Goal: Transaction & Acquisition: Purchase product/service

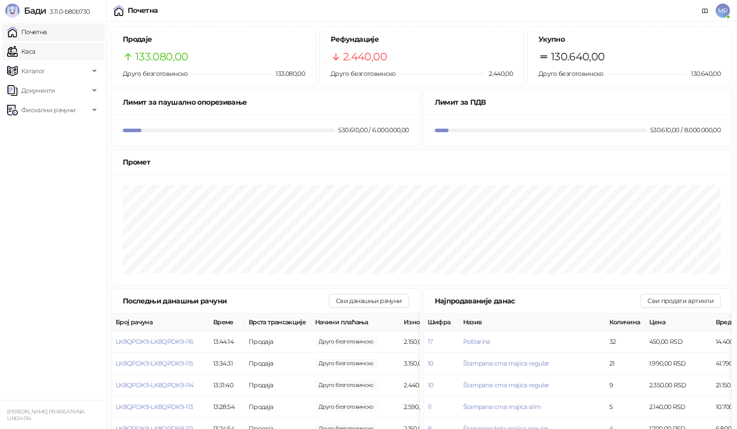
click at [35, 52] on link "Каса" at bounding box center [21, 52] width 28 height 18
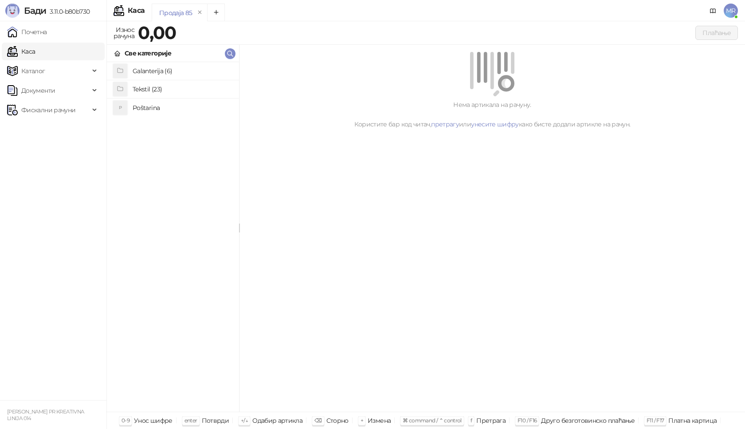
click at [156, 91] on h4 "Tekstil (23)" at bounding box center [182, 89] width 99 height 14
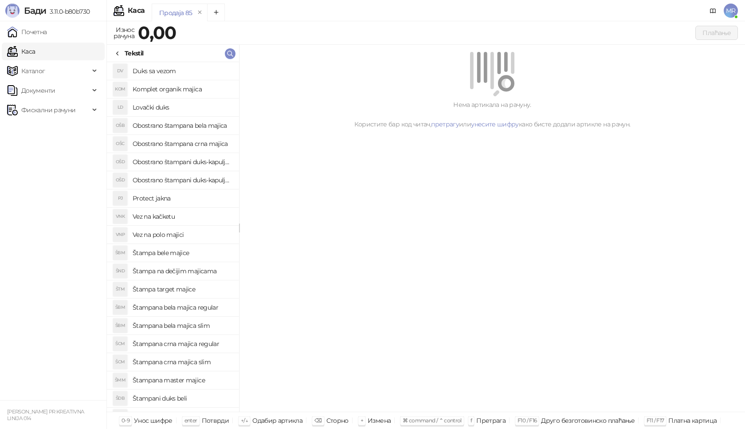
click at [196, 162] on h4 "Obostrano štampani duks-kapuljača beli" at bounding box center [182, 162] width 99 height 14
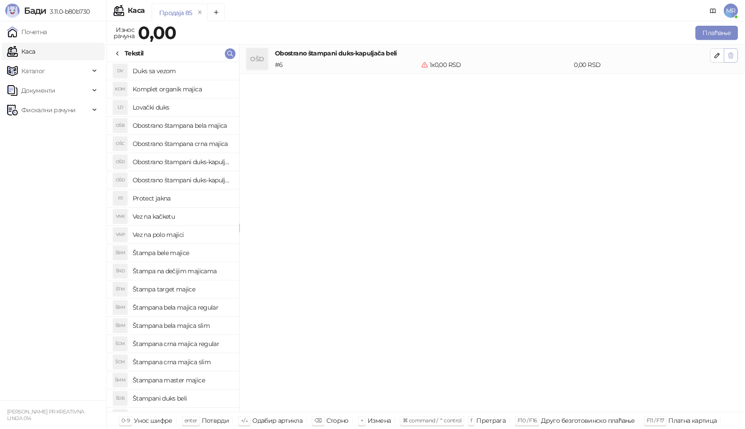
click at [730, 49] on button "button" at bounding box center [730, 55] width 14 height 14
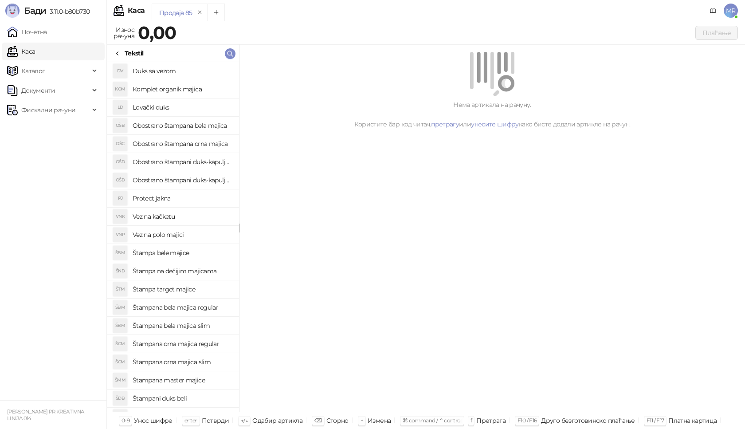
click at [200, 161] on h4 "Obostrano štampani duks-kapuljača beli" at bounding box center [182, 162] width 99 height 14
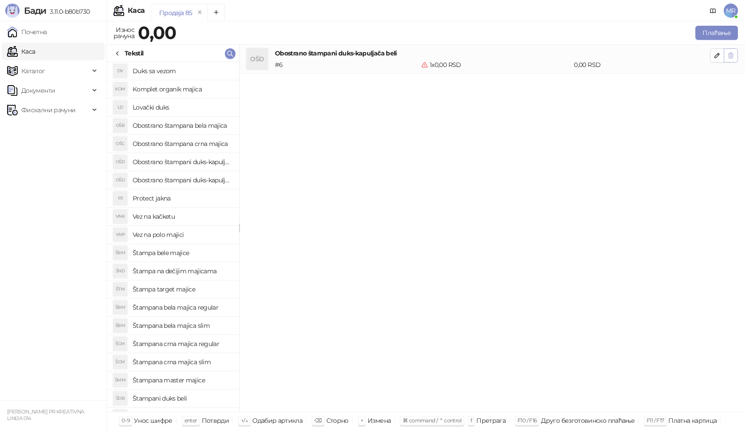
click at [733, 56] on icon "button" at bounding box center [730, 55] width 7 height 7
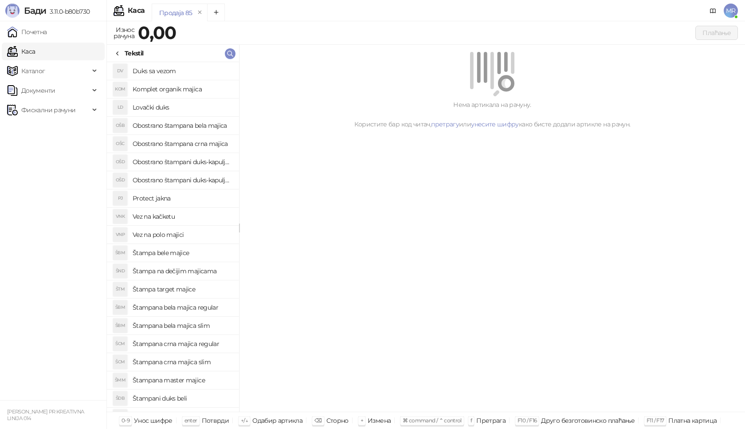
click at [212, 160] on h4 "Obostrano štampani duks-kapuljača beli" at bounding box center [182, 162] width 99 height 14
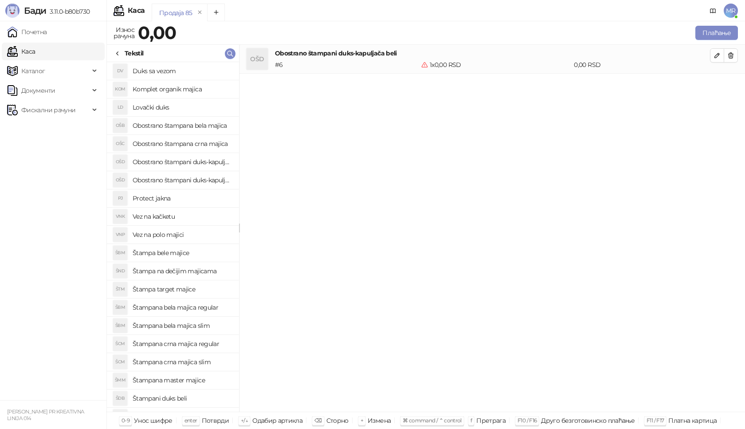
click at [207, 180] on h4 "Obostrano štampani duks-kapuljača crni" at bounding box center [182, 180] width 99 height 14
click at [730, 55] on icon "button" at bounding box center [730, 55] width 5 height 5
click at [719, 56] on icon "button" at bounding box center [716, 55] width 7 height 7
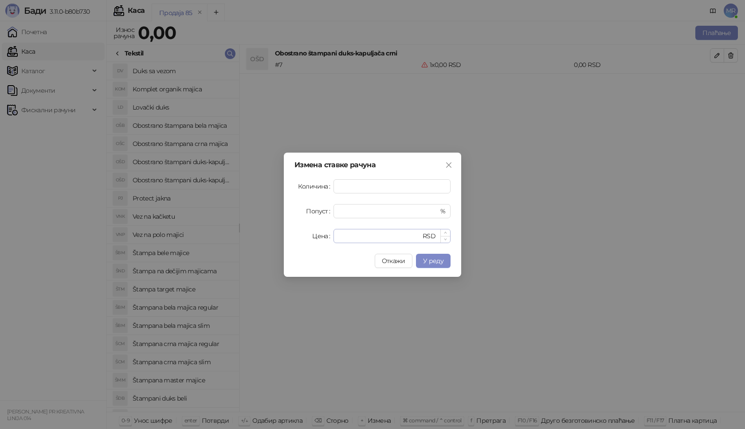
type input "*"
drag, startPoint x: 349, startPoint y: 234, endPoint x: 302, endPoint y: 233, distance: 47.0
click at [308, 234] on div "Цена * RSD" at bounding box center [372, 236] width 156 height 14
type input "****"
click at [428, 261] on span "У реду" at bounding box center [433, 261] width 20 height 8
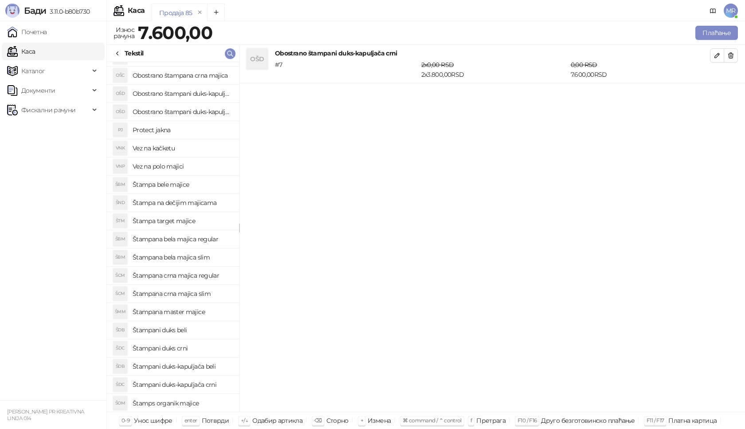
scroll to position [69, 0]
click at [170, 347] on h4 "Štampani duks crni" at bounding box center [182, 347] width 99 height 14
click at [715, 95] on icon "button" at bounding box center [716, 93] width 7 height 7
type input "*"
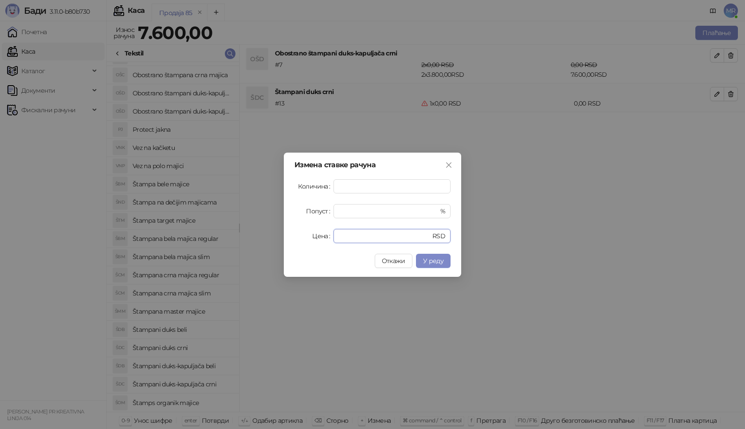
drag, startPoint x: 345, startPoint y: 236, endPoint x: 319, endPoint y: 236, distance: 26.2
click at [319, 236] on div "Цена * RSD" at bounding box center [372, 236] width 156 height 14
type input "****"
click at [438, 259] on span "У реду" at bounding box center [433, 261] width 20 height 8
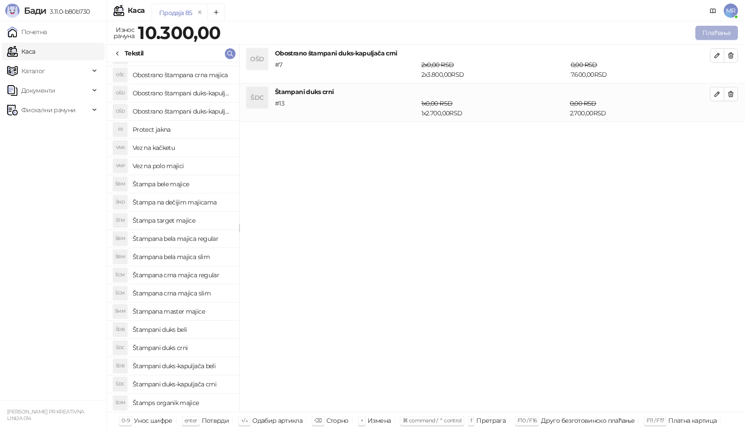
click at [711, 29] on button "Плаћање" at bounding box center [716, 33] width 43 height 14
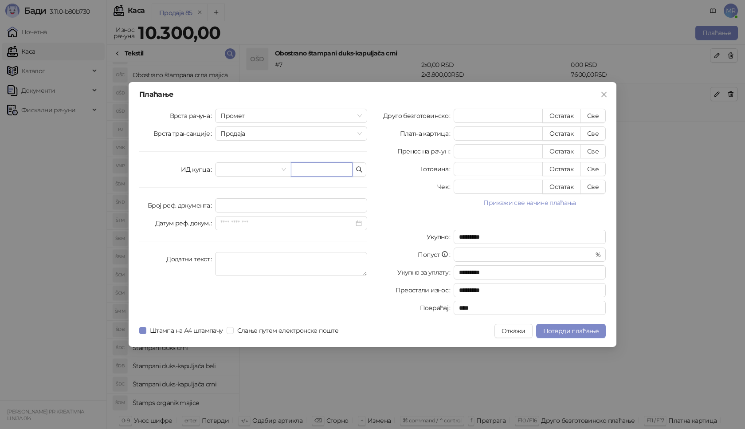
click at [309, 173] on input "text" at bounding box center [322, 169] width 62 height 14
paste input "**********"
type input "**********"
click at [592, 119] on button "Све" at bounding box center [593, 116] width 26 height 14
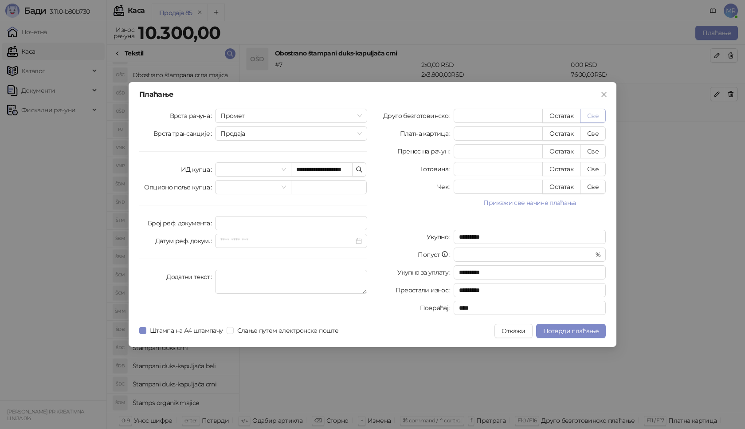
type input "*****"
type input "****"
click at [552, 330] on span "Потврди плаћање" at bounding box center [570, 331] width 55 height 8
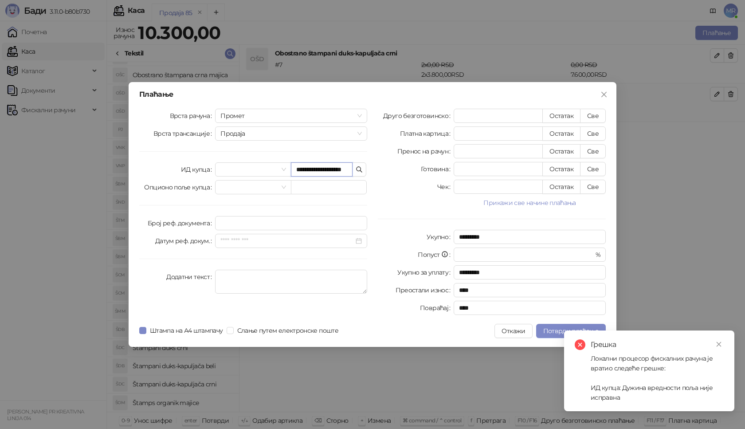
click at [339, 171] on input "**********" at bounding box center [322, 169] width 62 height 14
type input "**********"
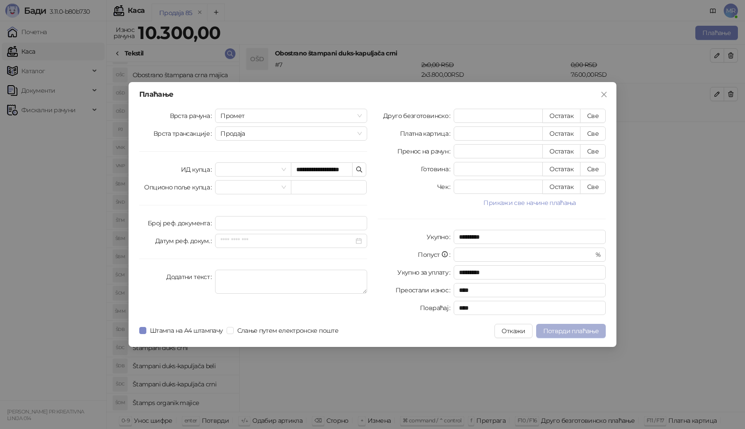
click at [566, 332] on span "Потврди плаћање" at bounding box center [570, 331] width 55 height 8
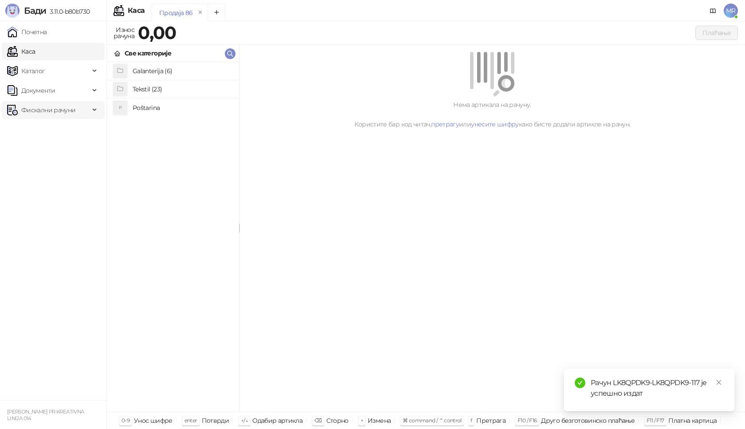
click at [68, 112] on span "Фискални рачуни" at bounding box center [48, 110] width 54 height 18
click at [62, 129] on link "Издати рачуни" at bounding box center [40, 130] width 59 height 18
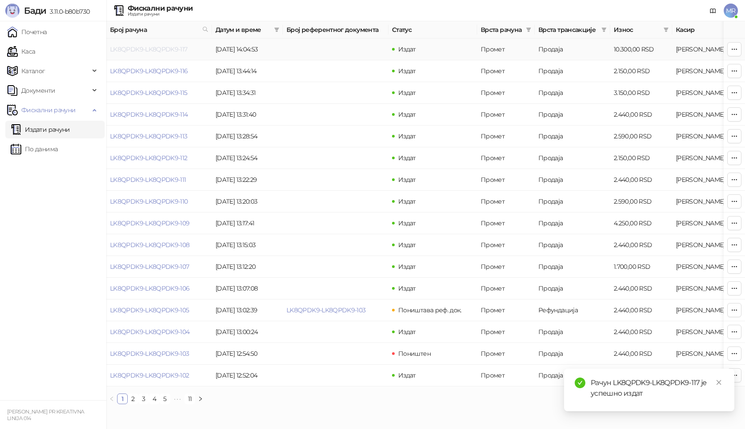
click at [156, 50] on link "LK8QPDK9-LK8QPDK9-117" at bounding box center [149, 49] width 78 height 8
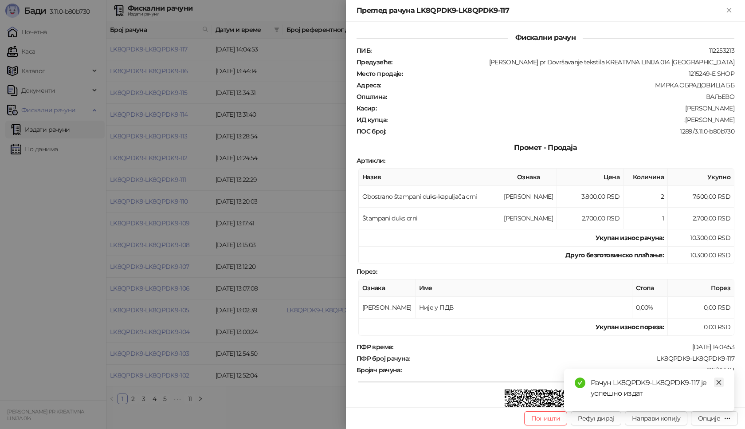
click at [719, 381] on icon "close" at bounding box center [718, 382] width 6 height 6
click at [702, 417] on div "Опције" at bounding box center [709, 418] width 22 height 8
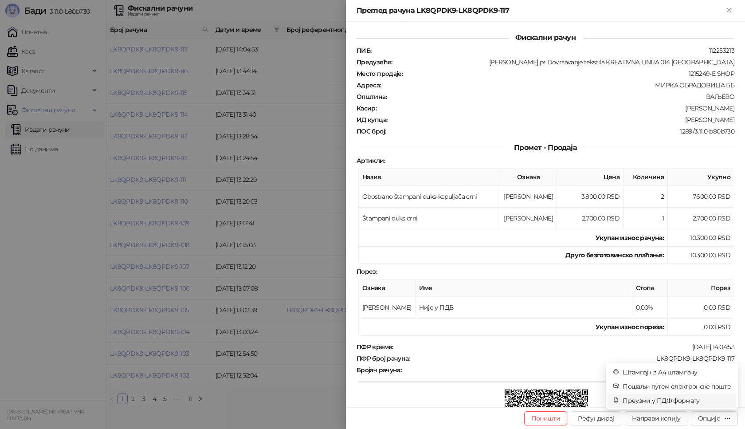
click at [687, 403] on span "Преузми у ПДФ формату" at bounding box center [676, 400] width 108 height 10
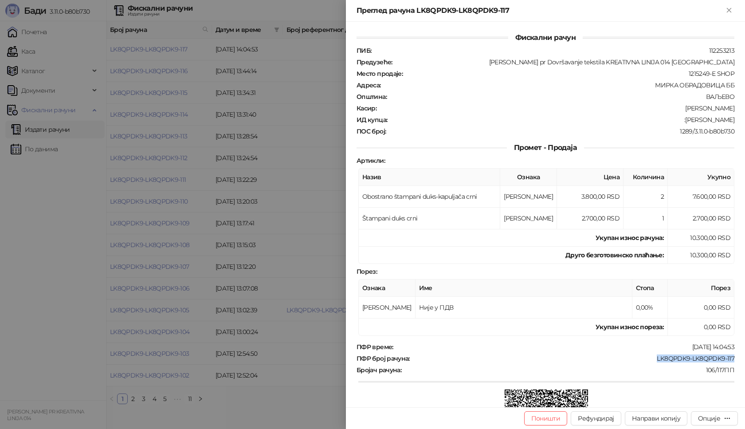
drag, startPoint x: 731, startPoint y: 358, endPoint x: 646, endPoint y: 362, distance: 85.2
click at [646, 362] on div "Фискални рачун ПИБ : 112253213 Предузеће : Marija Raković pr Dovršavanje teksti…" at bounding box center [545, 214] width 399 height 385
copy div "LK8QPDK9-LK8QPDK9-117"
drag, startPoint x: 729, startPoint y: 119, endPoint x: 675, endPoint y: 121, distance: 54.6
click at [675, 121] on div "Фискални рачун ПИБ : 112253213 Предузеће : Marija Raković pr Dovršavanje teksti…" at bounding box center [545, 214] width 399 height 385
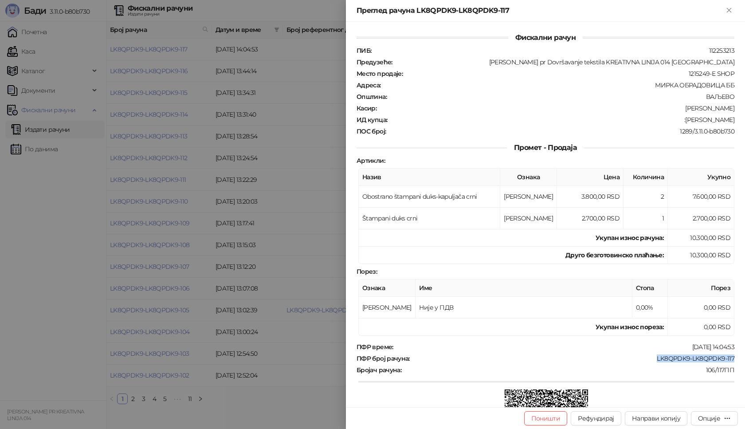
copy div "Marija Bogosaljevic"
click at [729, 10] on icon "Close" at bounding box center [728, 10] width 4 height 4
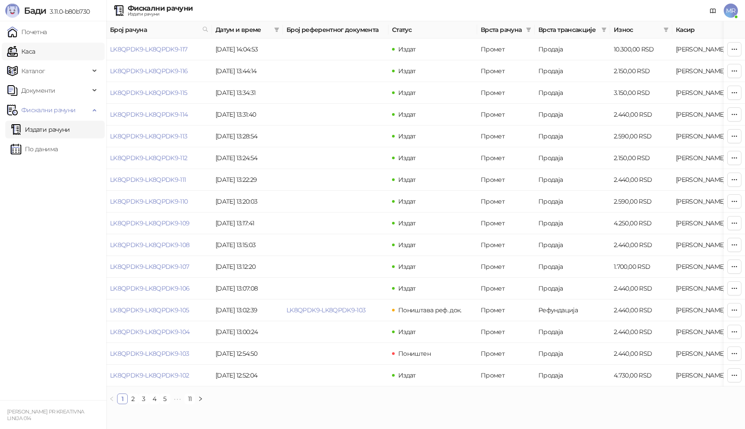
click at [30, 56] on link "Каса" at bounding box center [21, 52] width 28 height 18
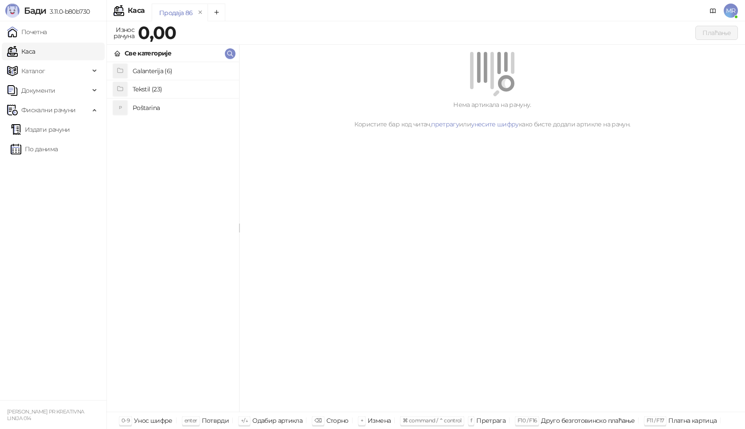
click at [156, 103] on h4 "Poštarina" at bounding box center [182, 108] width 99 height 14
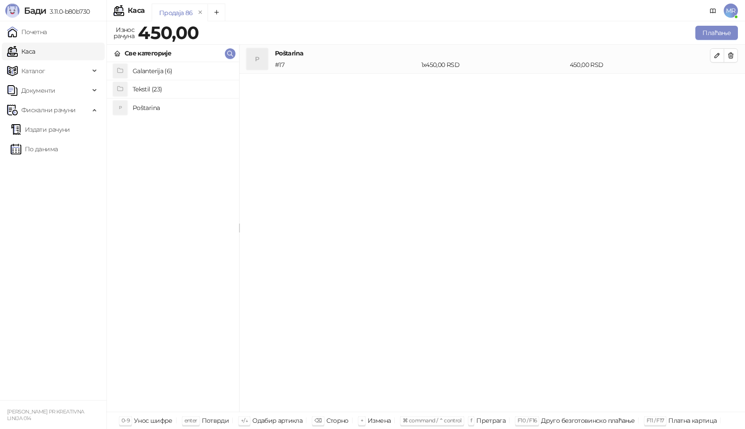
click at [155, 88] on h4 "Tekstil (23)" at bounding box center [182, 89] width 99 height 14
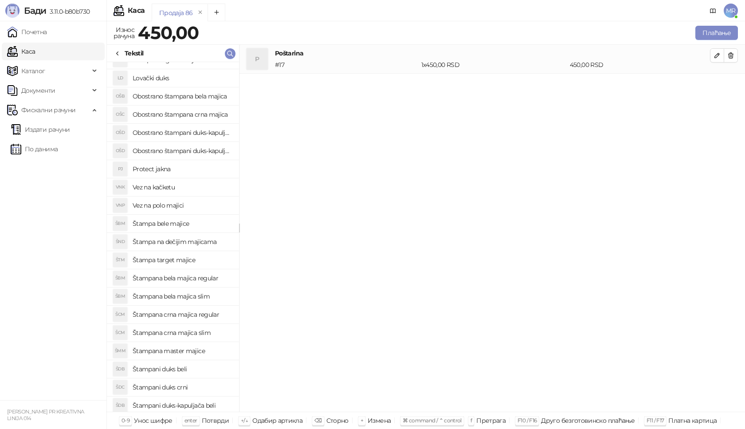
scroll to position [69, 0]
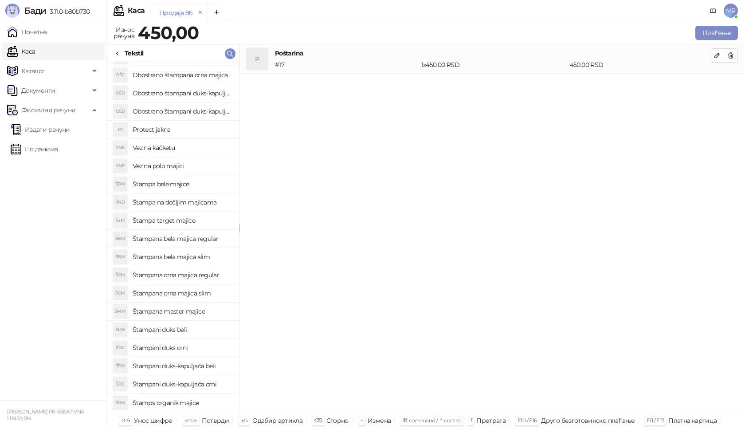
click at [208, 369] on h4 "Štampani duks-kapuljača beli" at bounding box center [182, 366] width 99 height 14
click at [716, 85] on icon "button" at bounding box center [716, 84] width 7 height 7
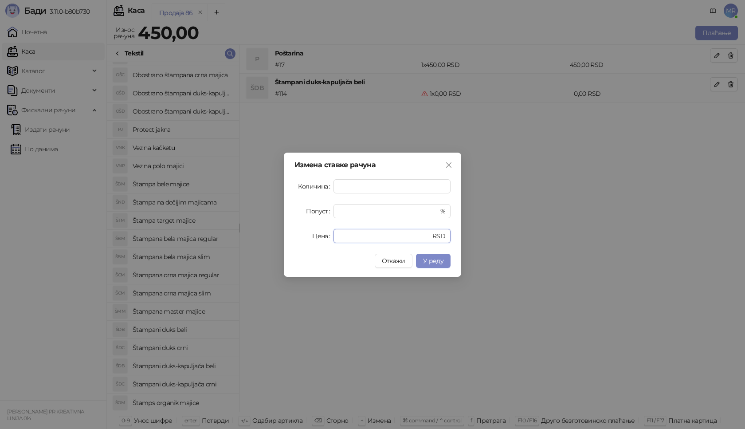
drag, startPoint x: 344, startPoint y: 229, endPoint x: 304, endPoint y: 233, distance: 40.6
click at [322, 238] on div "Цена * RSD" at bounding box center [372, 236] width 156 height 14
type input "****"
drag, startPoint x: 423, startPoint y: 260, endPoint x: 428, endPoint y: 257, distance: 5.9
click at [423, 260] on button "У реду" at bounding box center [433, 261] width 35 height 14
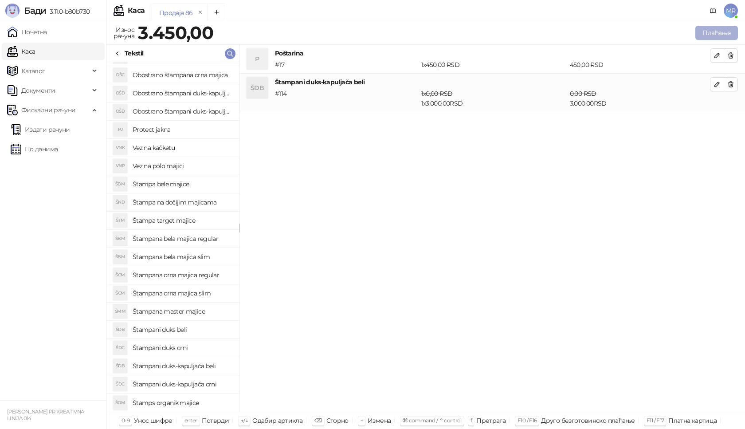
click at [726, 32] on button "Плаћање" at bounding box center [716, 33] width 43 height 14
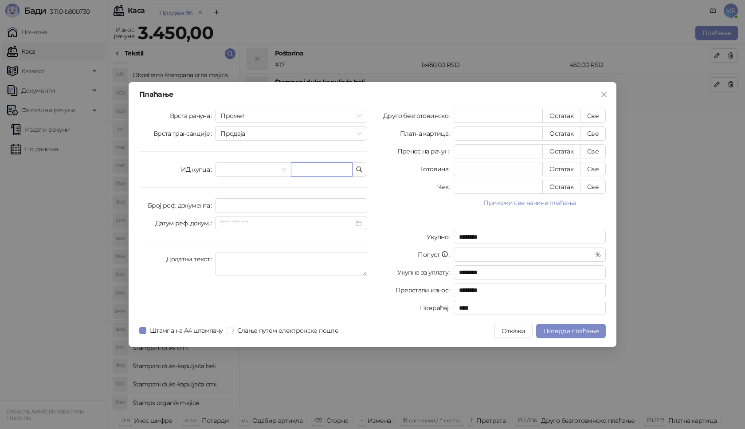
click at [306, 163] on input "text" at bounding box center [322, 169] width 62 height 14
paste input "**********"
type input "**********"
click at [594, 115] on button "Све" at bounding box center [593, 116] width 26 height 14
type input "****"
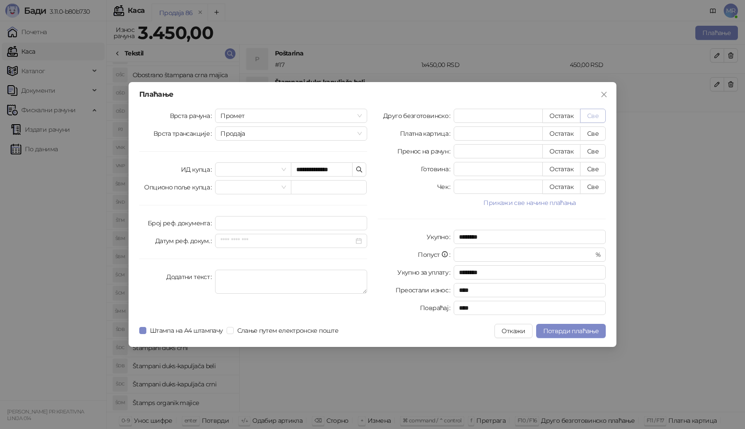
type input "****"
click at [579, 330] on span "Потврди плаћање" at bounding box center [570, 331] width 55 height 8
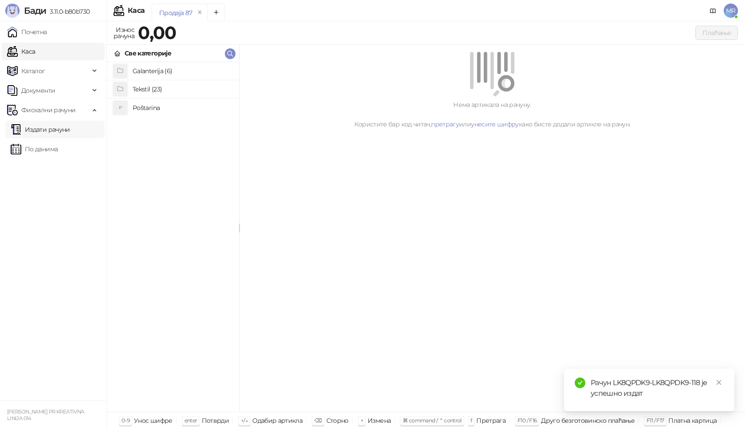
click at [65, 130] on link "Издати рачуни" at bounding box center [40, 130] width 59 height 18
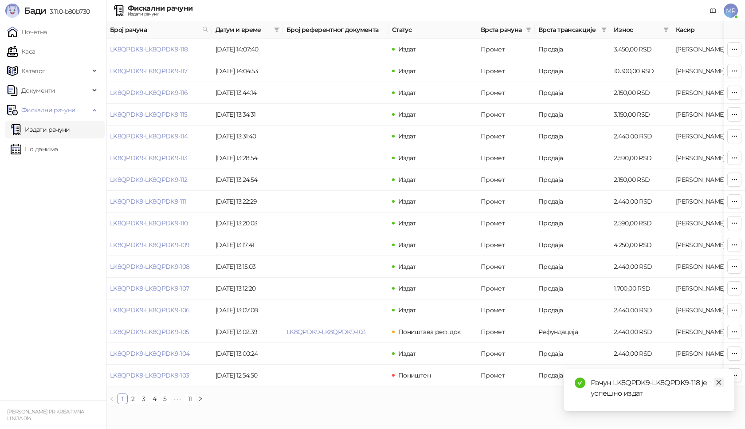
click at [720, 381] on icon "close" at bounding box center [718, 382] width 5 height 5
click at [147, 45] on link "LK8QPDK9-LK8QPDK9-118" at bounding box center [149, 49] width 78 height 8
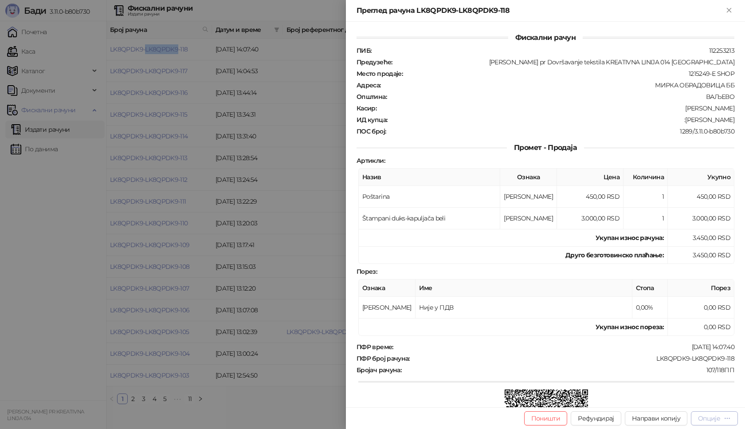
click at [719, 415] on div "Опције" at bounding box center [709, 418] width 22 height 8
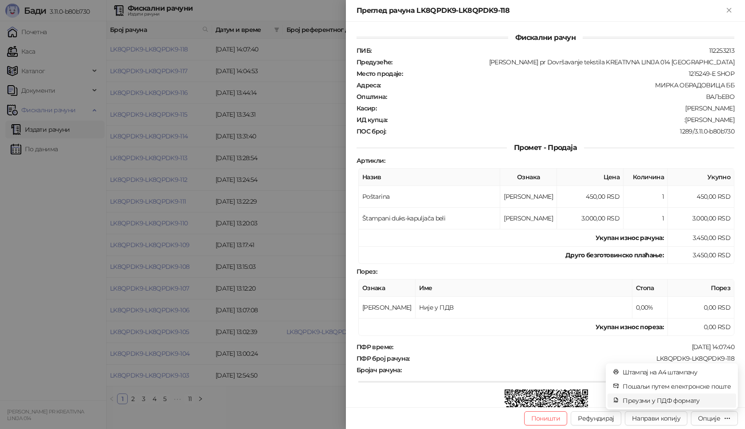
click at [681, 399] on span "Преузми у ПДФ формату" at bounding box center [676, 400] width 108 height 10
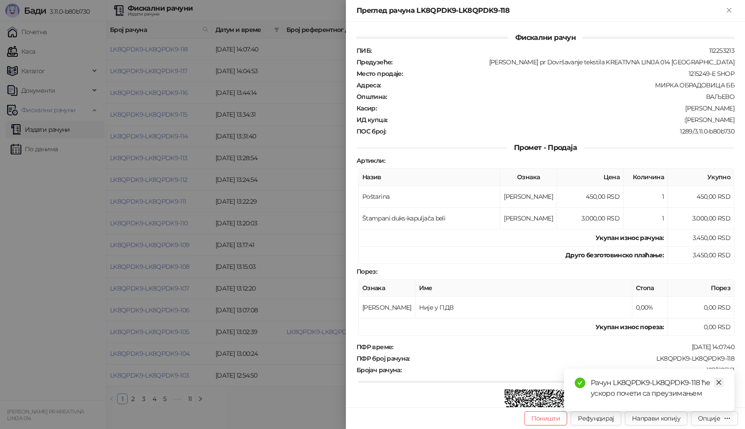
click at [717, 382] on icon "close" at bounding box center [718, 382] width 6 height 6
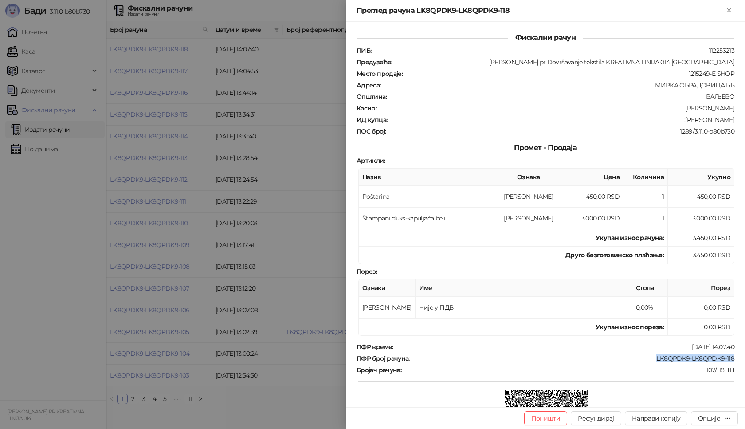
drag, startPoint x: 733, startPoint y: 355, endPoint x: 649, endPoint y: 356, distance: 83.8
click at [650, 356] on div "Фискални рачун ПИБ : 112253213 Предузеће : Marija Raković pr Dovršavanje teksti…" at bounding box center [545, 214] width 399 height 385
copy div "LK8QPDK9-LK8QPDK9-118"
drag, startPoint x: 728, startPoint y: 120, endPoint x: 683, endPoint y: 117, distance: 45.3
click at [683, 117] on div "Фискални рачун ПИБ : 112253213 Предузеће : Marija Raković pr Dovršavanje teksti…" at bounding box center [545, 214] width 399 height 385
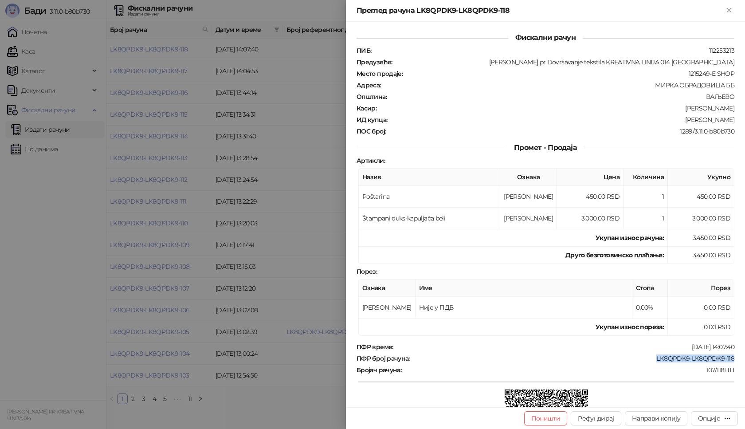
copy div "Dusan Doskovic"
click at [730, 13] on icon "Close" at bounding box center [729, 10] width 8 height 8
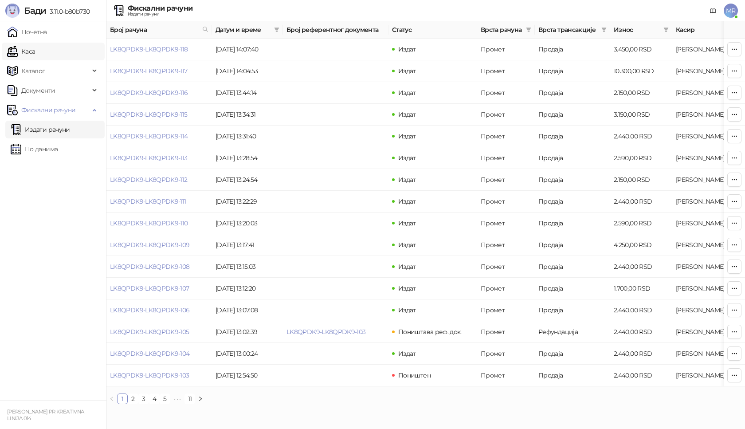
click at [35, 49] on link "Каса" at bounding box center [21, 52] width 28 height 18
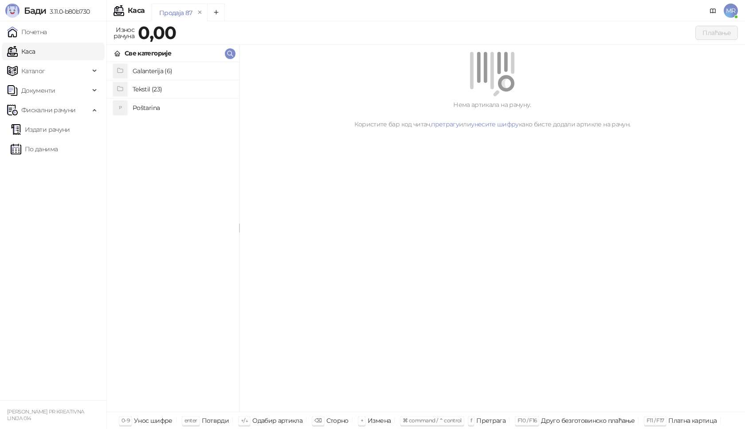
click at [145, 109] on h4 "Poštarina" at bounding box center [182, 108] width 99 height 14
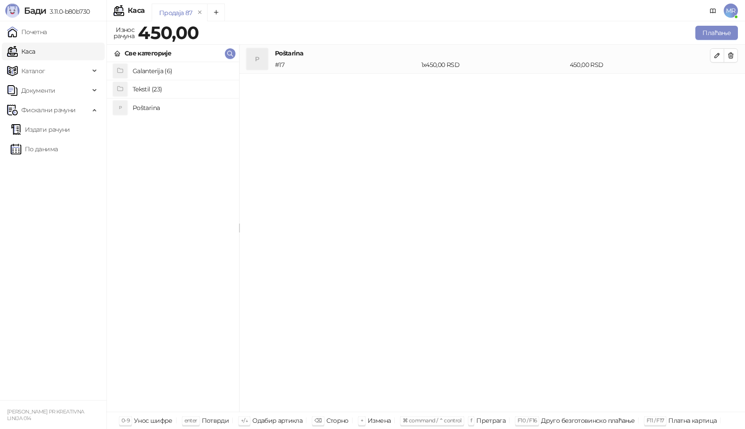
click at [155, 86] on h4 "Tekstil (23)" at bounding box center [182, 89] width 99 height 14
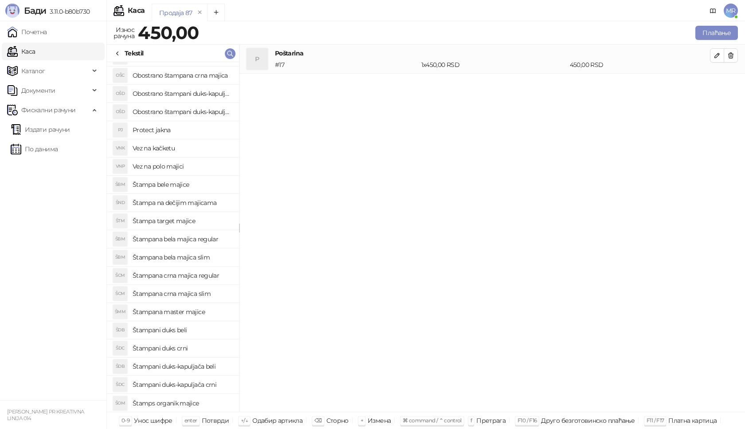
scroll to position [69, 0]
click at [195, 310] on h4 "Štampana master majice" at bounding box center [182, 311] width 99 height 14
click at [715, 86] on icon "button" at bounding box center [716, 84] width 7 height 7
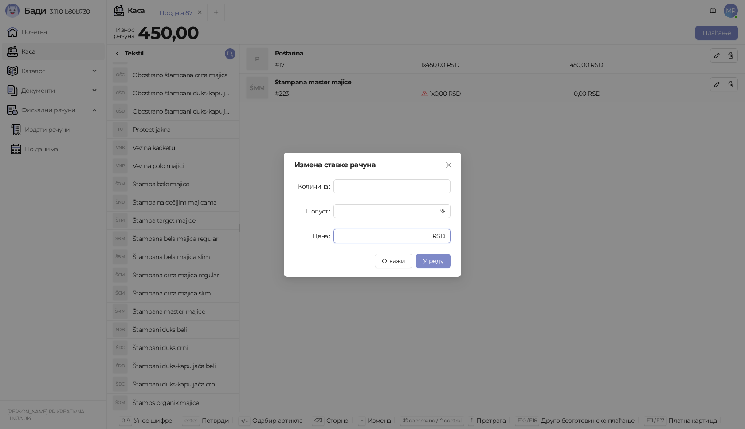
drag, startPoint x: 352, startPoint y: 235, endPoint x: 300, endPoint y: 230, distance: 52.5
click at [320, 239] on div "Цена * RSD" at bounding box center [372, 236] width 156 height 14
type input "****"
click at [426, 262] on span "У реду" at bounding box center [433, 261] width 20 height 8
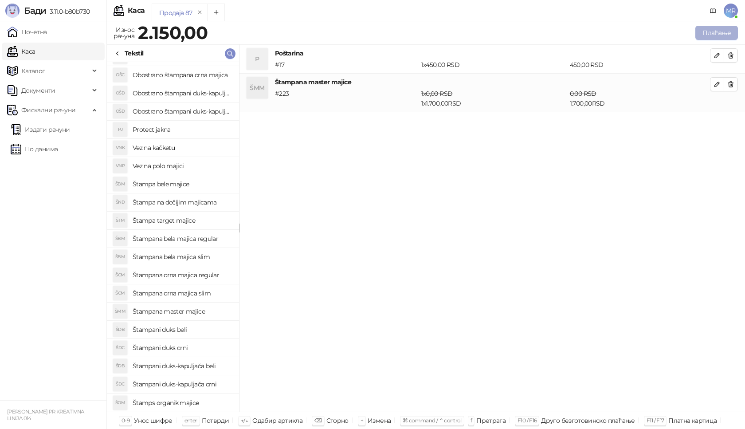
click at [702, 33] on button "Плаћање" at bounding box center [716, 33] width 43 height 14
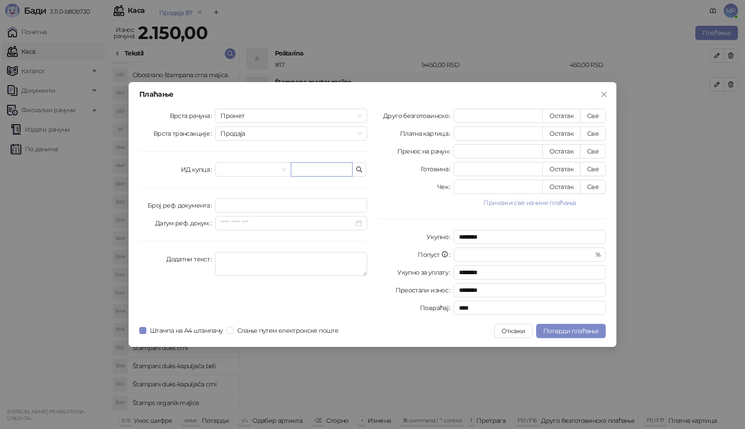
click at [330, 171] on input "text" at bounding box center [322, 169] width 62 height 14
paste input "**********"
type input "**********"
click at [591, 113] on button "Све" at bounding box center [593, 116] width 26 height 14
type input "****"
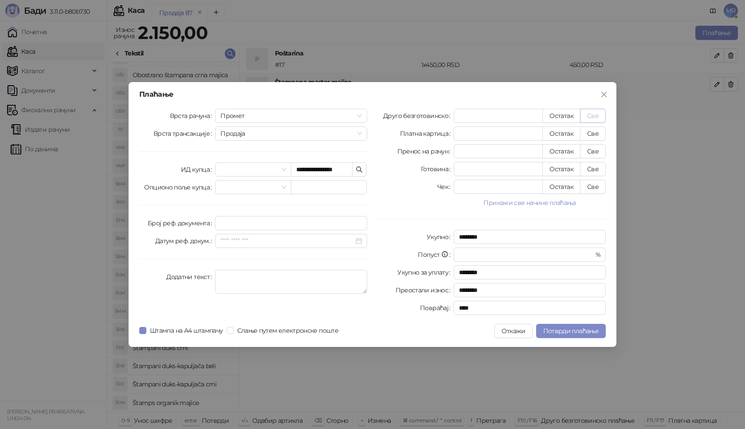
type input "****"
click at [560, 331] on span "Потврди плаћање" at bounding box center [570, 331] width 55 height 8
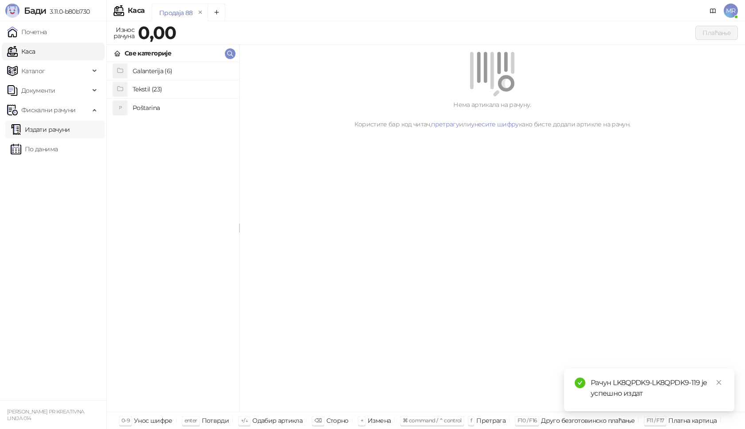
click at [70, 132] on link "Издати рачуни" at bounding box center [40, 130] width 59 height 18
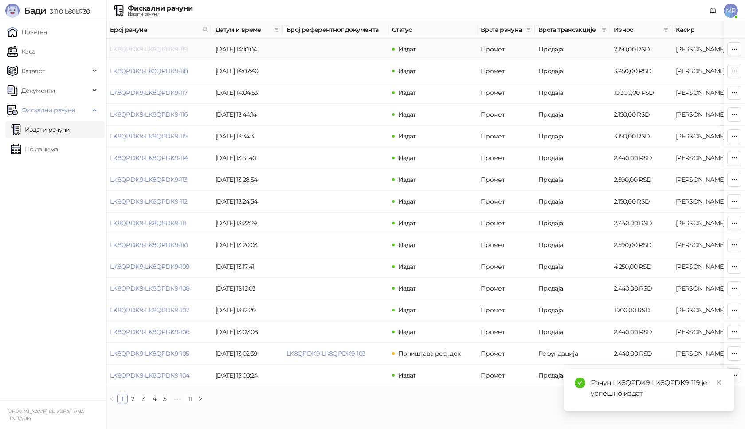
click at [156, 50] on link "LK8QPDK9-LK8QPDK9-119" at bounding box center [149, 49] width 78 height 8
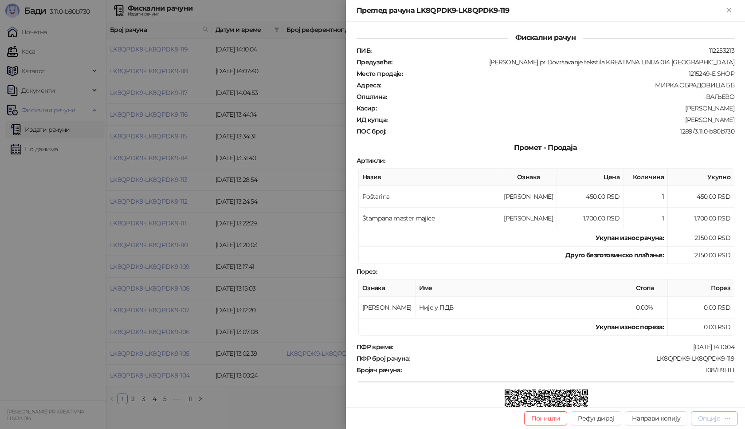
click at [721, 421] on div "Опције" at bounding box center [714, 418] width 33 height 8
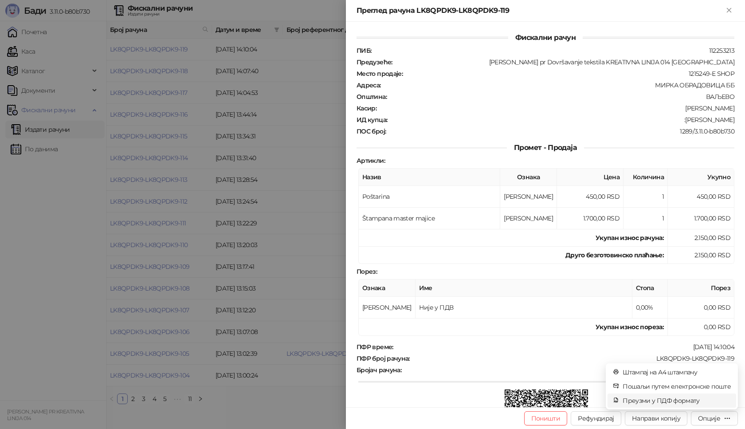
click at [680, 398] on span "Преузми у ПДФ формату" at bounding box center [676, 400] width 108 height 10
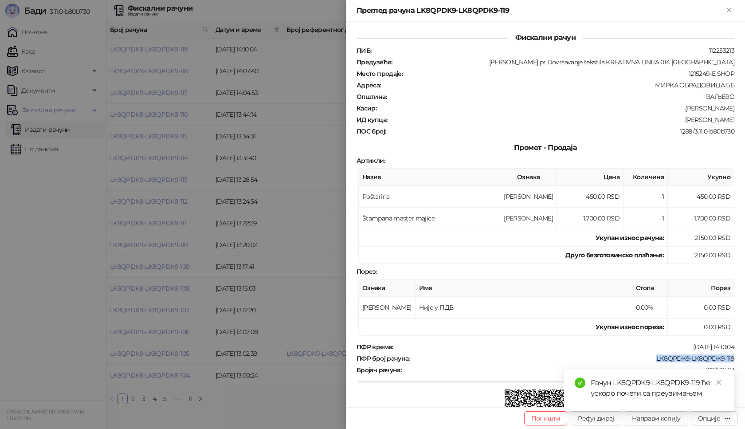
drag, startPoint x: 735, startPoint y: 358, endPoint x: 634, endPoint y: 355, distance: 100.7
click at [634, 355] on div "Фискални рачун ПИБ : 112253213 Предузеће : Marija Raković pr Dovršavanje teksti…" at bounding box center [545, 214] width 399 height 385
copy div "LK8QPDK9-LK8QPDK9-119"
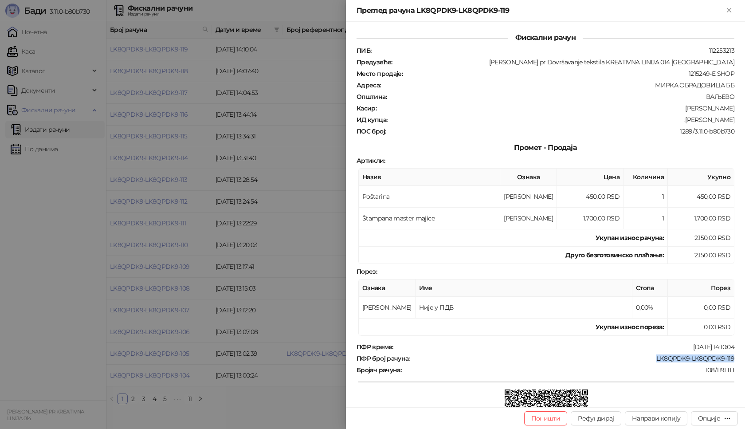
drag, startPoint x: 726, startPoint y: 121, endPoint x: 679, endPoint y: 122, distance: 47.9
click at [679, 122] on div ":Miodrag Knežević" at bounding box center [561, 120] width 347 height 8
copy div "Miodrag Knežević"
click at [731, 11] on icon "Close" at bounding box center [729, 10] width 8 height 8
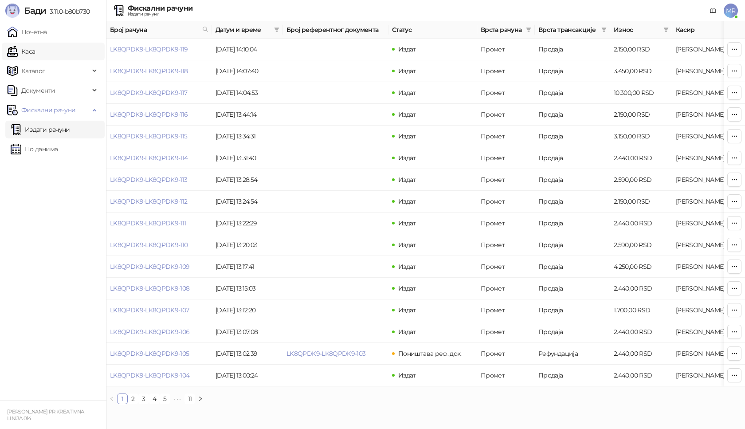
click at [35, 48] on link "Каса" at bounding box center [21, 52] width 28 height 18
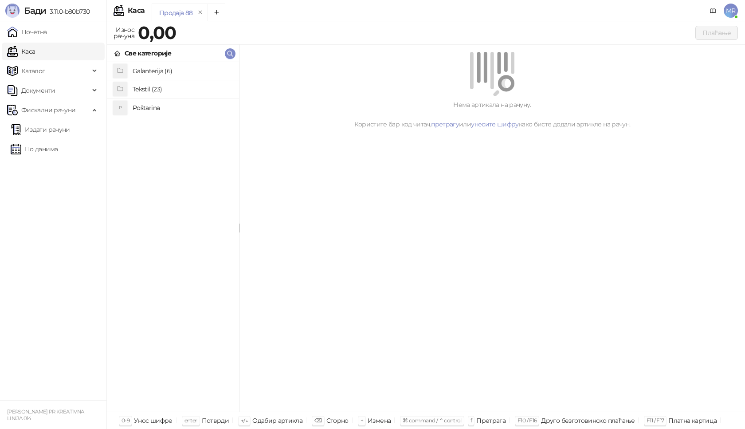
click at [135, 87] on h4 "Tekstil (23)" at bounding box center [182, 89] width 99 height 14
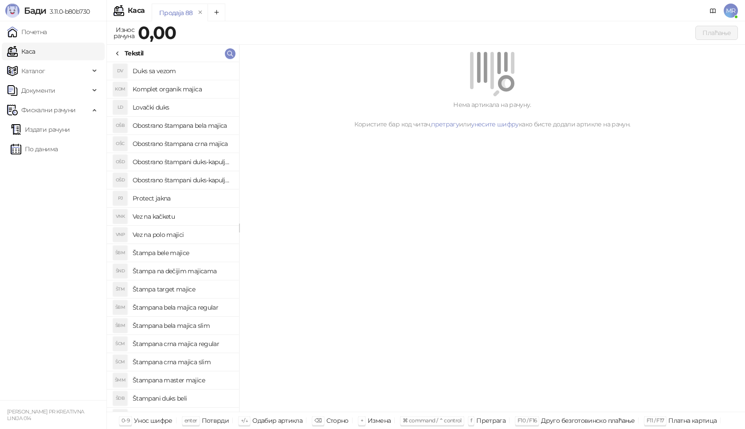
click at [201, 345] on h4 "Štampana crna majica regular" at bounding box center [182, 343] width 99 height 14
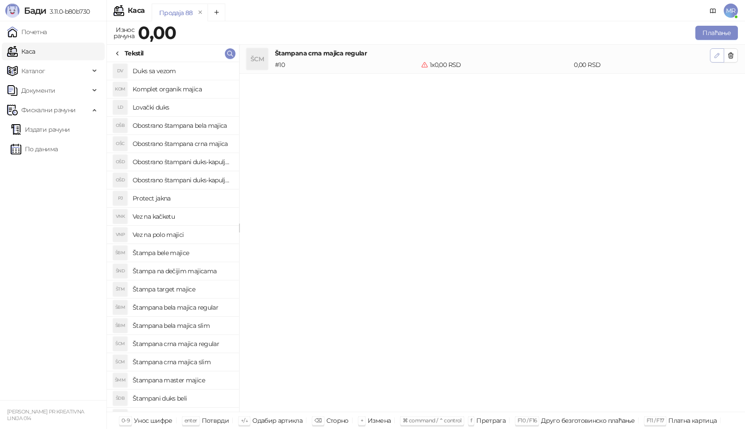
click at [715, 58] on icon "button" at bounding box center [717, 55] width 4 height 4
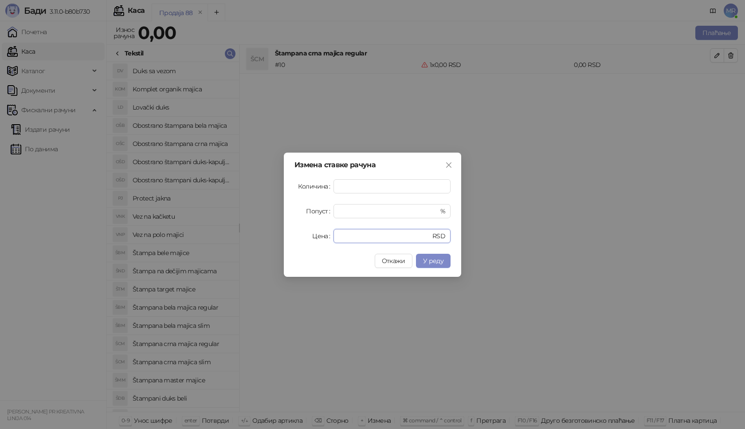
drag, startPoint x: 358, startPoint y: 233, endPoint x: 297, endPoint y: 238, distance: 61.0
click at [299, 238] on div "Цена * RSD" at bounding box center [372, 236] width 156 height 14
type input "****"
click at [430, 264] on span "У реду" at bounding box center [433, 261] width 20 height 8
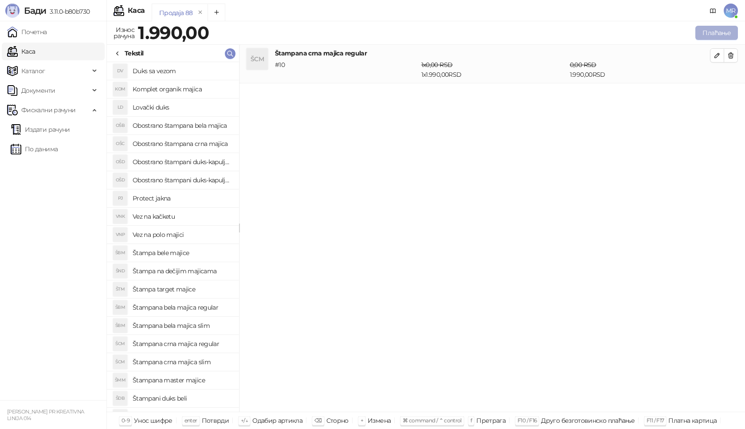
click at [716, 32] on button "Плаћање" at bounding box center [716, 33] width 43 height 14
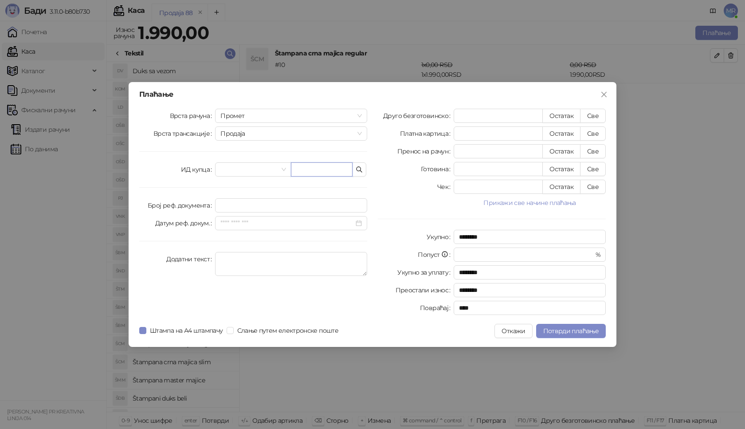
click at [322, 166] on input "text" at bounding box center [322, 169] width 62 height 14
type input "**********"
click at [593, 118] on button "Све" at bounding box center [593, 116] width 26 height 14
type input "****"
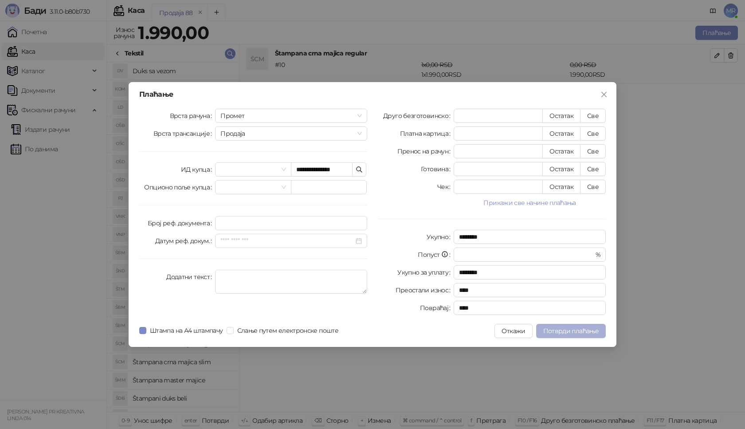
click at [557, 329] on span "Потврди плаћање" at bounding box center [570, 331] width 55 height 8
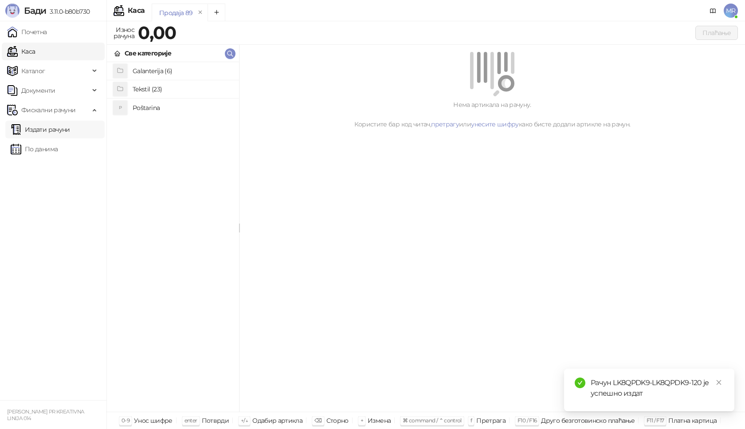
click at [70, 129] on link "Издати рачуни" at bounding box center [40, 130] width 59 height 18
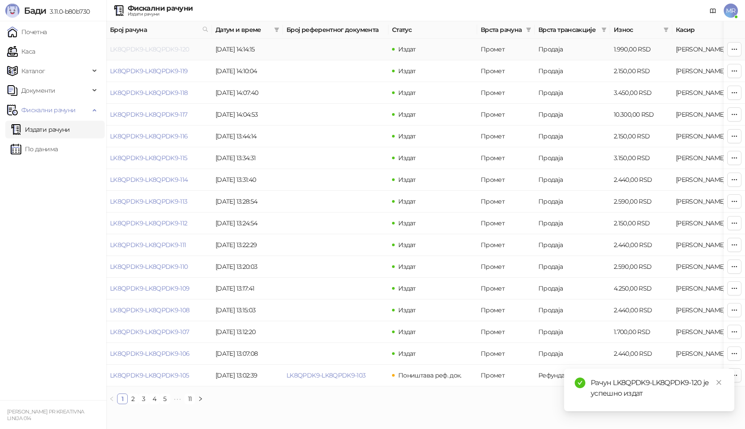
click at [161, 50] on link "LK8QPDK9-LK8QPDK9-120" at bounding box center [149, 49] width 79 height 8
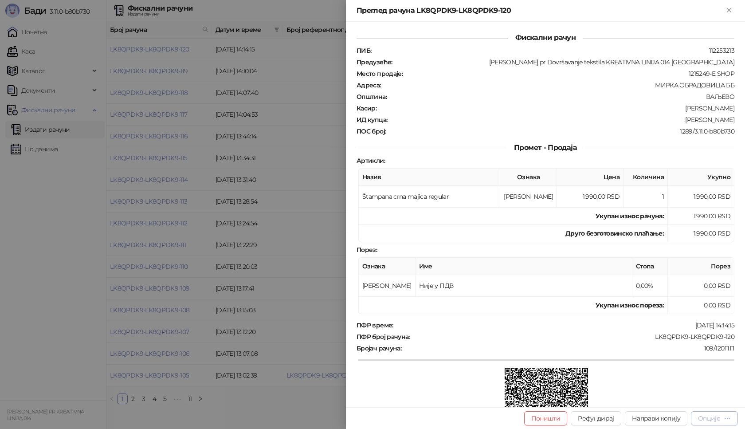
click at [706, 418] on div "Опције" at bounding box center [709, 418] width 22 height 8
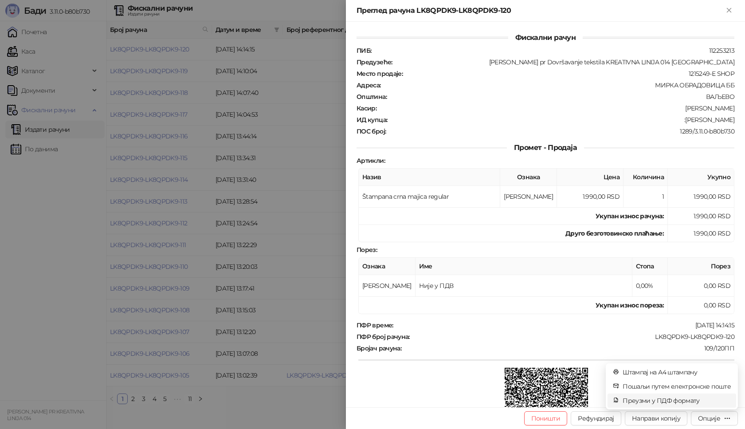
click at [675, 401] on span "Преузми у ПДФ формату" at bounding box center [676, 400] width 108 height 10
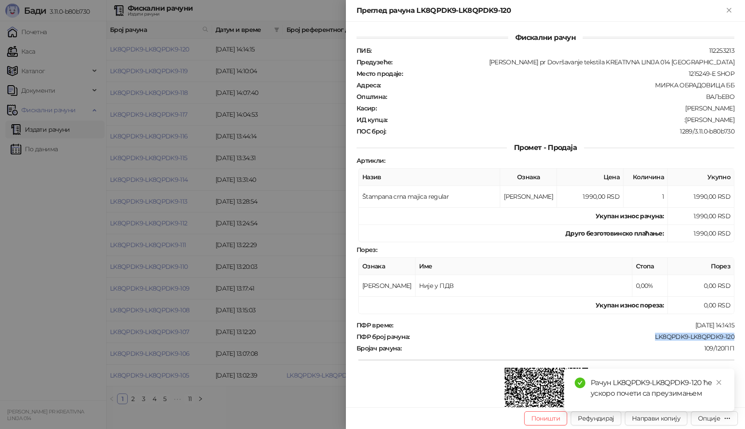
drag, startPoint x: 727, startPoint y: 338, endPoint x: 647, endPoint y: 336, distance: 80.7
click at [647, 336] on div "ПФР број рачуна : LK8QPDK9-LK8QPDK9-120" at bounding box center [545, 336] width 381 height 8
copy div "LK8QPDK9-LK8QPDK9-120"
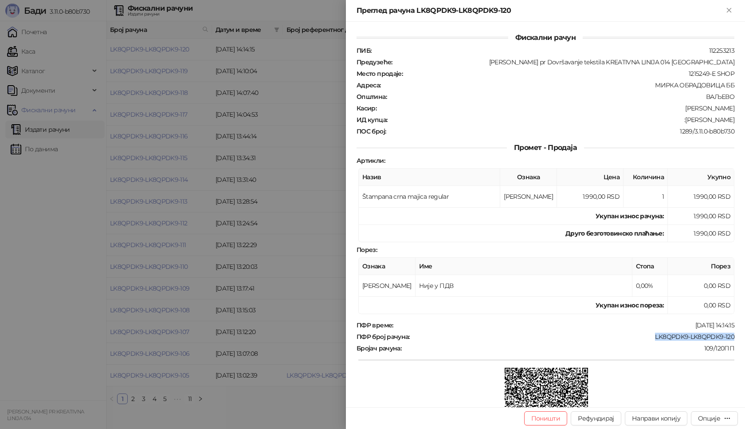
drag, startPoint x: 729, startPoint y: 119, endPoint x: 685, endPoint y: 121, distance: 43.9
click at [685, 121] on div "Фискални рачун ПИБ : 112253213 Предузеће : Marija Raković pr Dovršavanje teksti…" at bounding box center [545, 214] width 399 height 385
copy div "Svetlana Jevtic"
click at [730, 10] on icon "Close" at bounding box center [729, 10] width 8 height 8
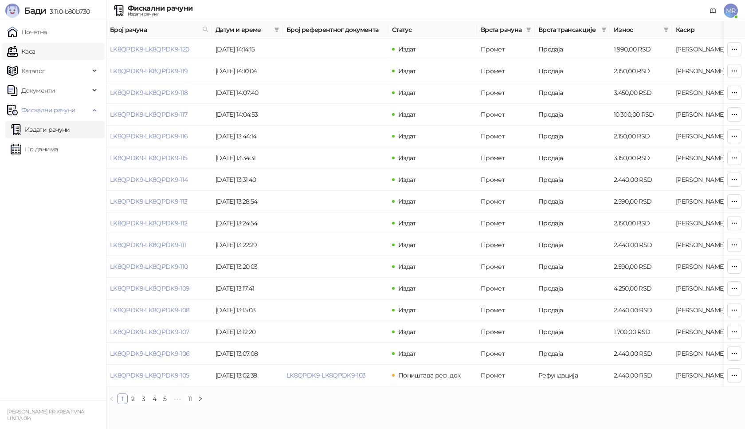
click at [35, 52] on link "Каса" at bounding box center [21, 52] width 28 height 18
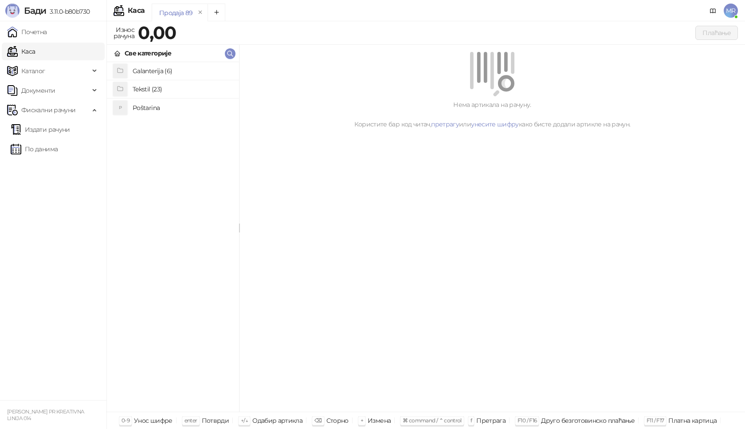
click at [147, 108] on h4 "Poštarina" at bounding box center [182, 108] width 99 height 14
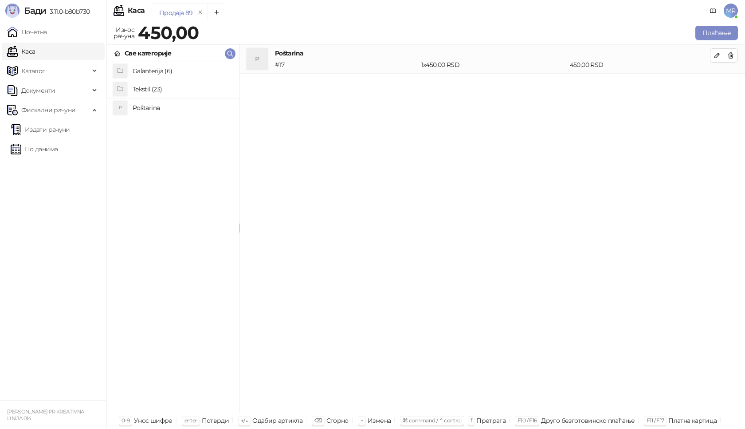
click at [153, 87] on h4 "Tekstil (23)" at bounding box center [182, 89] width 99 height 14
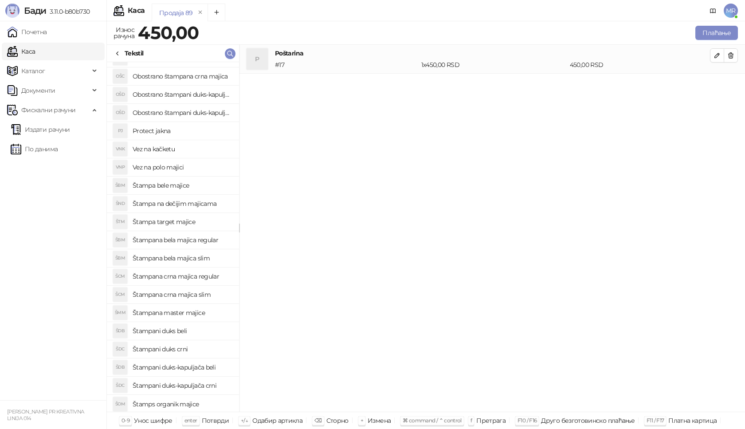
scroll to position [69, 0]
click at [200, 311] on h4 "Štampana master majice" at bounding box center [182, 311] width 99 height 14
click at [715, 85] on icon "button" at bounding box center [717, 84] width 4 height 4
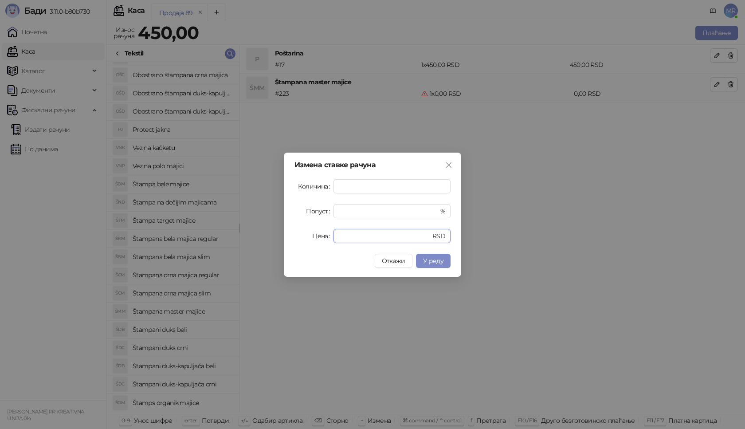
drag, startPoint x: 351, startPoint y: 237, endPoint x: 301, endPoint y: 234, distance: 49.3
click at [305, 235] on div "Цена * RSD" at bounding box center [372, 236] width 156 height 14
type input "****"
click at [437, 261] on span "У реду" at bounding box center [433, 261] width 20 height 8
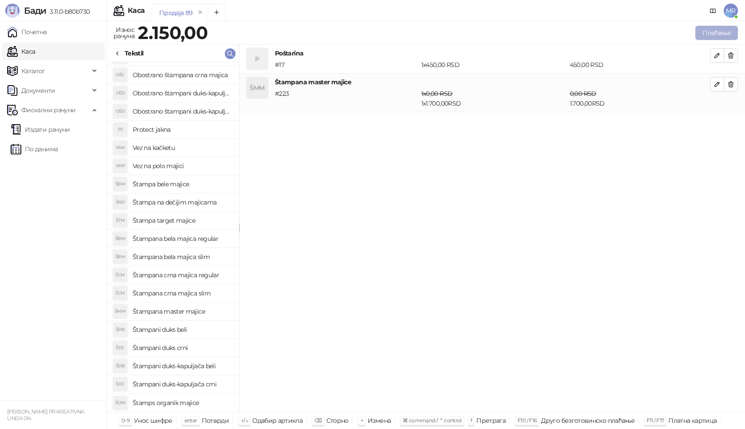
click at [704, 31] on button "Плаћање" at bounding box center [716, 33] width 43 height 14
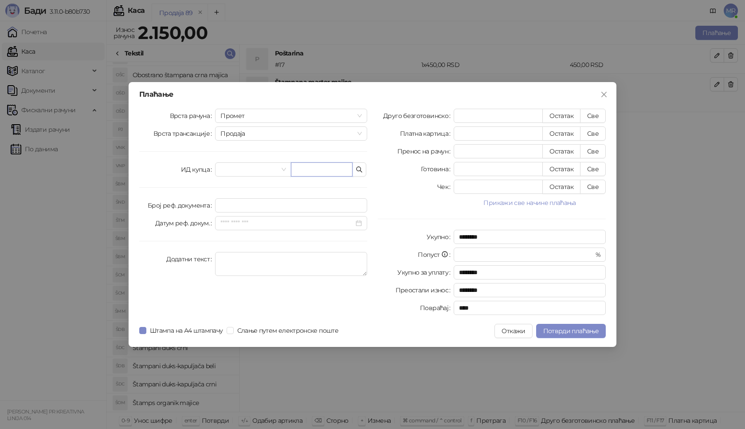
click at [320, 172] on input "text" at bounding box center [322, 169] width 62 height 14
paste input "**********"
type input "**********"
click at [598, 115] on button "Све" at bounding box center [593, 116] width 26 height 14
type input "****"
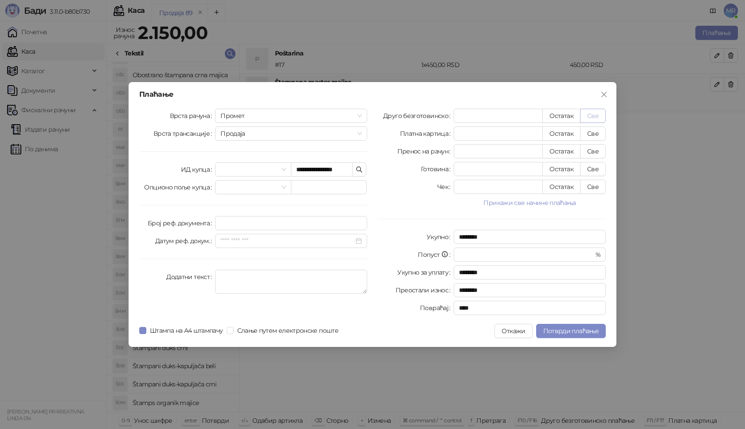
type input "****"
click at [562, 334] on span "Потврди плаћање" at bounding box center [570, 331] width 55 height 8
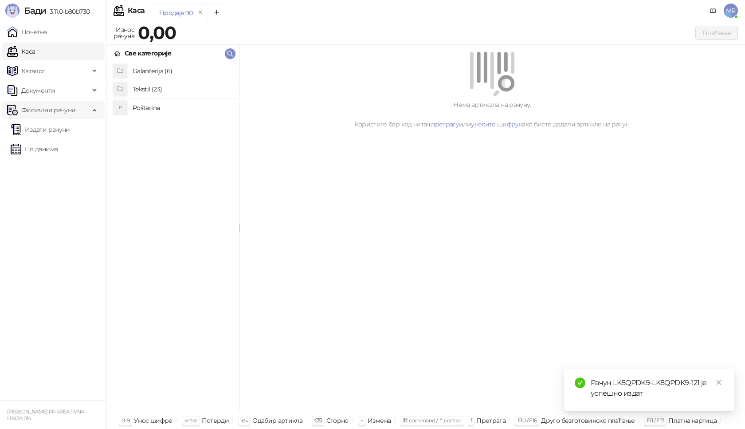
click at [70, 129] on link "Издати рачуни" at bounding box center [40, 130] width 59 height 18
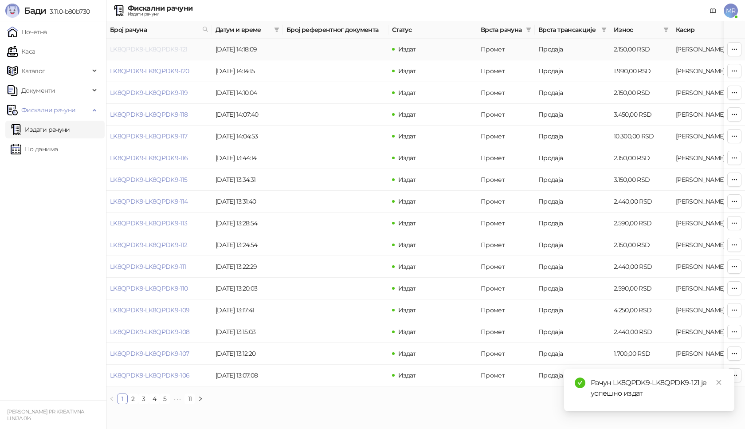
click at [158, 47] on link "LK8QPDK9-LK8QPDK9-121" at bounding box center [149, 49] width 78 height 8
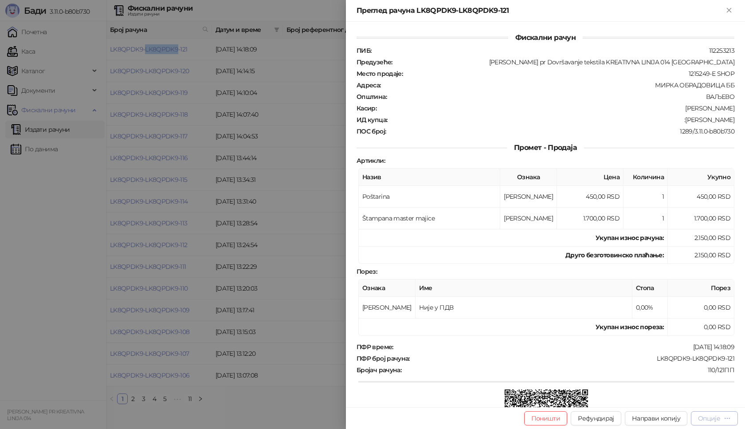
click at [708, 421] on div "Опције" at bounding box center [709, 418] width 22 height 8
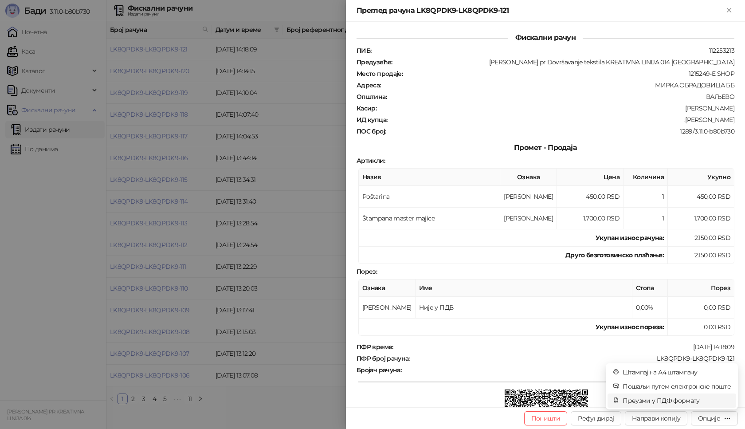
click at [671, 403] on span "Преузми у ПДФ формату" at bounding box center [676, 400] width 108 height 10
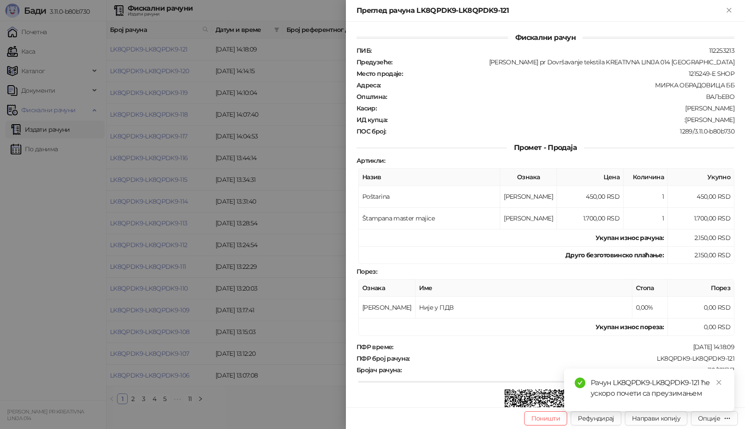
click at [705, 411] on div "Рачун LK8QPDK9-LK8QPDK9-121 ће ускоро почети са преузимањем" at bounding box center [649, 389] width 170 height 43
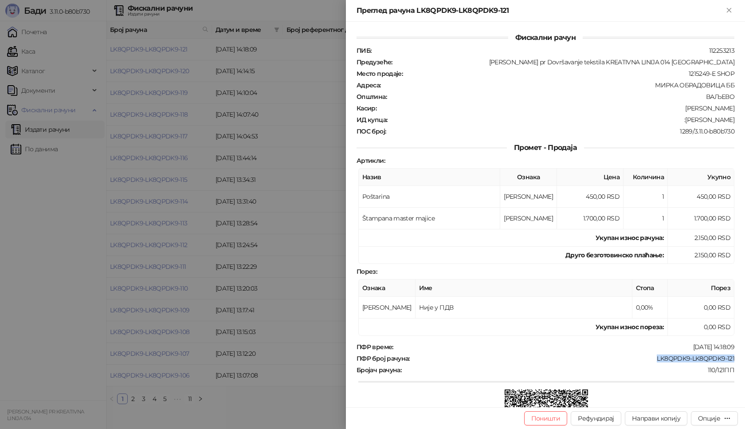
drag, startPoint x: 712, startPoint y: 357, endPoint x: 648, endPoint y: 356, distance: 63.4
click at [649, 356] on div "Фискални рачун ПИБ : 112253213 Предузеће : Marija Raković pr Dovršavanje teksti…" at bounding box center [545, 214] width 399 height 385
copy div "LK8QPDK9-LK8QPDK9-121"
drag, startPoint x: 730, startPoint y: 121, endPoint x: 677, endPoint y: 121, distance: 52.3
click at [677, 121] on div "Фискални рачун ПИБ : 112253213 Предузеће : Marija Raković pr Dovršavanje teksti…" at bounding box center [545, 214] width 399 height 385
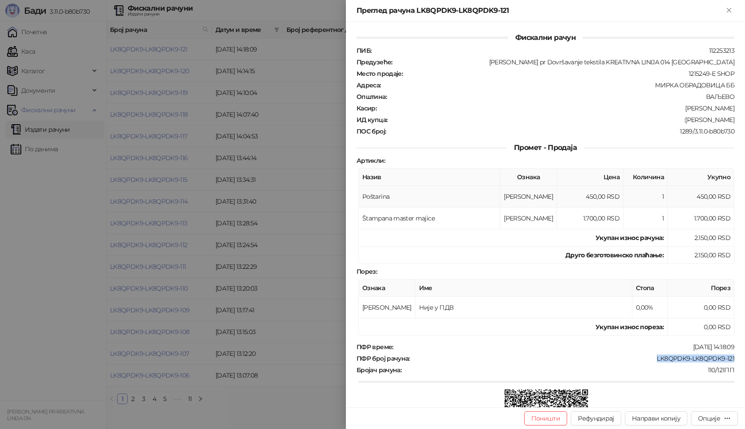
copy div "Miodrag Knežević"
click at [557, 419] on button "Поништи" at bounding box center [545, 418] width 43 height 14
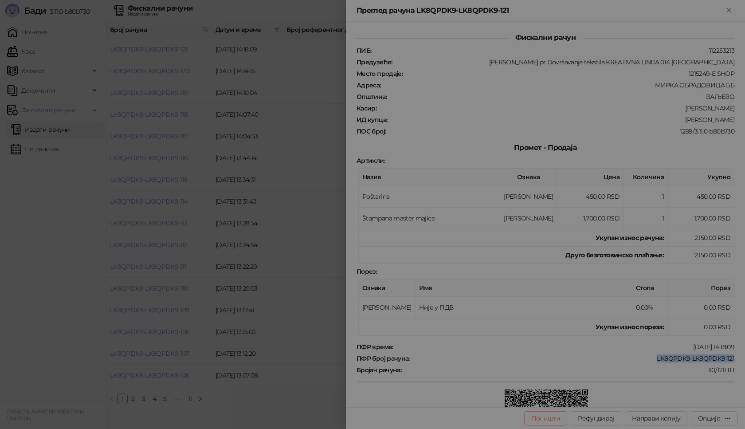
type input "**********"
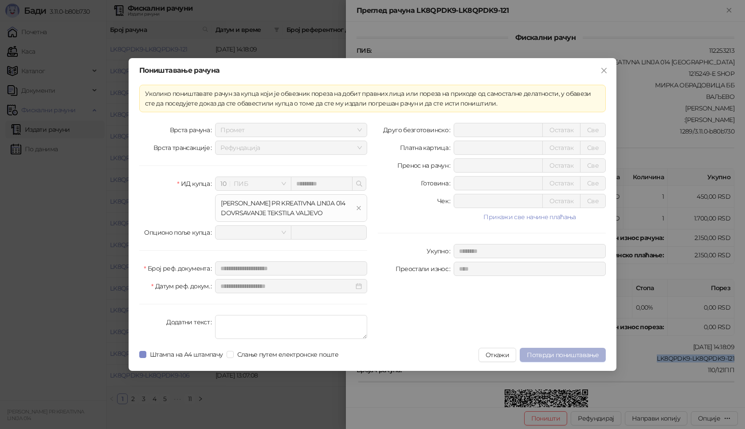
click at [568, 355] on span "Потврди поништавање" at bounding box center [563, 355] width 72 height 8
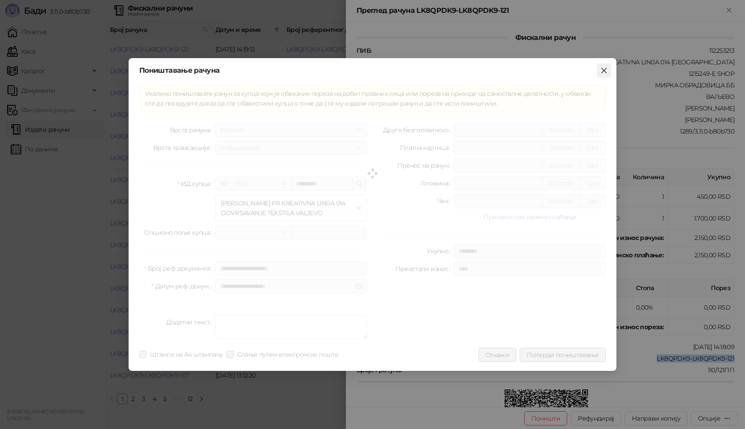
click at [601, 66] on button "Close" at bounding box center [604, 70] width 14 height 14
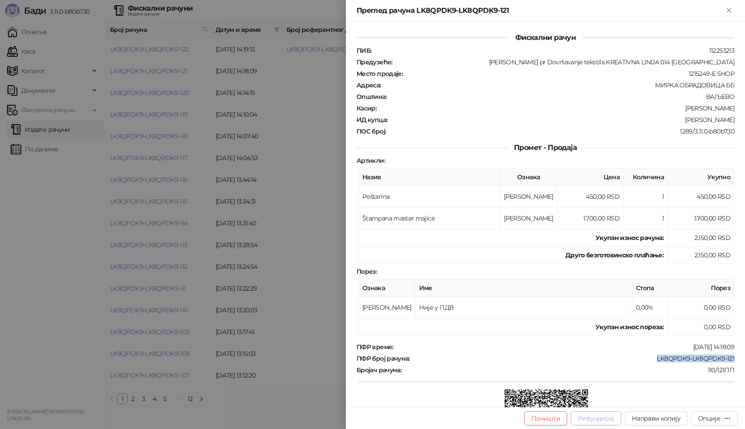
click at [605, 419] on button "Рефундирај" at bounding box center [595, 418] width 51 height 14
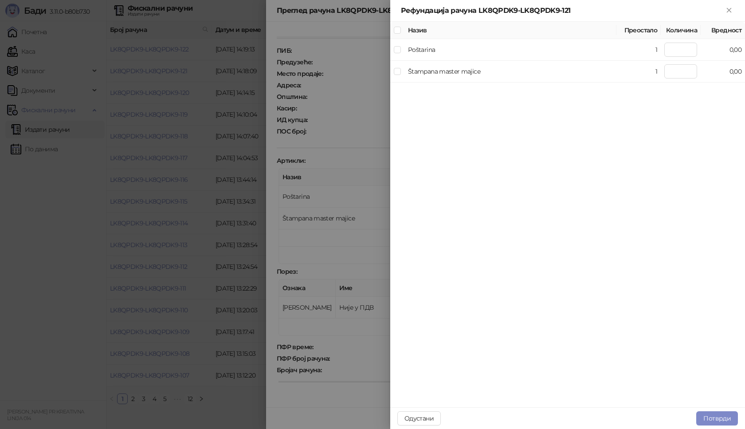
click at [603, 421] on div "Одустани Потврди" at bounding box center [567, 418] width 355 height 22
click at [730, 7] on icon "Close" at bounding box center [729, 10] width 8 height 8
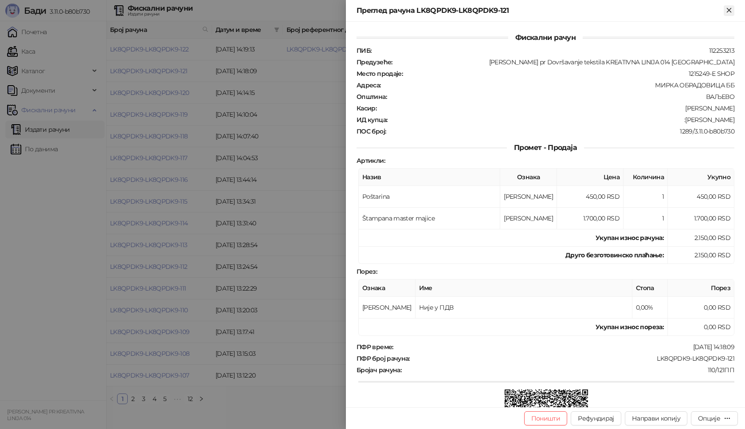
click at [728, 9] on icon "Close" at bounding box center [728, 10] width 4 height 4
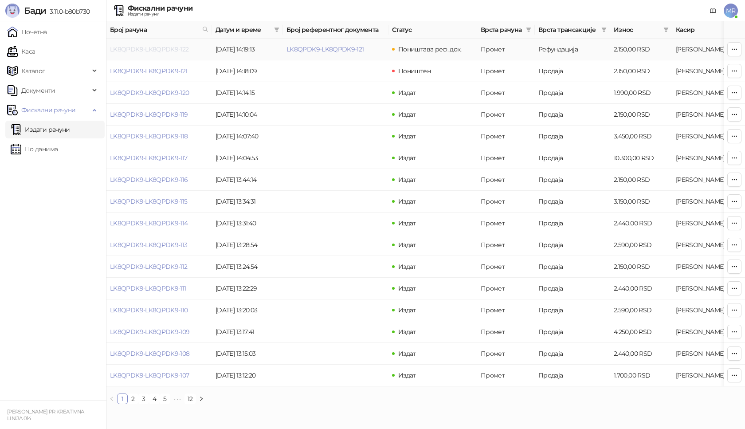
click at [171, 49] on link "LK8QPDK9-LK8QPDK9-122" at bounding box center [149, 49] width 79 height 8
click at [175, 50] on link "LK8QPDK9-LK8QPDK9-122" at bounding box center [149, 49] width 79 height 8
click at [168, 49] on link "LK8QPDK9-LK8QPDK9-122" at bounding box center [149, 49] width 79 height 8
click at [332, 50] on link "LK8QPDK9-LK8QPDK9-121" at bounding box center [325, 49] width 78 height 8
click at [157, 47] on link "LK8QPDK9-LK8QPDK9-122" at bounding box center [149, 49] width 79 height 8
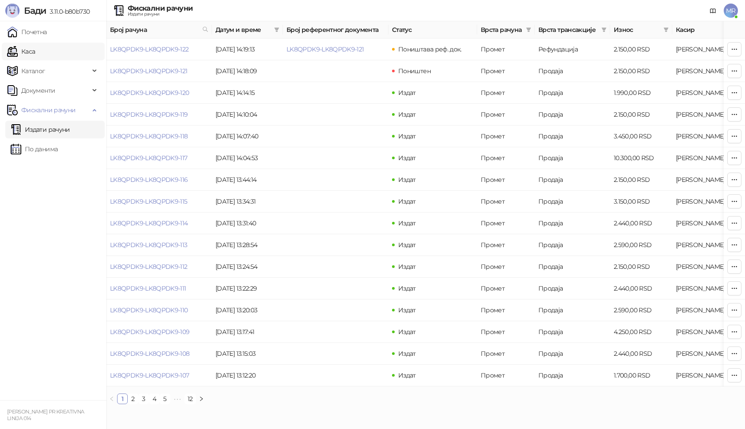
click at [35, 52] on link "Каса" at bounding box center [21, 52] width 28 height 18
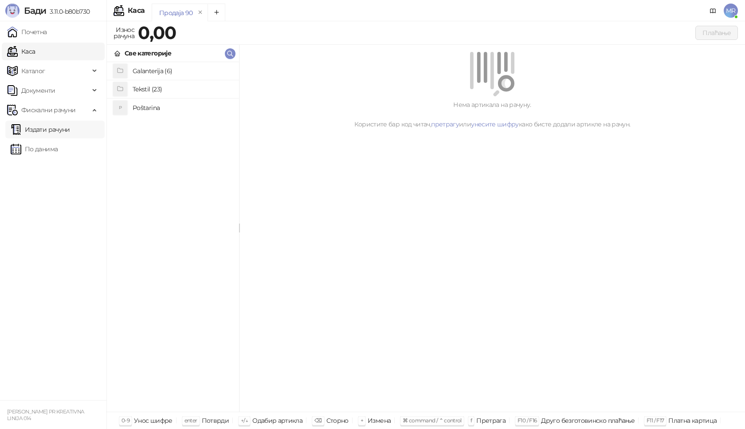
click at [58, 130] on link "Издати рачуни" at bounding box center [40, 130] width 59 height 18
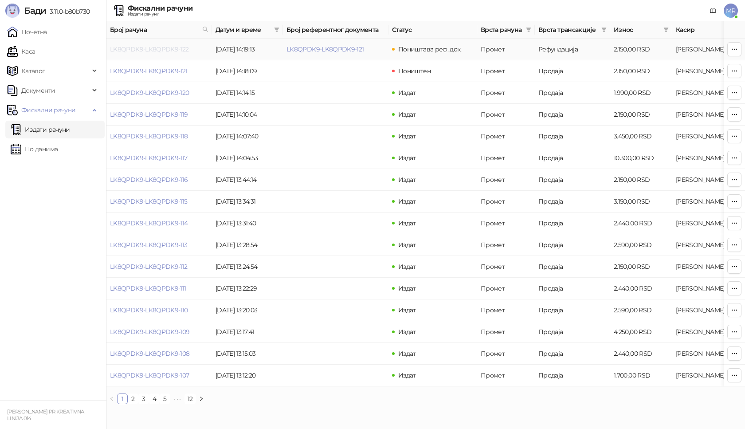
click at [139, 49] on link "LK8QPDK9-LK8QPDK9-122" at bounding box center [149, 49] width 79 height 8
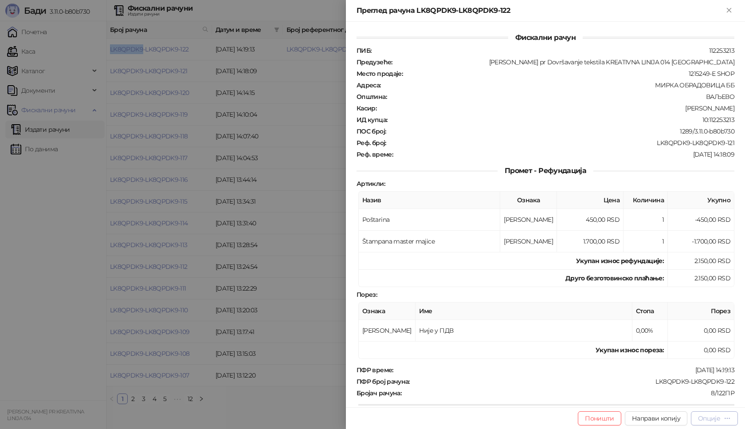
click at [708, 417] on div "Опције" at bounding box center [709, 418] width 22 height 8
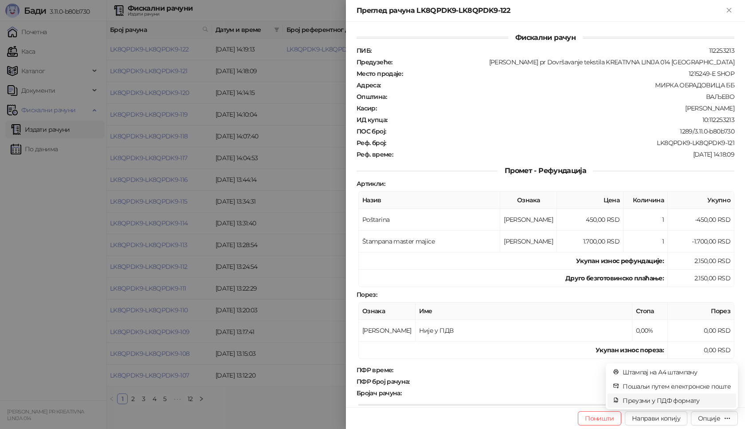
click at [683, 400] on span "Преузми у ПДФ формату" at bounding box center [676, 400] width 108 height 10
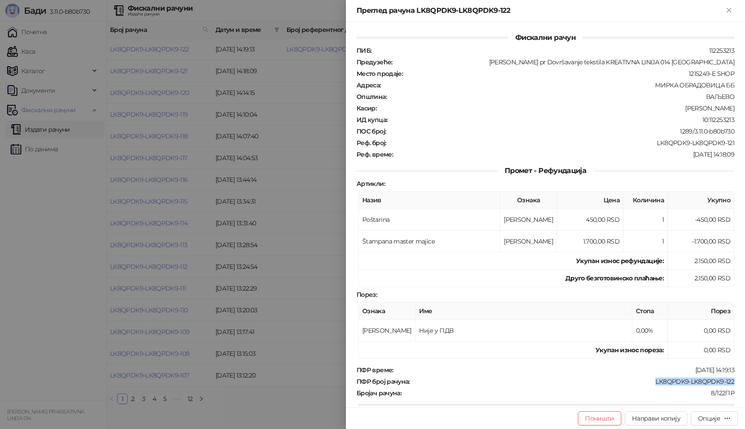
drag, startPoint x: 728, startPoint y: 383, endPoint x: 635, endPoint y: 382, distance: 93.1
click at [635, 382] on div "Фискални рачун ПИБ : 112253213 Предузеће : Marija Raković pr Dovršavanje teksti…" at bounding box center [545, 214] width 399 height 385
click at [731, 12] on icon "Close" at bounding box center [729, 10] width 8 height 8
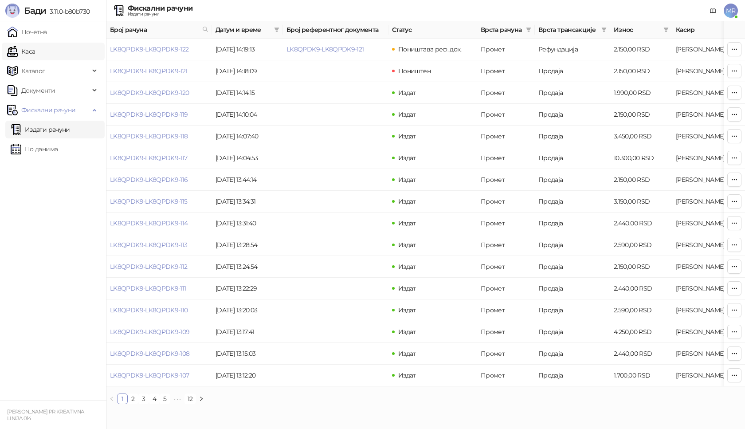
click at [35, 53] on link "Каса" at bounding box center [21, 52] width 28 height 18
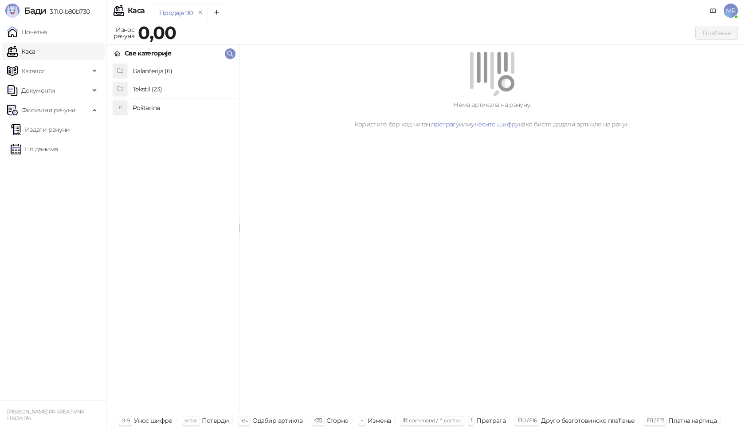
click at [145, 108] on h4 "Poštarina" at bounding box center [182, 108] width 99 height 14
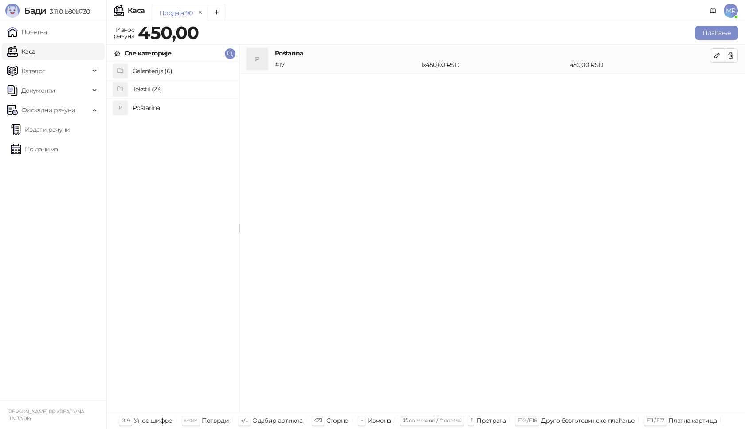
click at [152, 89] on h4 "Tekstil (23)" at bounding box center [182, 89] width 99 height 14
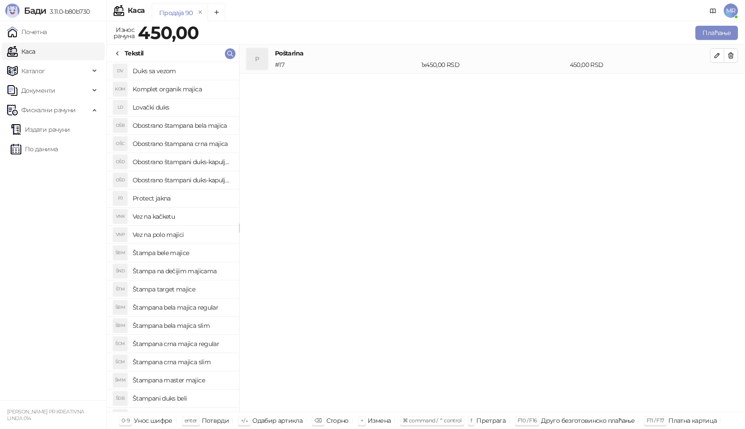
click at [198, 380] on h4 "Štampana master majice" at bounding box center [182, 380] width 99 height 14
click at [719, 82] on icon "button" at bounding box center [717, 84] width 4 height 4
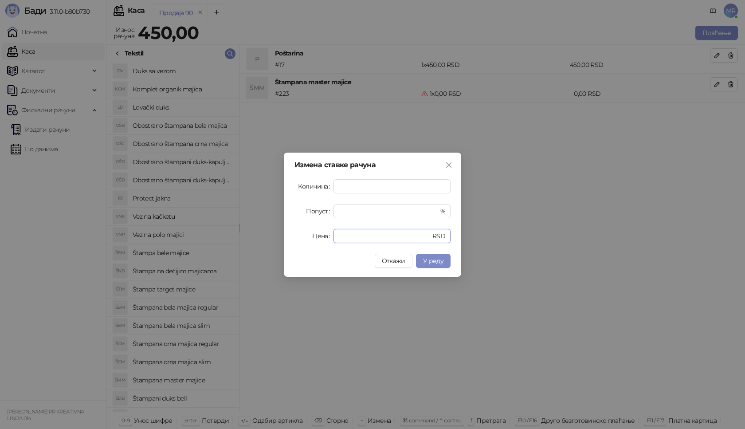
drag, startPoint x: 330, startPoint y: 240, endPoint x: 323, endPoint y: 240, distance: 7.1
click at [323, 240] on div "Цена * RSD" at bounding box center [372, 236] width 156 height 14
type input "****"
click at [423, 258] on button "У реду" at bounding box center [433, 261] width 35 height 14
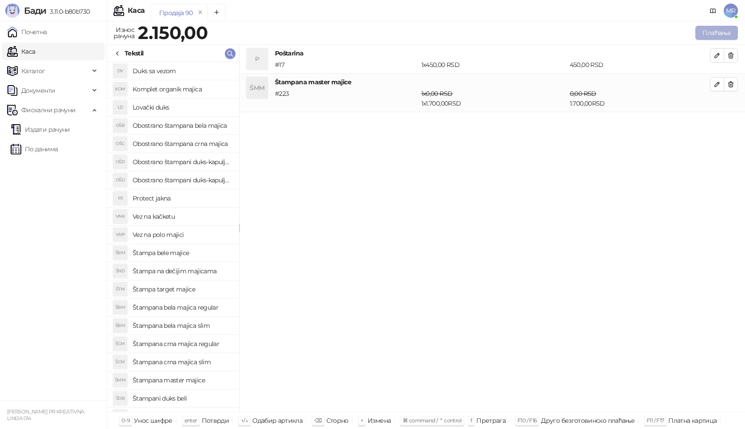
click at [703, 34] on button "Плаћање" at bounding box center [716, 33] width 43 height 14
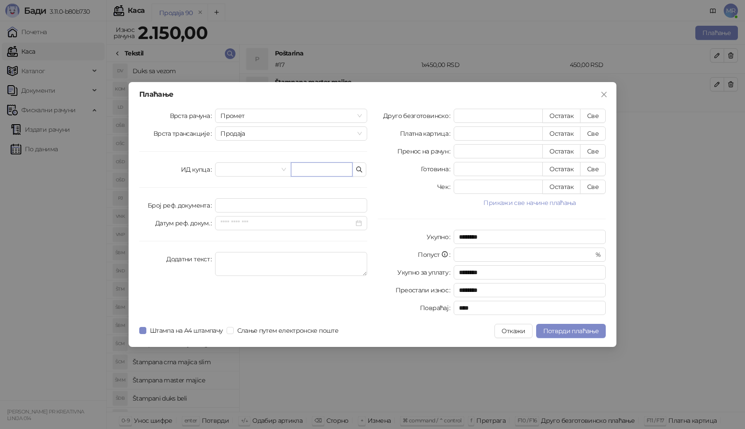
click at [321, 174] on input "text" at bounding box center [322, 169] width 62 height 14
paste input "**********"
type input "**********"
click at [597, 114] on button "Све" at bounding box center [593, 116] width 26 height 14
type input "****"
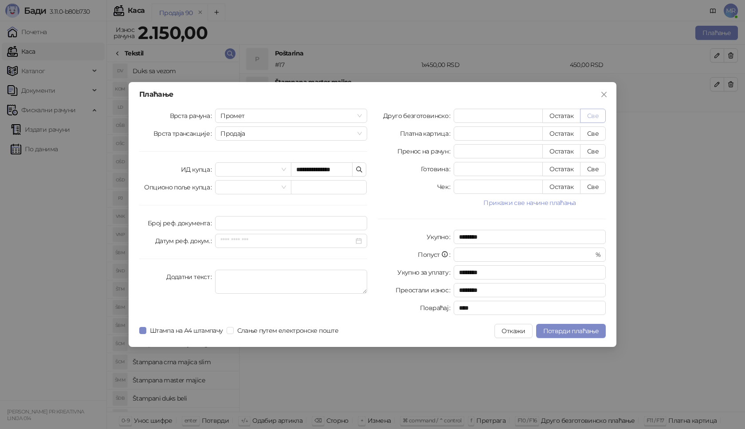
type input "****"
click at [549, 332] on span "Потврди плаћање" at bounding box center [570, 331] width 55 height 8
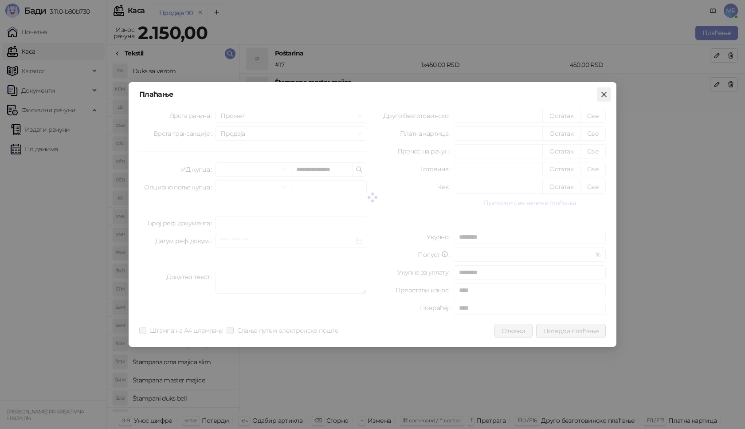
click at [607, 96] on span "Close" at bounding box center [604, 94] width 14 height 7
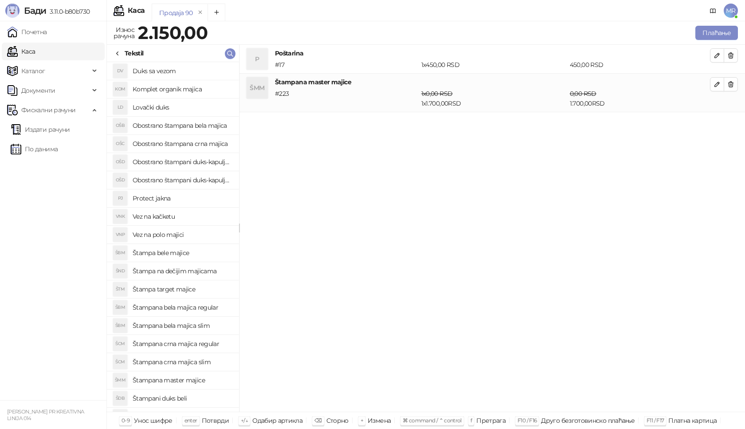
click at [728, 7] on span "MR" at bounding box center [730, 11] width 14 height 14
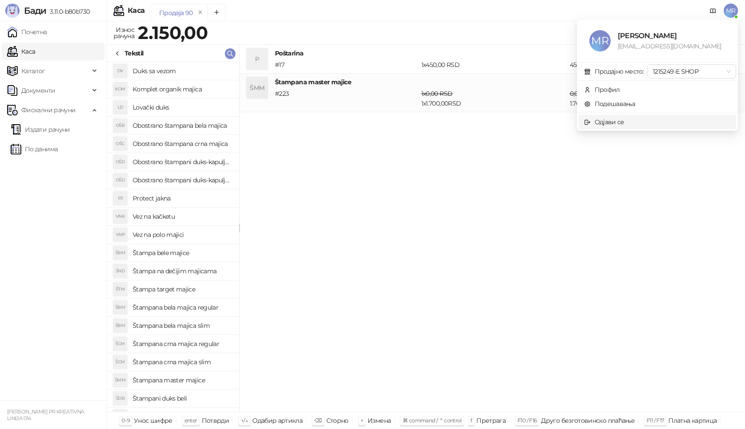
click at [627, 121] on span "Одјави се" at bounding box center [657, 122] width 147 height 10
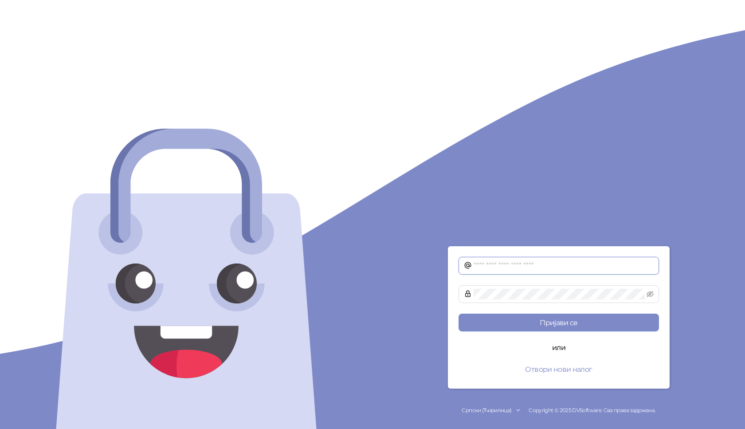
click at [483, 263] on input "text" at bounding box center [563, 265] width 180 height 11
type input "**********"
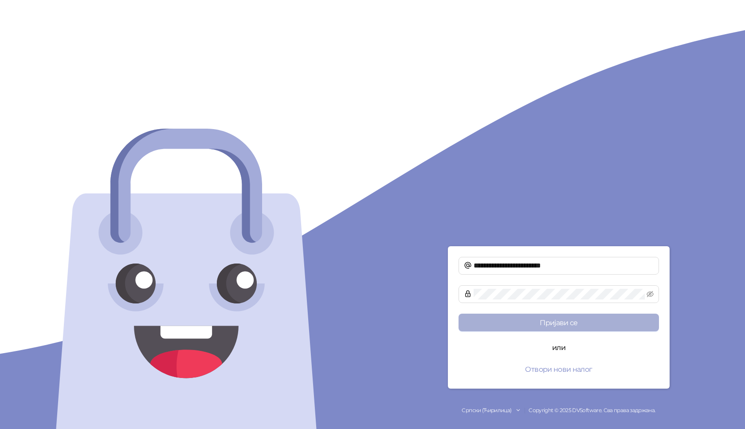
click at [578, 321] on button "Пријави се" at bounding box center [558, 322] width 200 height 18
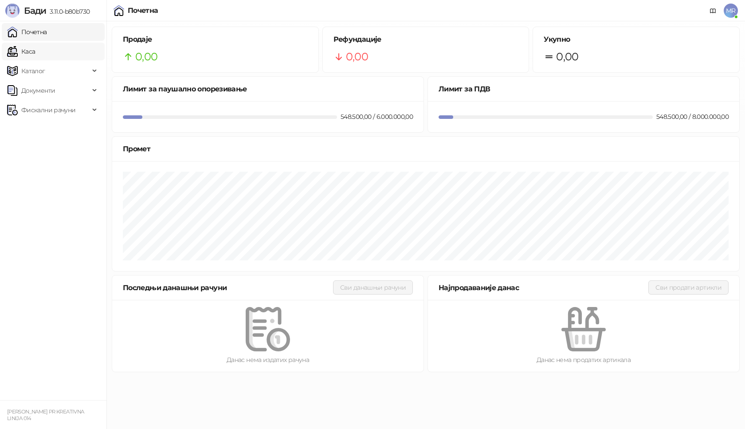
click at [35, 49] on link "Каса" at bounding box center [21, 52] width 28 height 18
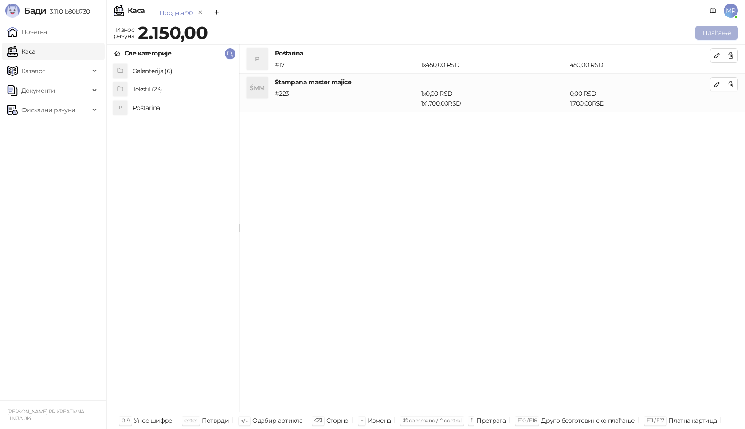
click at [715, 32] on button "Плаћање" at bounding box center [716, 33] width 43 height 14
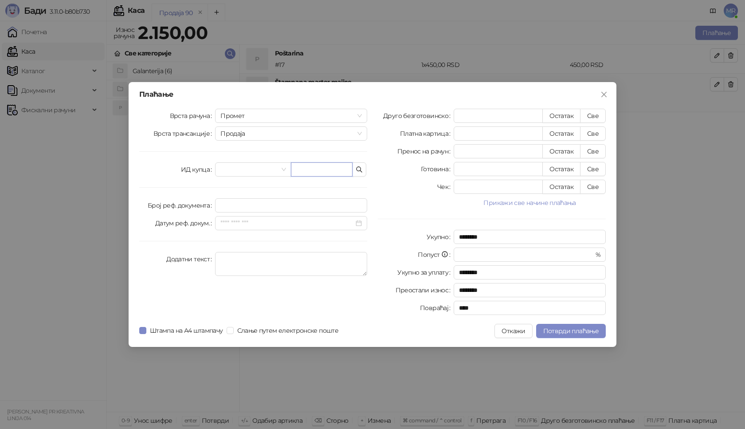
click at [307, 172] on input "text" at bounding box center [322, 169] width 62 height 14
paste input "**********"
type input "**********"
click at [592, 114] on button "Све" at bounding box center [593, 116] width 26 height 14
type input "****"
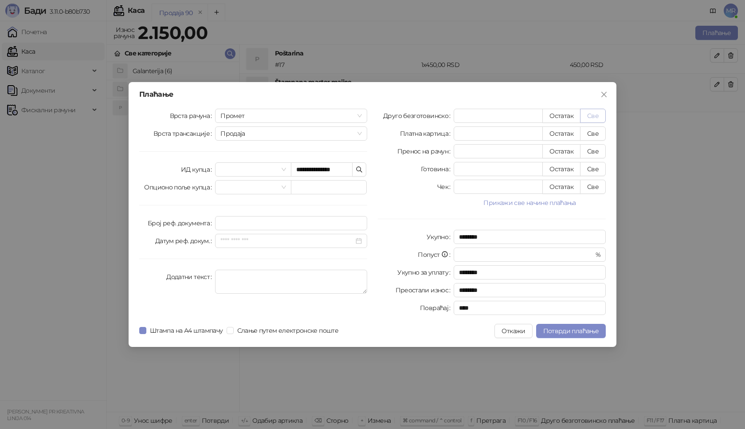
type input "****"
click at [554, 331] on span "Потврди плаћање" at bounding box center [570, 331] width 55 height 8
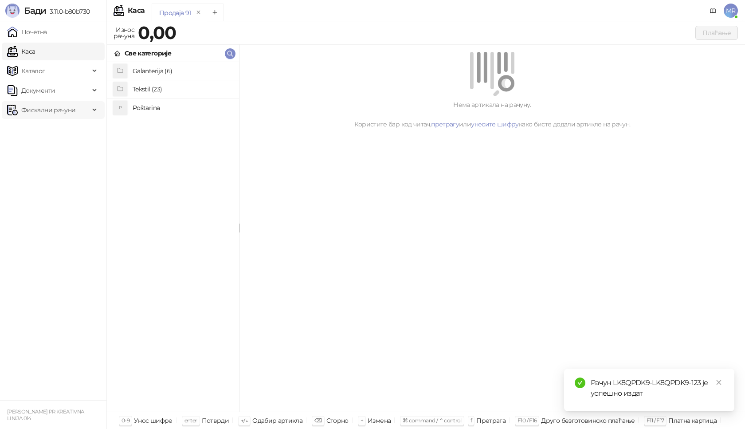
click at [48, 111] on span "Фискални рачуни" at bounding box center [48, 110] width 54 height 18
click at [54, 130] on link "Издати рачуни" at bounding box center [40, 130] width 59 height 18
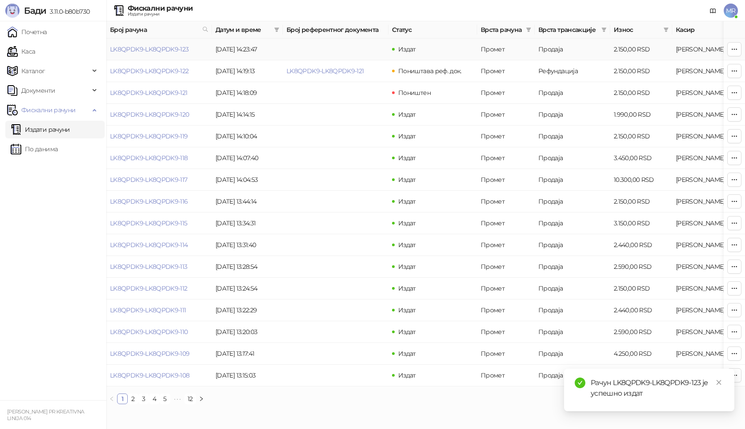
click at [154, 48] on link "LK8QPDK9-LK8QPDK9-123" at bounding box center [149, 49] width 79 height 8
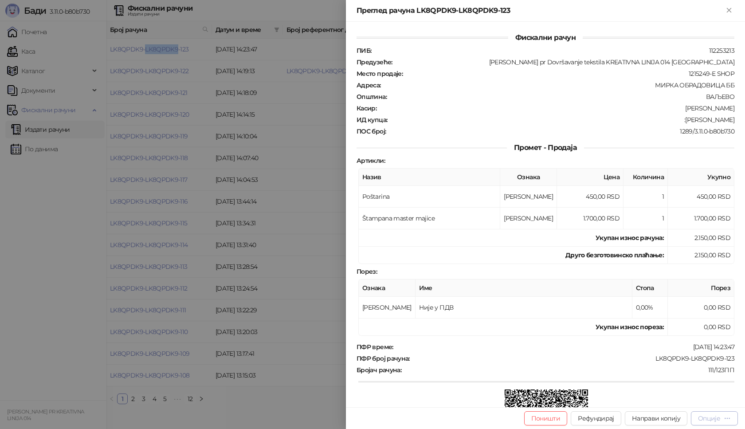
click at [715, 417] on div "Опције" at bounding box center [709, 418] width 22 height 8
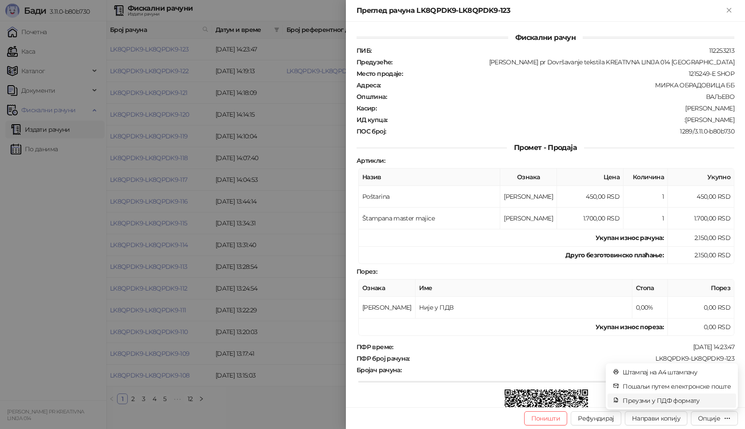
click at [683, 398] on span "Преузми у ПДФ формату" at bounding box center [676, 400] width 108 height 10
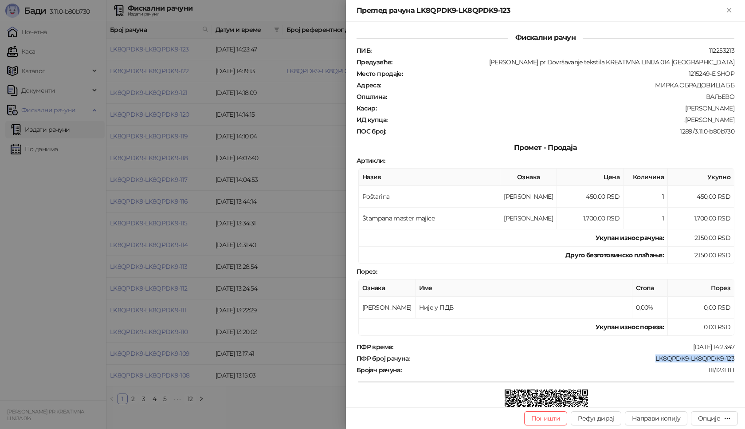
drag, startPoint x: 727, startPoint y: 355, endPoint x: 644, endPoint y: 358, distance: 83.4
click at [646, 357] on div "LK8QPDK9-LK8QPDK9-123" at bounding box center [572, 358] width 324 height 8
copy div "LK8QPDK9-LK8QPDK9-123"
drag, startPoint x: 732, startPoint y: 117, endPoint x: 685, endPoint y: 120, distance: 47.1
click at [685, 120] on div "Фискални рачун ПИБ : 112253213 Предузеће : [PERSON_NAME] pr Dovršavanje tekstil…" at bounding box center [545, 214] width 399 height 385
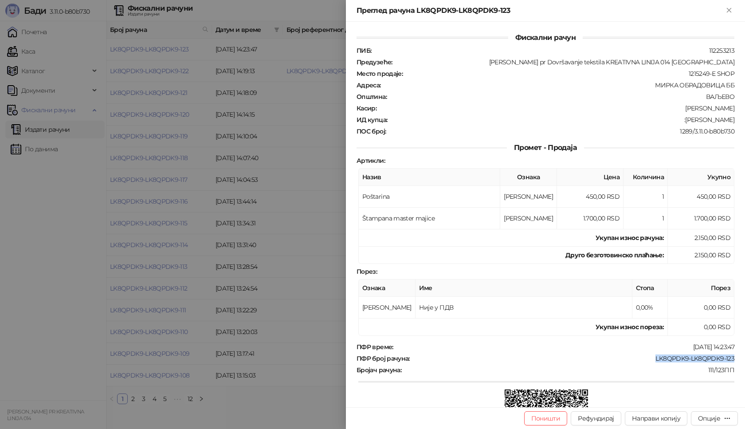
copy div "[PERSON_NAME]"
click at [725, 8] on icon "Close" at bounding box center [729, 10] width 8 height 8
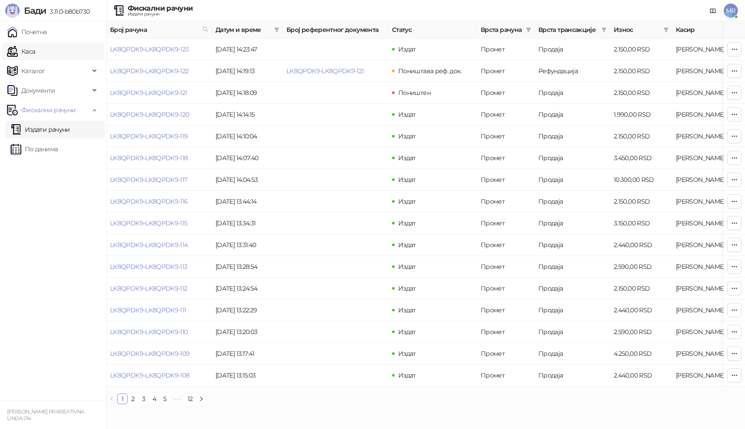
click at [35, 51] on link "Каса" at bounding box center [21, 52] width 28 height 18
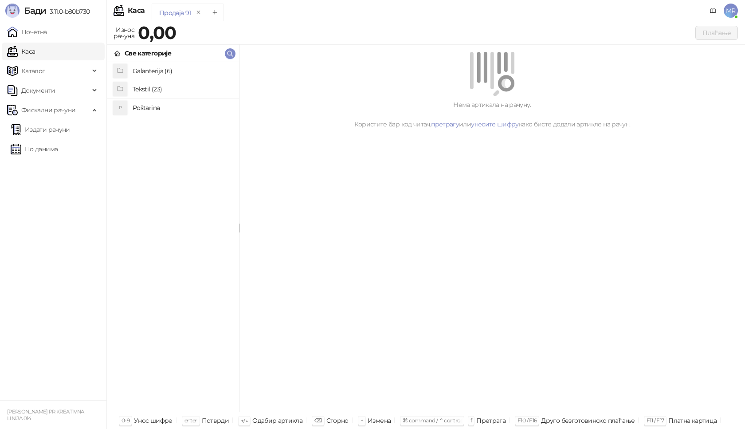
click at [161, 111] on h4 "Poštarina" at bounding box center [182, 108] width 99 height 14
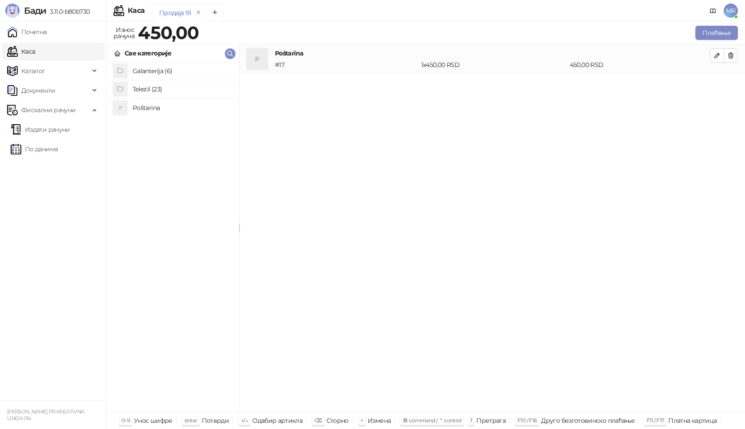
click at [170, 93] on h4 "Tekstil (23)" at bounding box center [182, 89] width 99 height 14
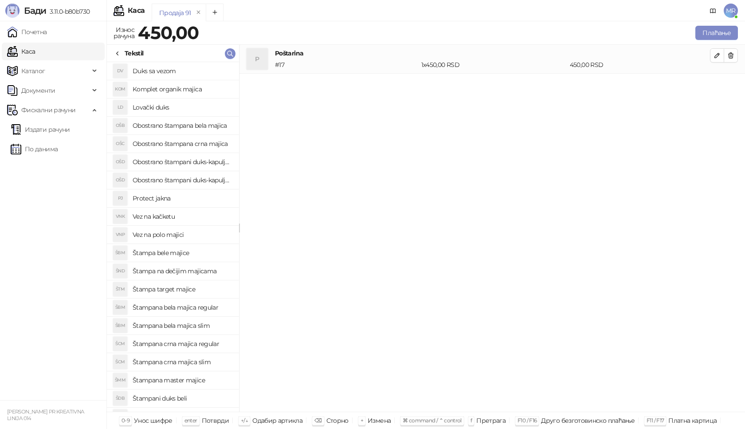
click at [196, 381] on h4 "Štampana master majice" at bounding box center [182, 380] width 99 height 14
click at [714, 85] on icon "button" at bounding box center [716, 84] width 7 height 7
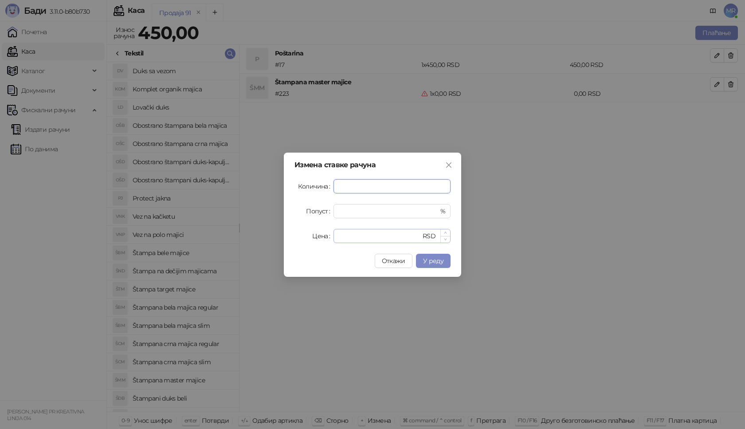
type input "*"
drag, startPoint x: 344, startPoint y: 235, endPoint x: 310, endPoint y: 237, distance: 33.7
click at [310, 237] on div "Цена * RSD" at bounding box center [372, 236] width 156 height 14
type input "****"
click at [437, 264] on span "У реду" at bounding box center [433, 261] width 20 height 8
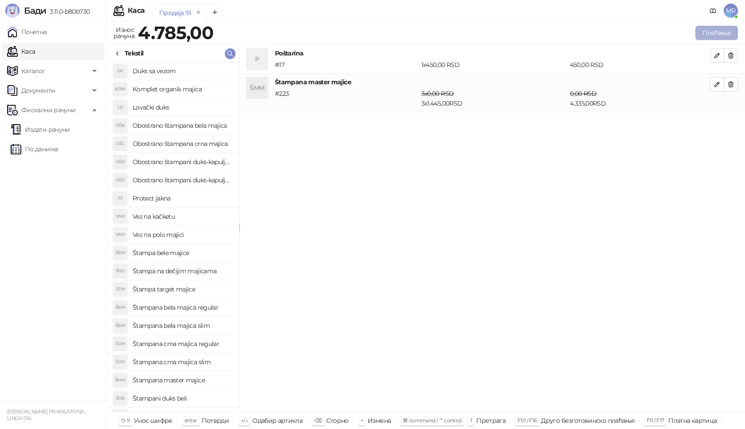
click at [709, 29] on button "Плаћање" at bounding box center [716, 33] width 43 height 14
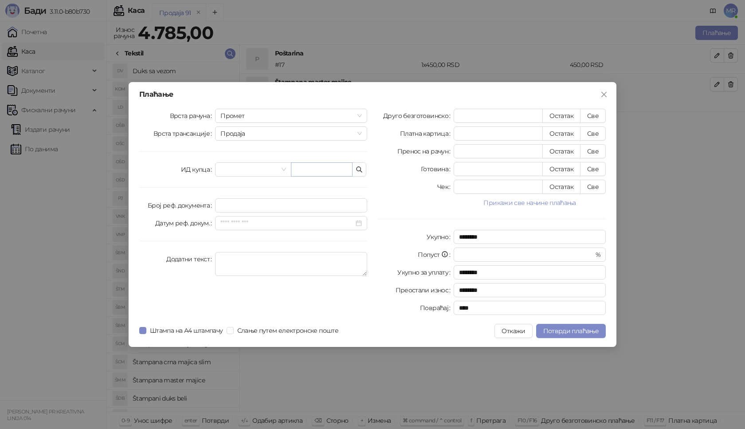
click at [305, 179] on div "Врста рачуна Промет Врста трансакције Продаја ИД купца Број реф. документа Дату…" at bounding box center [253, 214] width 238 height 210
click at [309, 171] on input "text" at bounding box center [322, 169] width 62 height 14
paste input "**********"
type input "**********"
click at [594, 115] on button "Све" at bounding box center [593, 116] width 26 height 14
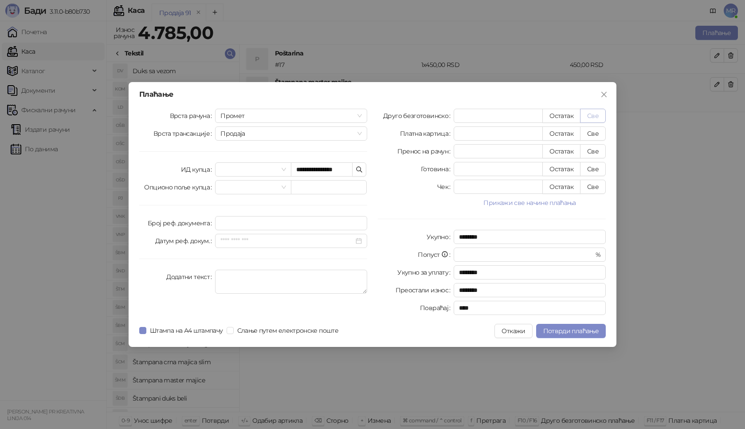
type input "****"
click at [548, 332] on span "Потврди плаћање" at bounding box center [570, 331] width 55 height 8
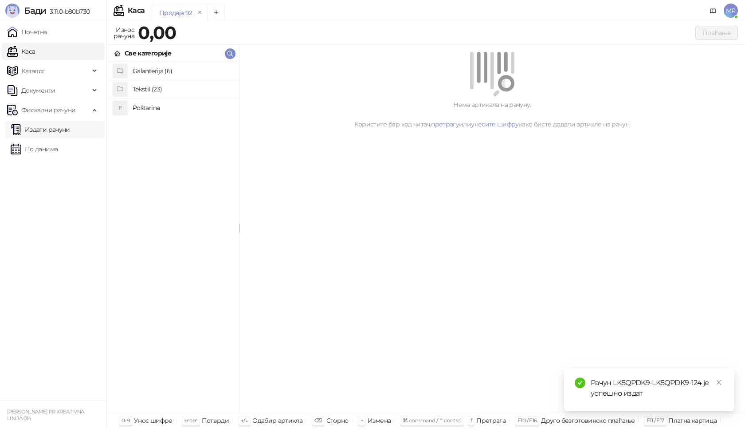
click at [60, 129] on link "Издати рачуни" at bounding box center [40, 130] width 59 height 18
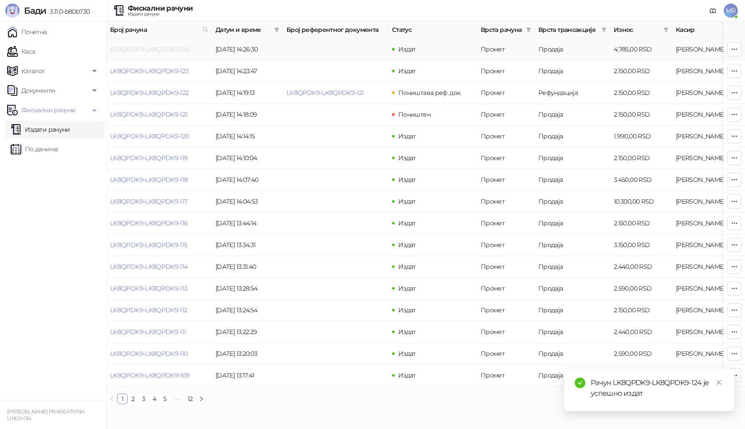
click at [159, 48] on link "LK8QPDK9-LK8QPDK9-124" at bounding box center [149, 49] width 79 height 8
click at [159, 48] on body "[PERSON_NAME] 3.11.0-b80b730 Почетна Каса Каталог Документи Фискални рачуни Изд…" at bounding box center [372, 205] width 745 height 411
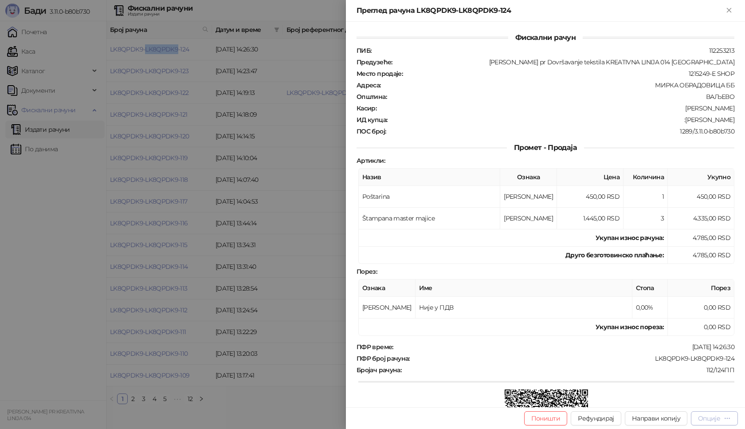
click at [704, 418] on div "Опције" at bounding box center [709, 418] width 22 height 8
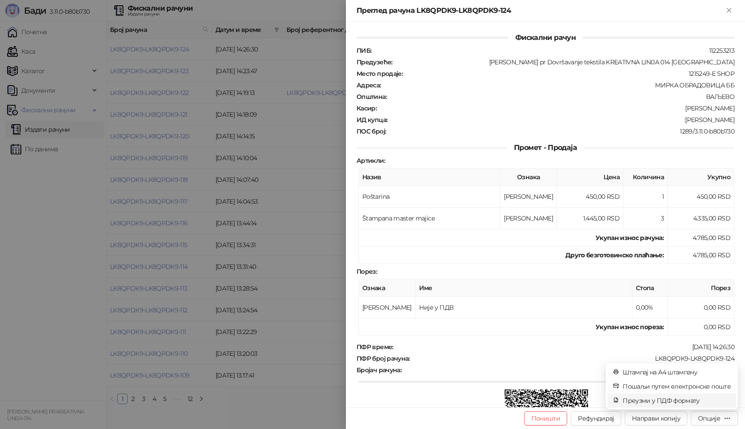
click at [691, 398] on span "Преузми у ПДФ формату" at bounding box center [676, 400] width 108 height 10
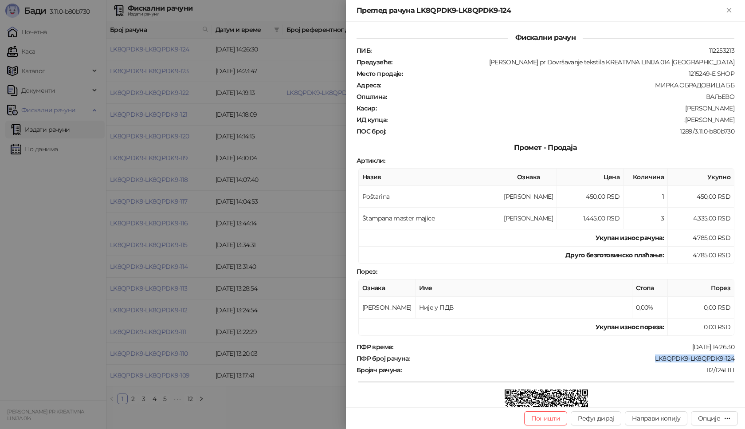
drag, startPoint x: 733, startPoint y: 361, endPoint x: 645, endPoint y: 356, distance: 88.3
click at [645, 356] on div "Фискални рачун ПИБ : 112253213 Предузеће : [PERSON_NAME] pr Dovršavanje tekstil…" at bounding box center [545, 214] width 399 height 385
copy div "LK8QPDK9-LK8QPDK9-124"
drag, startPoint x: 728, startPoint y: 119, endPoint x: 676, endPoint y: 118, distance: 51.9
click at [676, 118] on div "ИД купца : :[PERSON_NAME]" at bounding box center [545, 120] width 381 height 8
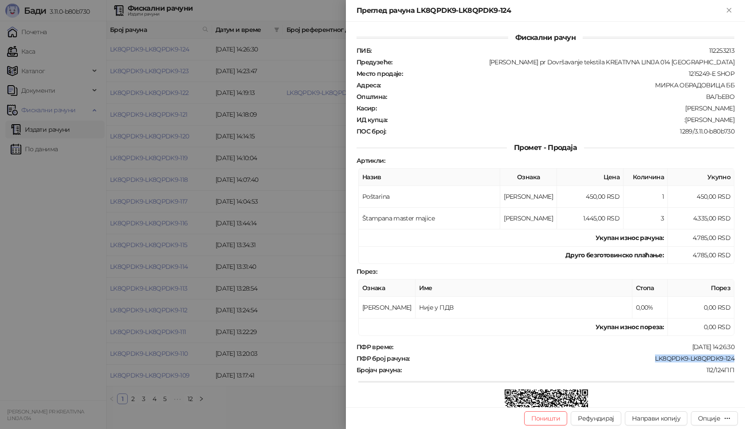
copy div "[PERSON_NAME]"
click at [730, 10] on icon "Close" at bounding box center [728, 10] width 4 height 4
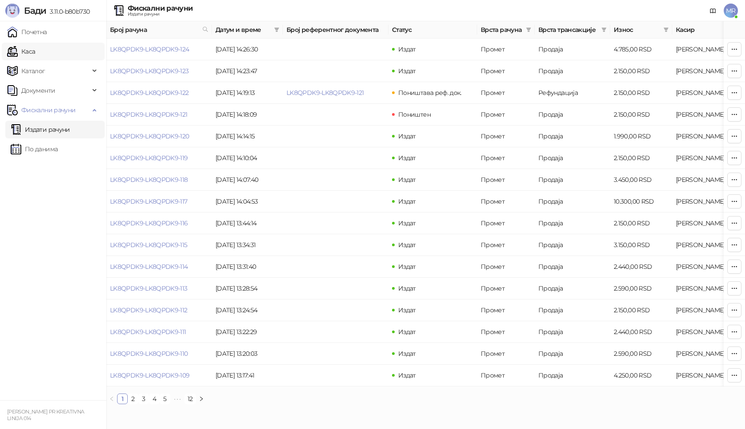
click at [35, 54] on link "Каса" at bounding box center [21, 52] width 28 height 18
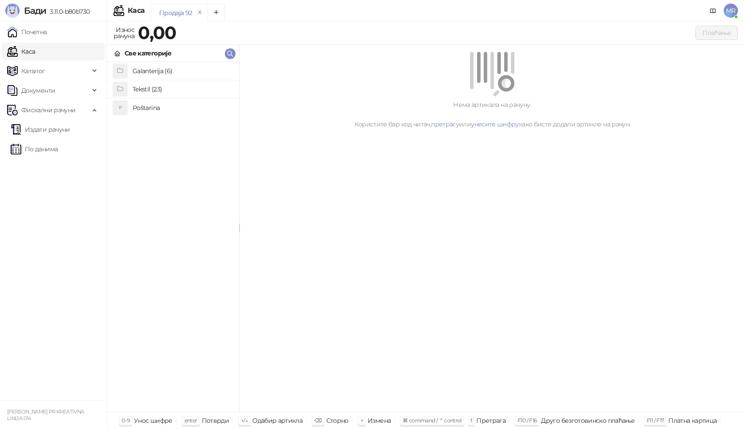
click at [164, 105] on h4 "Poštarina" at bounding box center [182, 108] width 99 height 14
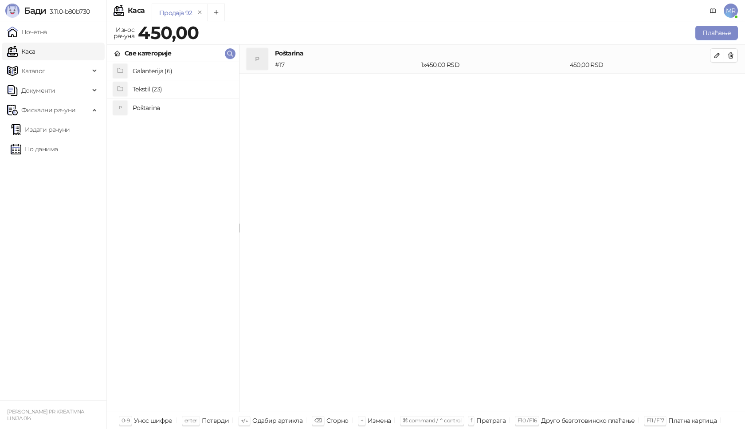
click at [164, 89] on h4 "Tekstil (23)" at bounding box center [182, 89] width 99 height 14
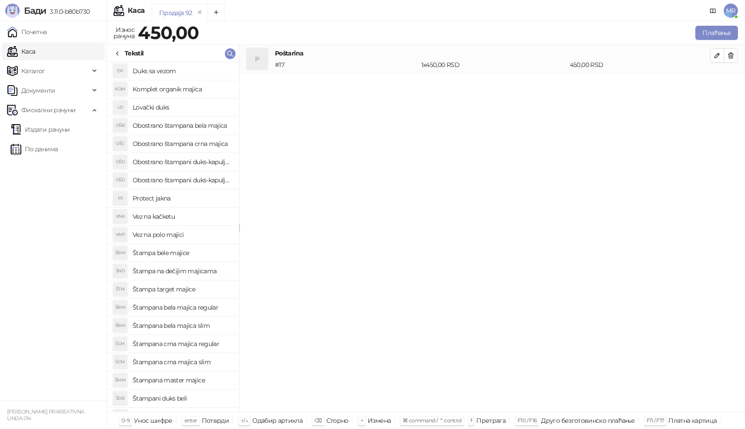
click at [198, 377] on h4 "Štampana master majice" at bounding box center [182, 380] width 99 height 14
click at [719, 84] on icon "button" at bounding box center [716, 84] width 7 height 7
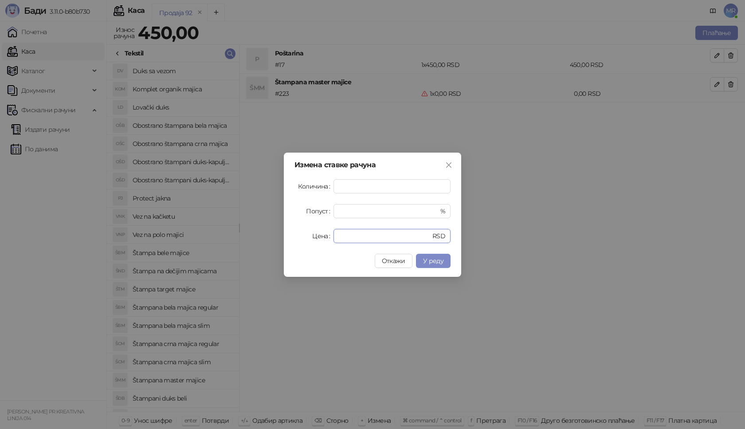
drag, startPoint x: 362, startPoint y: 236, endPoint x: 275, endPoint y: 230, distance: 86.6
click at [296, 236] on div "Цена * RSD" at bounding box center [372, 236] width 156 height 14
type input "****"
click at [431, 261] on span "У реду" at bounding box center [433, 261] width 20 height 8
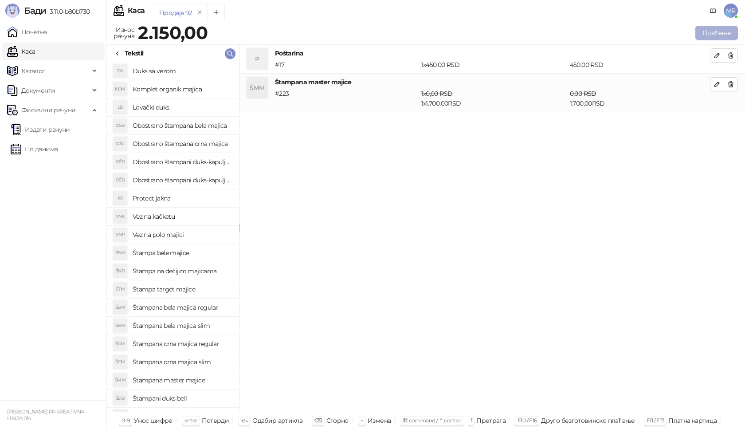
click at [720, 27] on button "Плаћање" at bounding box center [716, 33] width 43 height 14
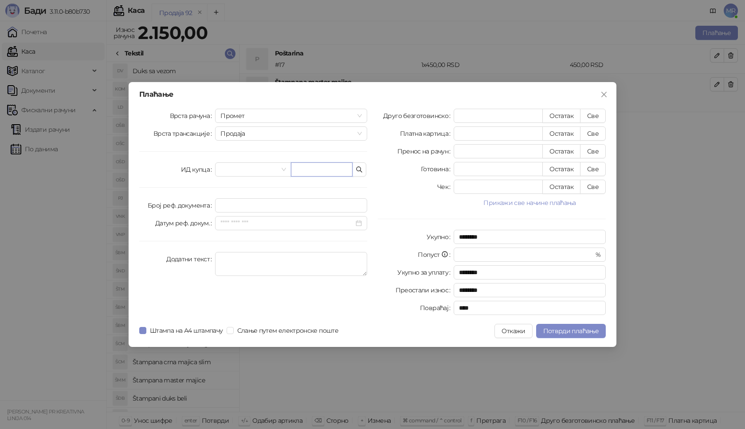
click at [319, 172] on input "text" at bounding box center [322, 169] width 62 height 14
paste input "**********"
type input "**********"
click at [597, 116] on button "Све" at bounding box center [593, 116] width 26 height 14
type input "****"
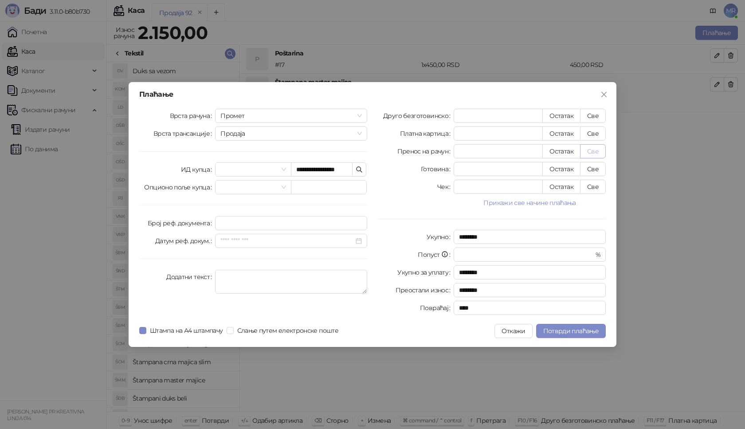
type input "****"
click at [558, 331] on span "Потврди плаћање" at bounding box center [570, 331] width 55 height 8
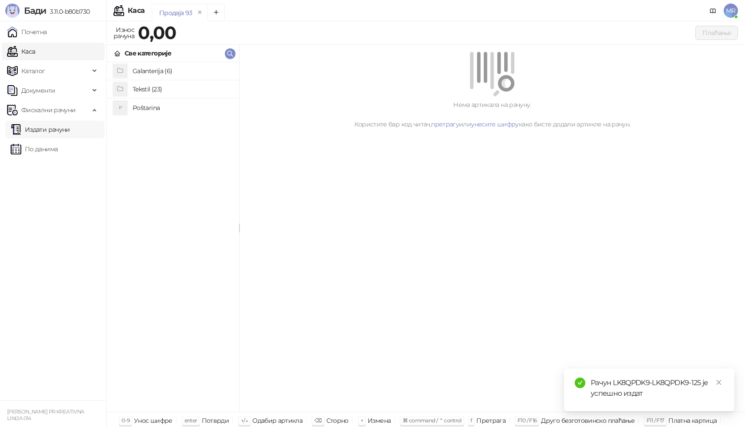
click at [63, 129] on link "Издати рачуни" at bounding box center [40, 130] width 59 height 18
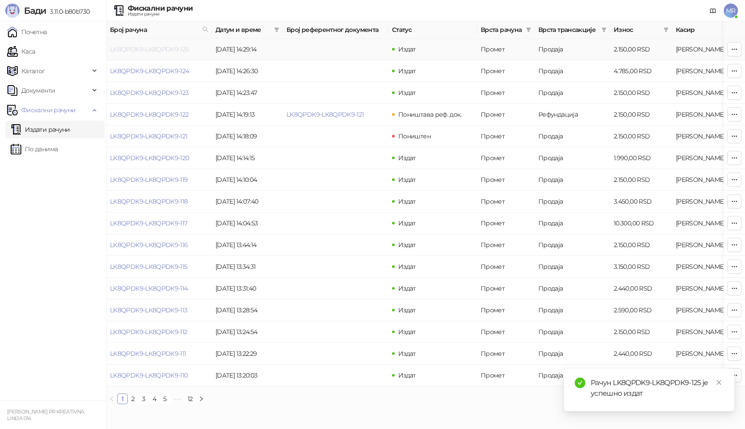
click at [168, 48] on link "LK8QPDK9-LK8QPDK9-125" at bounding box center [149, 49] width 79 height 8
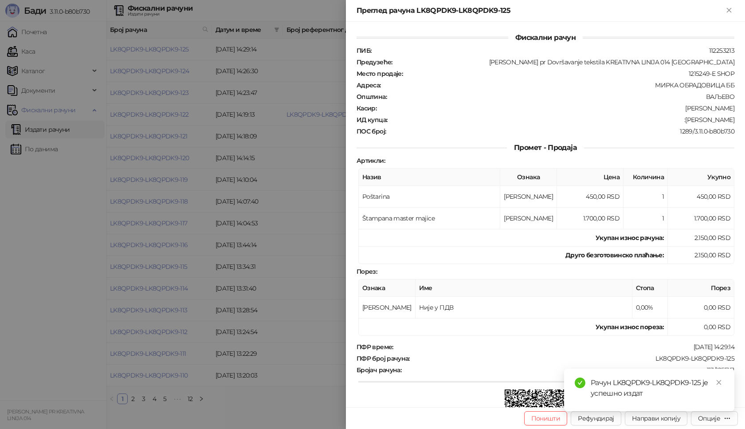
drag, startPoint x: 724, startPoint y: 385, endPoint x: 721, endPoint y: 396, distance: 11.9
click at [724, 384] on div "Рачун LK8QPDK9-LK8QPDK9-125 је успешно издат" at bounding box center [649, 389] width 170 height 43
click at [720, 383] on icon "close" at bounding box center [718, 382] width 6 height 6
click at [718, 421] on div "Опције" at bounding box center [709, 418] width 22 height 8
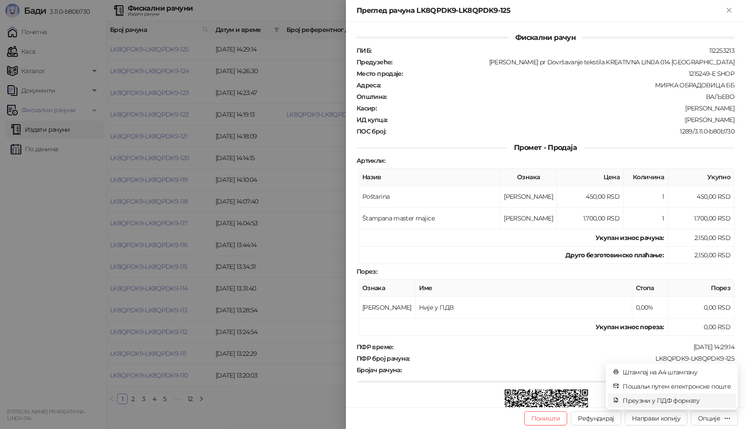
click at [699, 404] on span "Преузми у ПДФ формату" at bounding box center [676, 400] width 108 height 10
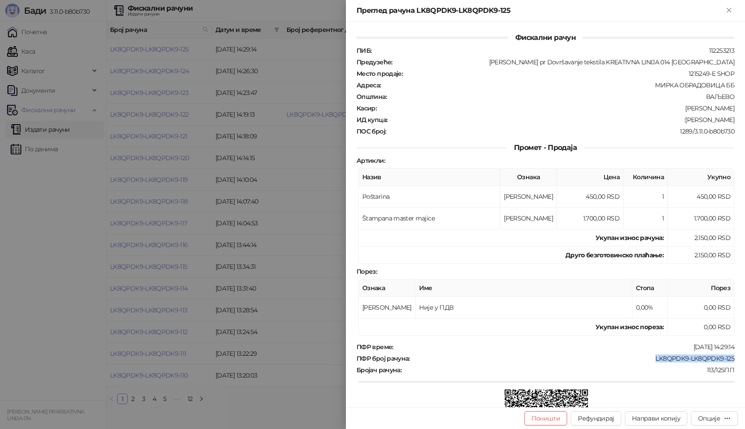
drag, startPoint x: 722, startPoint y: 358, endPoint x: 647, endPoint y: 361, distance: 75.4
click at [647, 361] on div "Фискални рачун ПИБ : 112253213 Предузеће : [PERSON_NAME] pr Dovršavanje tekstil…" at bounding box center [545, 214] width 399 height 385
copy div "LK8QPDK9-LK8QPDK9-125"
drag, startPoint x: 721, startPoint y: 117, endPoint x: 678, endPoint y: 119, distance: 42.6
click at [678, 119] on div "Фискални рачун ПИБ : 112253213 Предузеће : [PERSON_NAME] pr Dovršavanje tekstil…" at bounding box center [545, 214] width 399 height 385
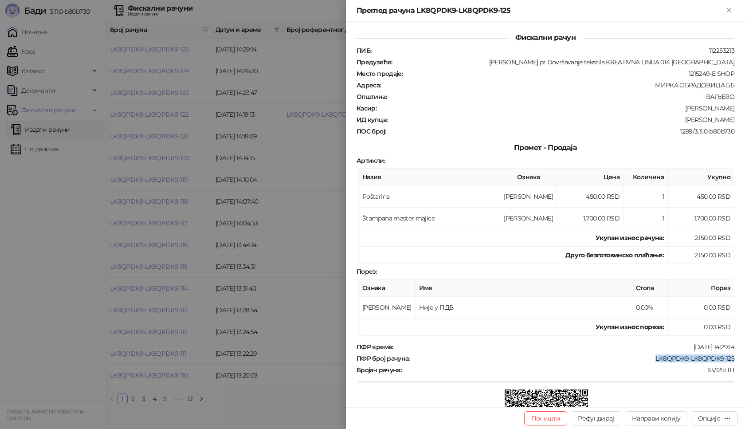
copy div "[PERSON_NAME]"
click at [727, 11] on icon "Close" at bounding box center [729, 10] width 8 height 8
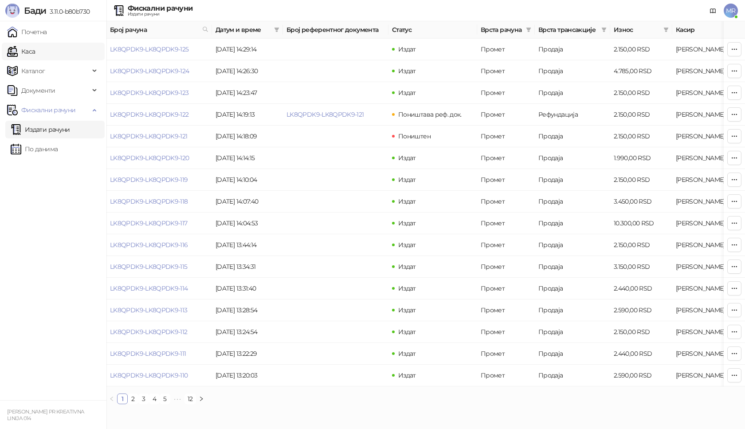
click at [35, 49] on link "Каса" at bounding box center [21, 52] width 28 height 18
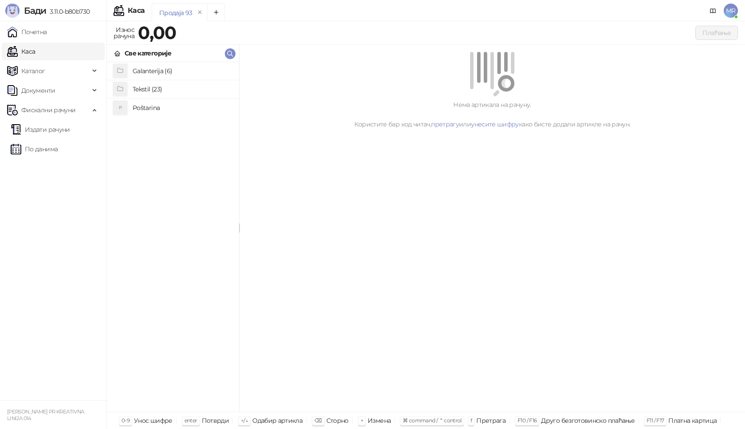
click at [139, 103] on h4 "Poštarina" at bounding box center [182, 108] width 99 height 14
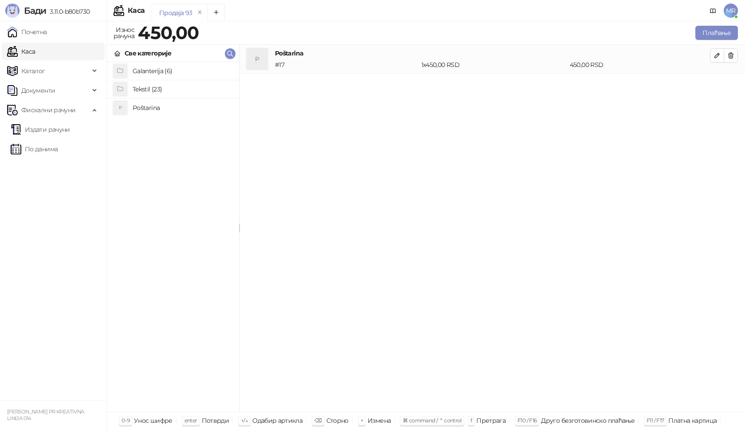
click at [154, 88] on h4 "Tekstil (23)" at bounding box center [182, 89] width 99 height 14
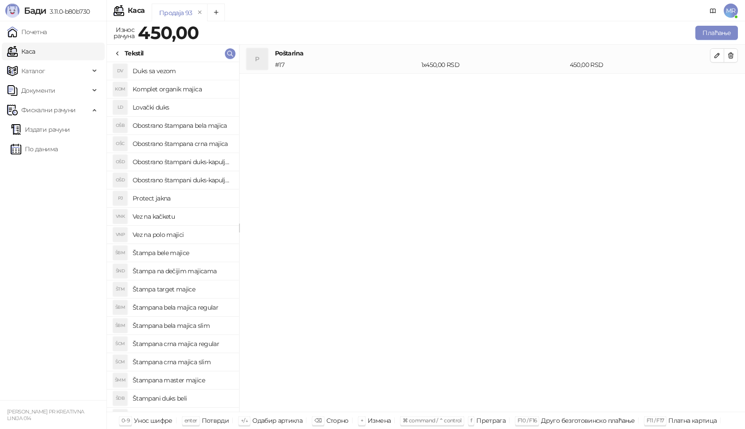
click at [198, 324] on h4 "Štampana bela majica slim" at bounding box center [182, 325] width 99 height 14
click at [715, 84] on icon "button" at bounding box center [716, 84] width 7 height 7
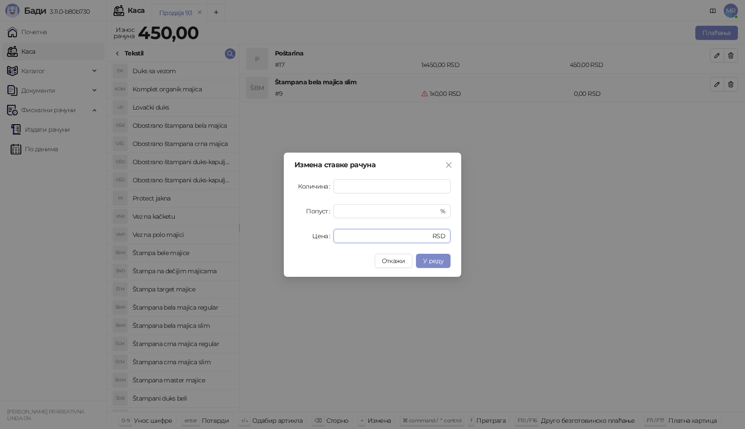
drag, startPoint x: 341, startPoint y: 234, endPoint x: 306, endPoint y: 223, distance: 36.6
click at [317, 231] on div "Цена * RSD" at bounding box center [372, 236] width 156 height 14
type input "****"
click at [436, 257] on span "У реду" at bounding box center [433, 261] width 20 height 8
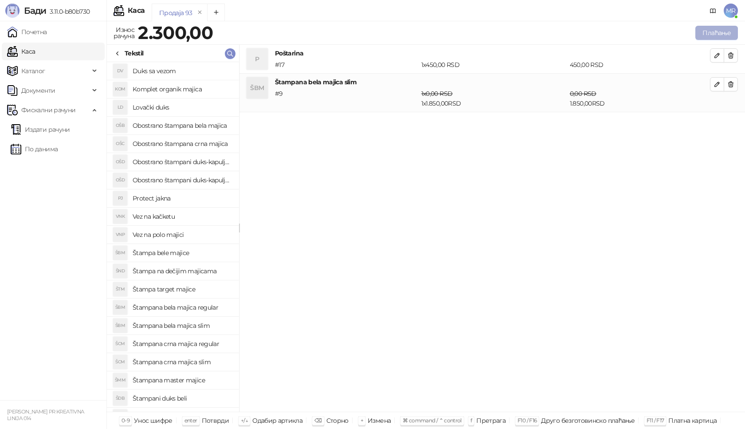
click at [715, 31] on button "Плаћање" at bounding box center [716, 33] width 43 height 14
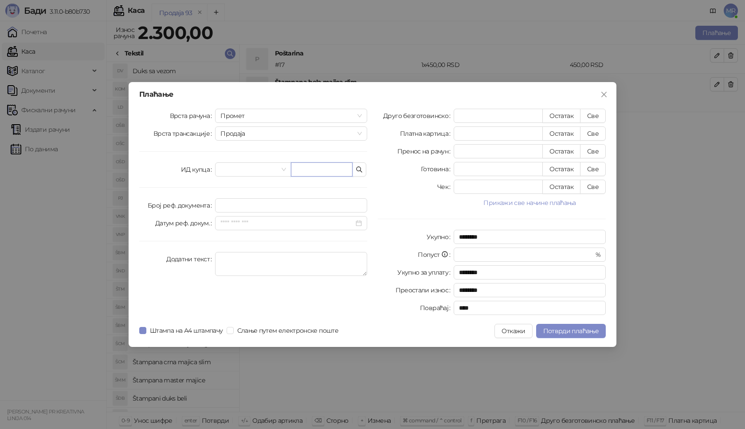
click at [329, 171] on input "text" at bounding box center [322, 169] width 62 height 14
paste input "**********"
type input "**********"
click at [596, 118] on button "Све" at bounding box center [593, 116] width 26 height 14
type input "****"
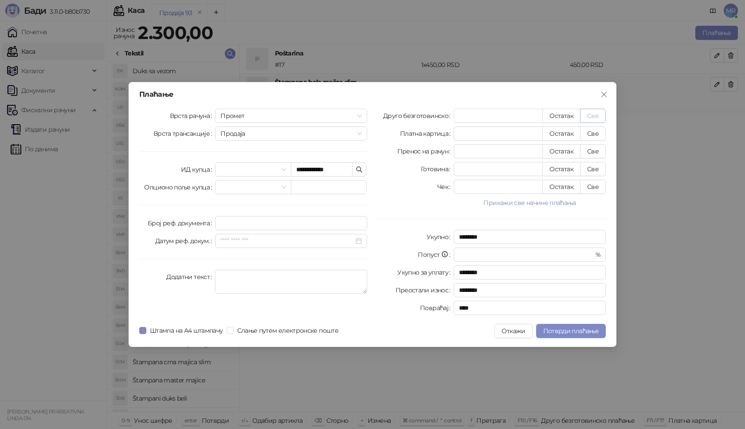
type input "****"
click at [559, 328] on span "Потврди плаћање" at bounding box center [570, 331] width 55 height 8
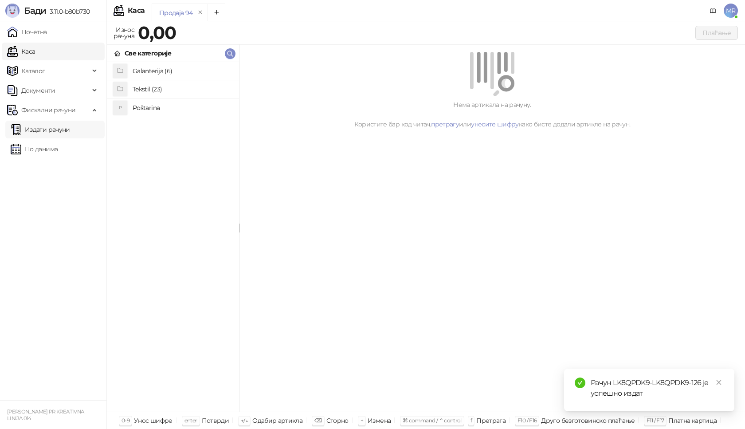
drag, startPoint x: 45, startPoint y: 127, endPoint x: 47, endPoint y: 133, distance: 6.6
click at [45, 128] on link "Издати рачуни" at bounding box center [40, 130] width 59 height 18
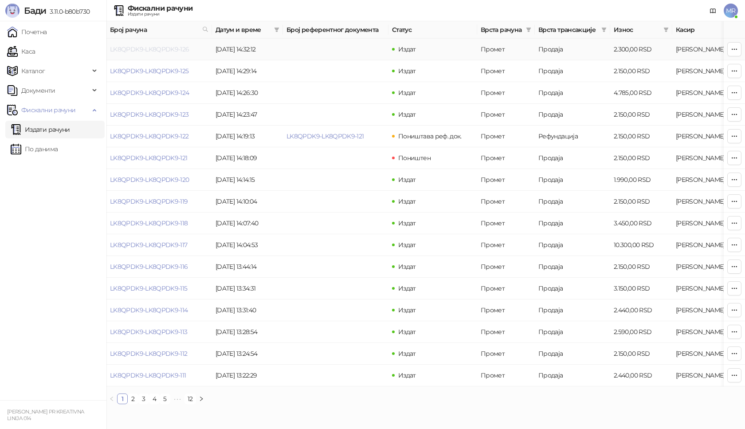
click at [152, 46] on link "LK8QPDK9-LK8QPDK9-126" at bounding box center [149, 49] width 79 height 8
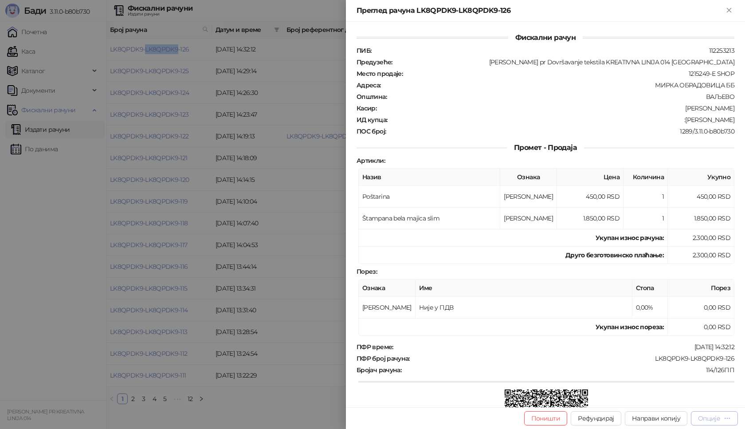
click at [713, 418] on div "Опције" at bounding box center [709, 418] width 22 height 8
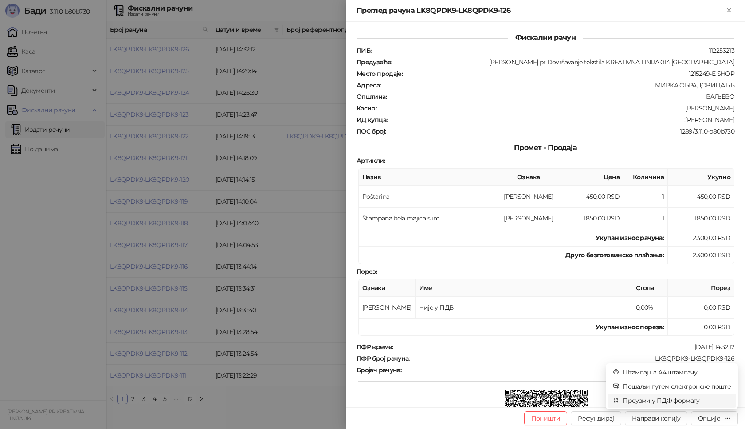
click at [704, 399] on span "Преузми у ПДФ формату" at bounding box center [676, 400] width 108 height 10
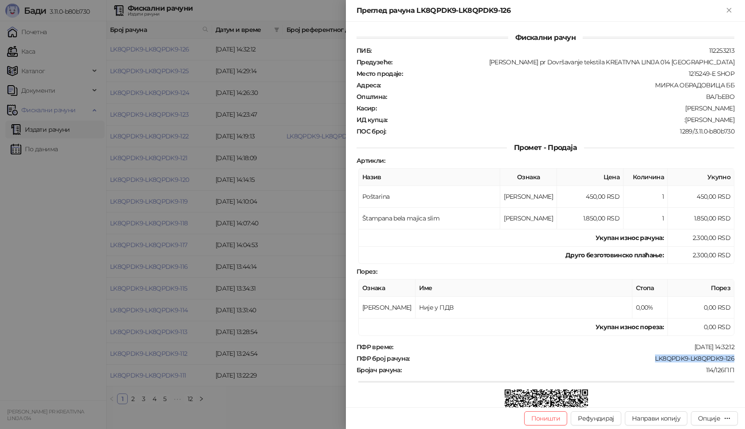
drag, startPoint x: 730, startPoint y: 355, endPoint x: 648, endPoint y: 355, distance: 81.1
click at [648, 355] on div "Фискални рачун ПИБ : 112253213 Предузеће : [PERSON_NAME] pr Dovršavanje tekstil…" at bounding box center [545, 214] width 399 height 385
copy div "LK8QPDK9-LK8QPDK9-126"
drag, startPoint x: 726, startPoint y: 119, endPoint x: 694, endPoint y: 123, distance: 32.1
click at [694, 123] on div ":[PERSON_NAME]" at bounding box center [561, 120] width 347 height 8
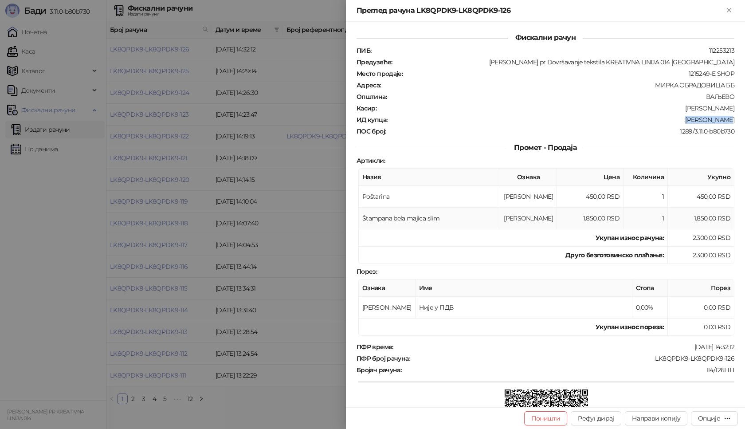
copy div "[PERSON_NAME]"
click at [731, 12] on icon "Close" at bounding box center [729, 10] width 8 height 8
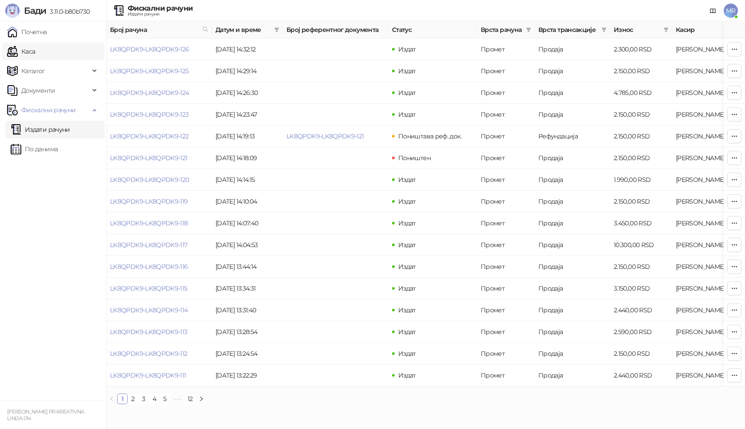
click at [35, 48] on link "Каса" at bounding box center [21, 52] width 28 height 18
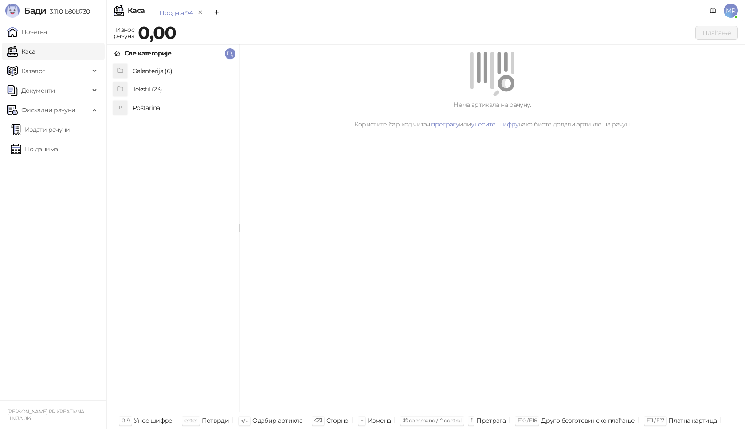
click at [156, 109] on h4 "Poštarina" at bounding box center [182, 108] width 99 height 14
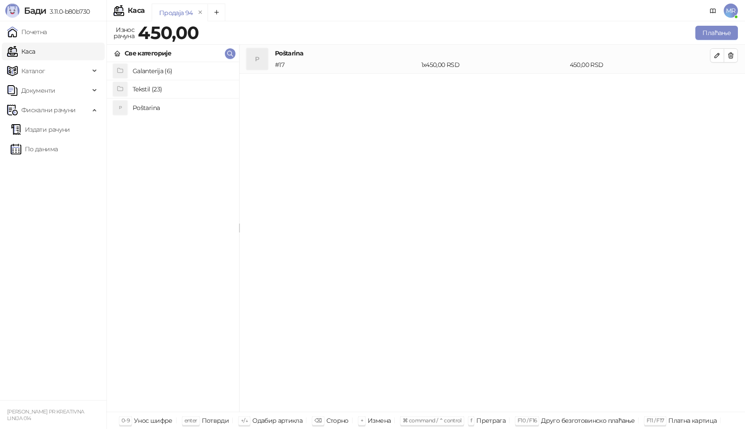
click at [164, 90] on h4 "Tekstil (23)" at bounding box center [182, 89] width 99 height 14
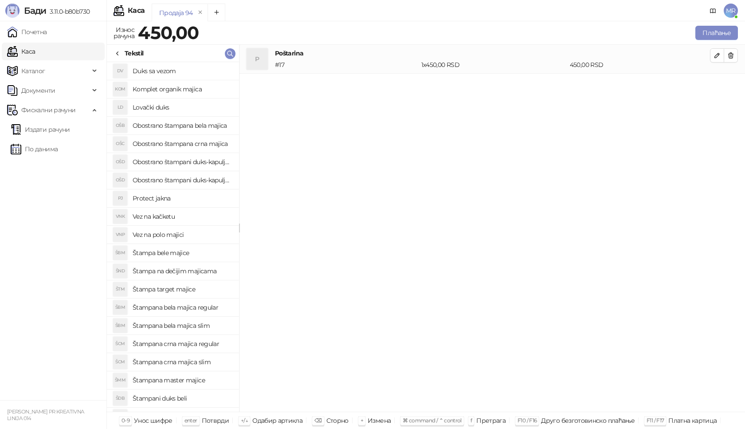
click at [204, 343] on h4 "Štampana crna majica regular" at bounding box center [182, 343] width 99 height 14
click at [715, 86] on icon "button" at bounding box center [717, 84] width 4 height 4
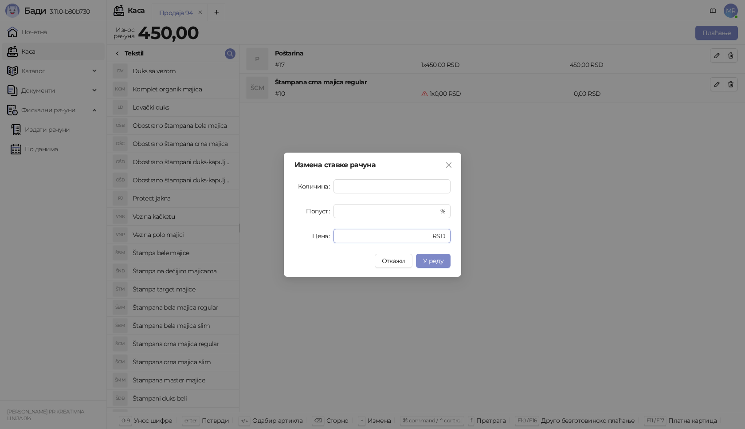
drag, startPoint x: 354, startPoint y: 237, endPoint x: 291, endPoint y: 226, distance: 63.5
click at [306, 238] on div "Цена * RSD" at bounding box center [372, 236] width 156 height 14
type input "****"
click at [430, 265] on button "У реду" at bounding box center [433, 261] width 35 height 14
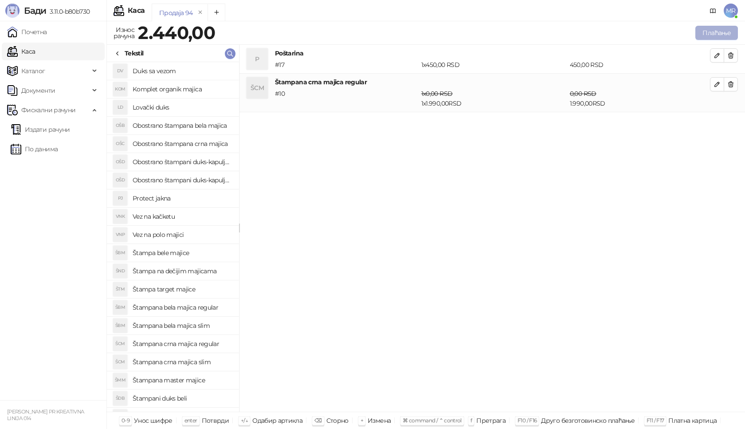
click at [730, 33] on button "Плаћање" at bounding box center [716, 33] width 43 height 14
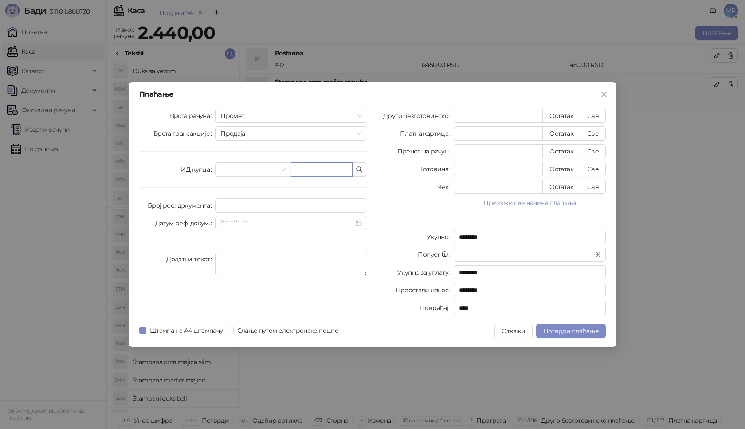
click at [316, 166] on input "text" at bounding box center [322, 169] width 62 height 14
paste input "**********"
type input "**********"
click at [600, 117] on button "Све" at bounding box center [593, 116] width 26 height 14
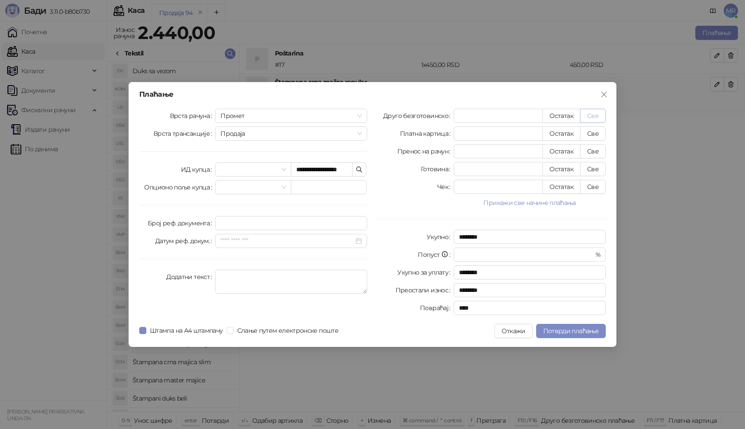
type input "****"
click at [570, 328] on span "Потврди плаћање" at bounding box center [570, 331] width 55 height 8
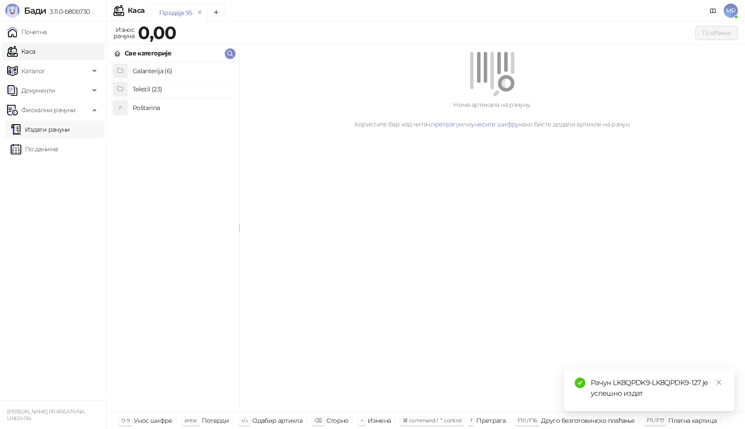
click at [64, 128] on link "Издати рачуни" at bounding box center [40, 130] width 59 height 18
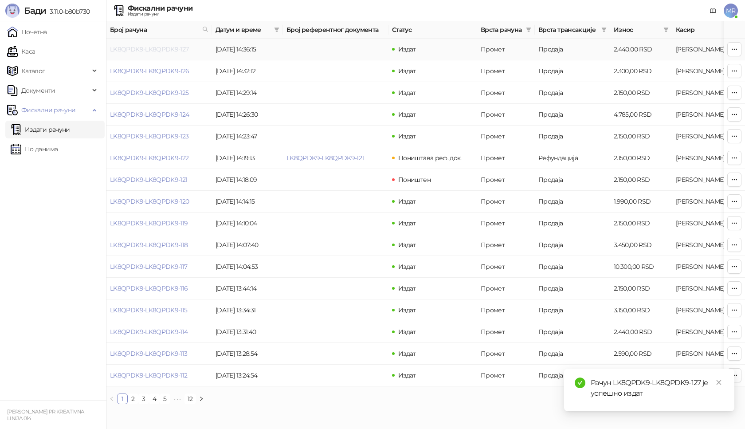
click at [166, 48] on link "LK8QPDK9-LK8QPDK9-127" at bounding box center [149, 49] width 79 height 8
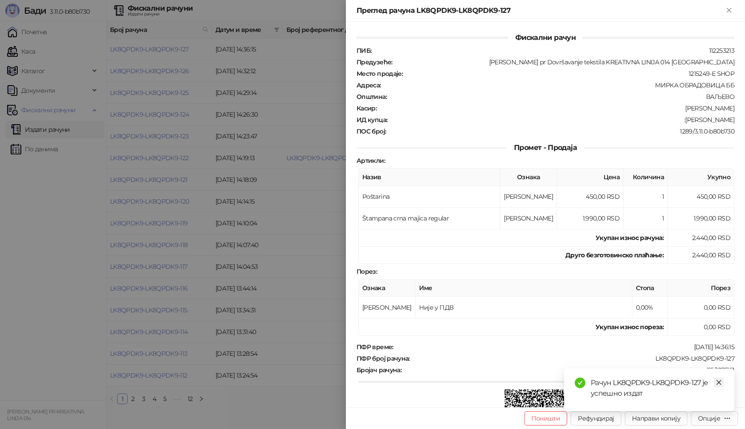
click at [721, 383] on icon "close" at bounding box center [718, 382] width 6 height 6
click at [722, 419] on div "Опције" at bounding box center [714, 418] width 33 height 8
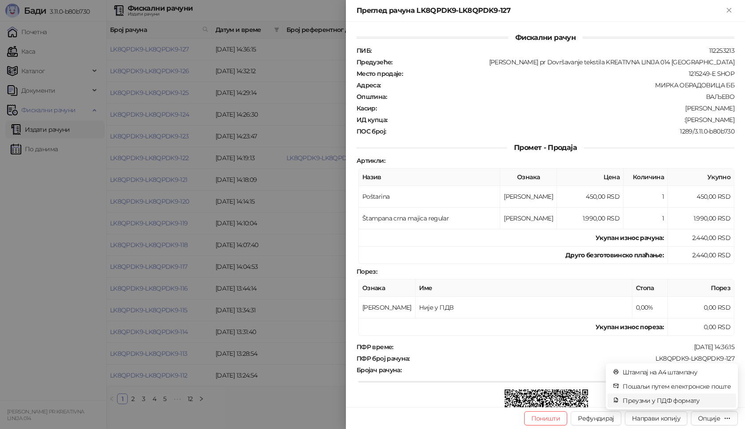
click at [694, 398] on span "Преузми у ПДФ формату" at bounding box center [676, 400] width 108 height 10
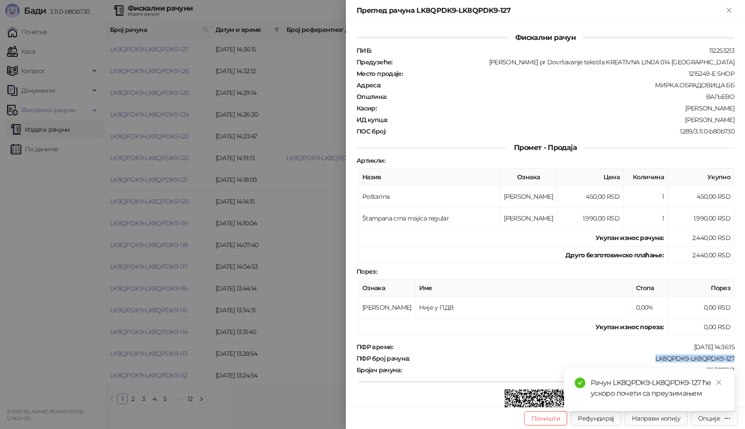
drag, startPoint x: 731, startPoint y: 359, endPoint x: 644, endPoint y: 358, distance: 86.4
click at [644, 358] on div "Фискални рачун ПИБ : 112253213 Предузеће : [PERSON_NAME] pr Dovršavanje tekstil…" at bounding box center [545, 214] width 399 height 385
copy div "LK8QPDK9-LK8QPDK9-127"
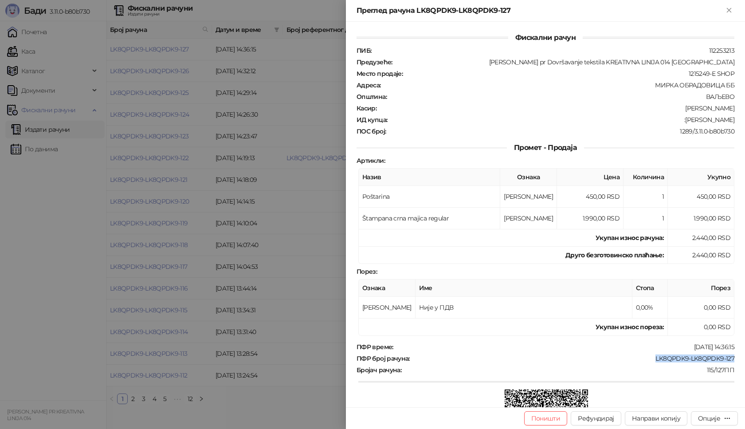
drag, startPoint x: 730, startPoint y: 121, endPoint x: 675, endPoint y: 122, distance: 55.4
click at [675, 122] on div "Фискални рачун ПИБ : 112253213 Предузеће : [PERSON_NAME] pr Dovršavanje tekstil…" at bounding box center [545, 214] width 399 height 385
copy div "[PERSON_NAME]"
click at [726, 10] on icon "Close" at bounding box center [729, 10] width 8 height 8
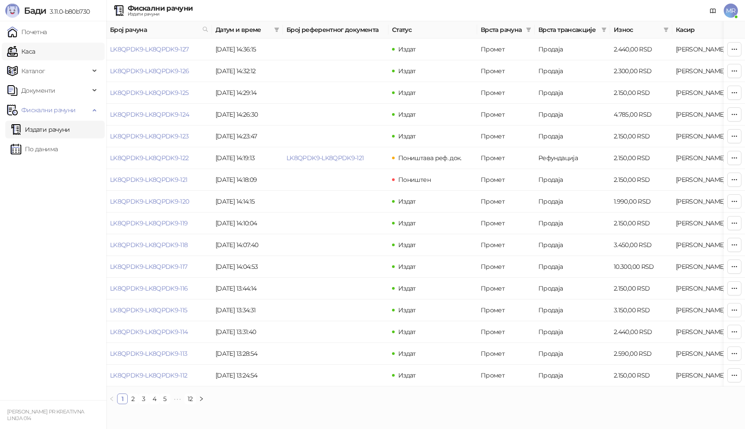
click at [35, 49] on link "Каса" at bounding box center [21, 52] width 28 height 18
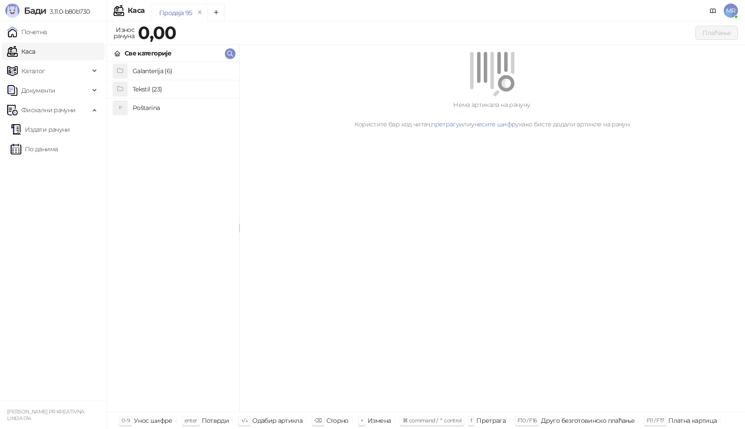
click at [146, 108] on h4 "Poštarina" at bounding box center [182, 108] width 99 height 14
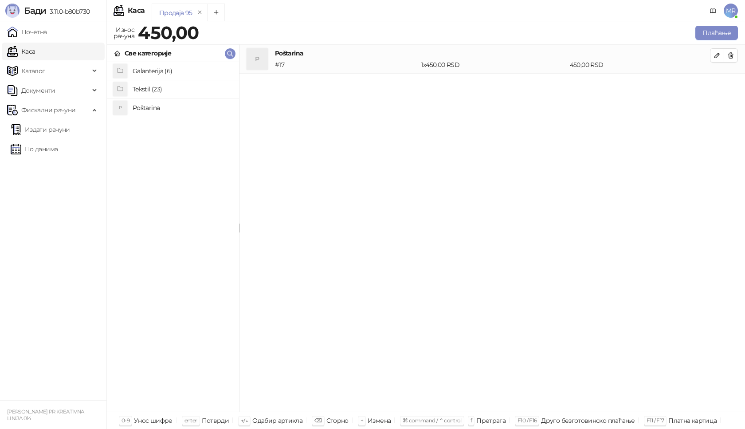
click at [154, 86] on h4 "Tekstil (23)" at bounding box center [182, 89] width 99 height 14
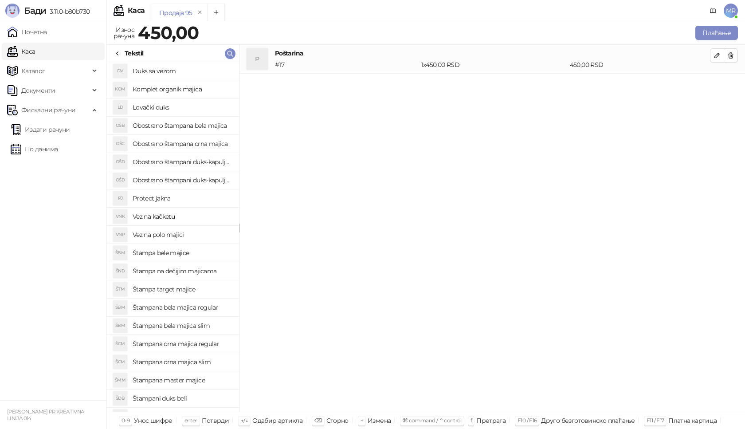
click at [199, 363] on h4 "Štampana crna majica slim" at bounding box center [182, 362] width 99 height 14
click at [714, 86] on icon "button" at bounding box center [716, 84] width 7 height 7
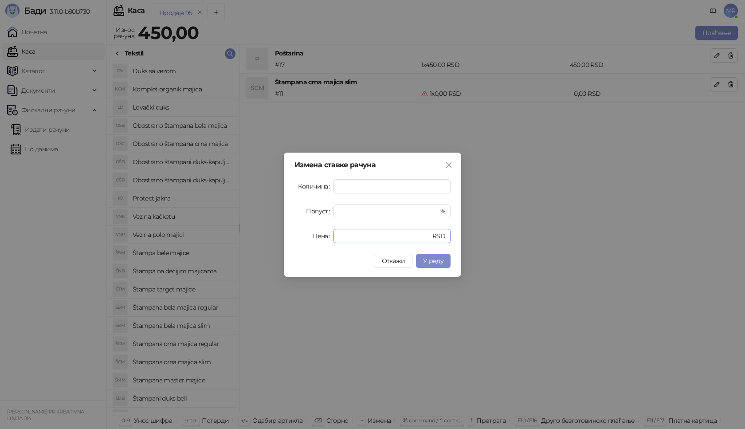
drag, startPoint x: 355, startPoint y: 230, endPoint x: 296, endPoint y: 231, distance: 59.0
click at [307, 238] on div "Цена * RSD" at bounding box center [372, 236] width 156 height 14
click at [438, 257] on span "У реду" at bounding box center [433, 261] width 20 height 8
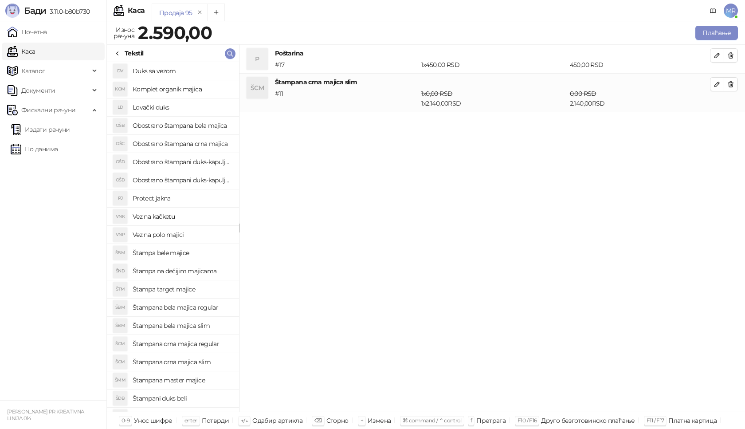
click at [120, 53] on icon at bounding box center [117, 53] width 7 height 7
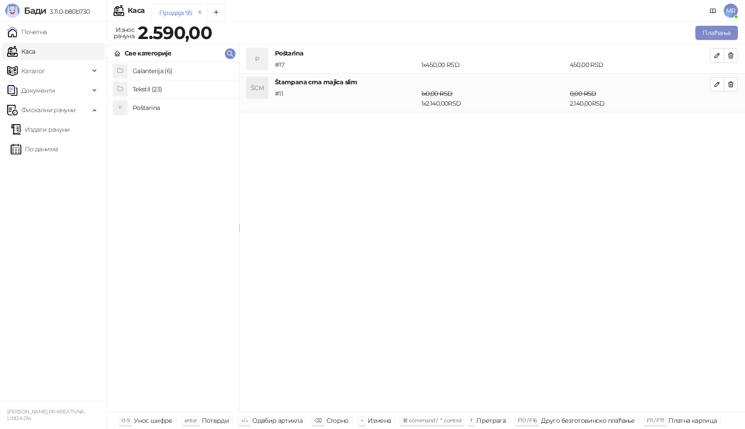
click at [159, 73] on h4 "Galanterija (6)" at bounding box center [182, 71] width 99 height 14
click at [174, 91] on h4 "Gravirani metalni Army upaljač" at bounding box center [182, 89] width 99 height 14
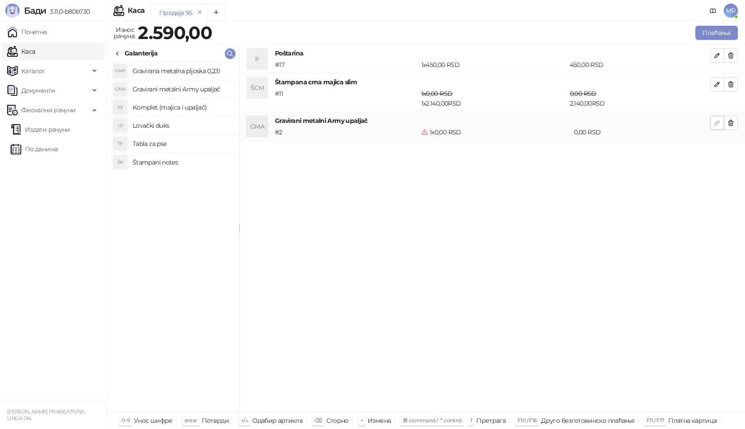
click at [715, 124] on icon "button" at bounding box center [716, 122] width 7 height 7
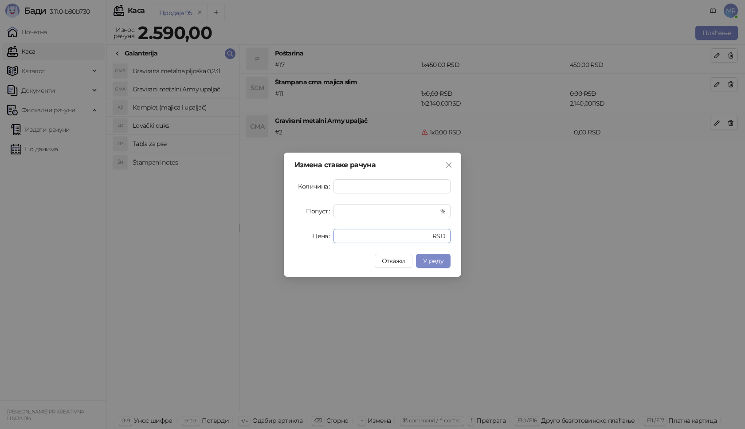
drag, startPoint x: 344, startPoint y: 237, endPoint x: 279, endPoint y: 246, distance: 65.7
click at [279, 246] on div "Измена ставке рачуна Количина * Попуст * % Цена * RSD Откажи У реду" at bounding box center [372, 214] width 745 height 429
type input "****"
click at [433, 256] on button "У реду" at bounding box center [433, 261] width 35 height 14
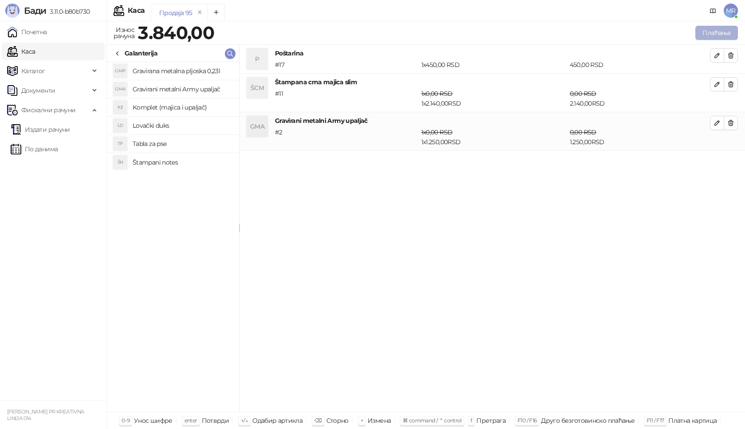
click at [713, 34] on button "Плаћање" at bounding box center [716, 33] width 43 height 14
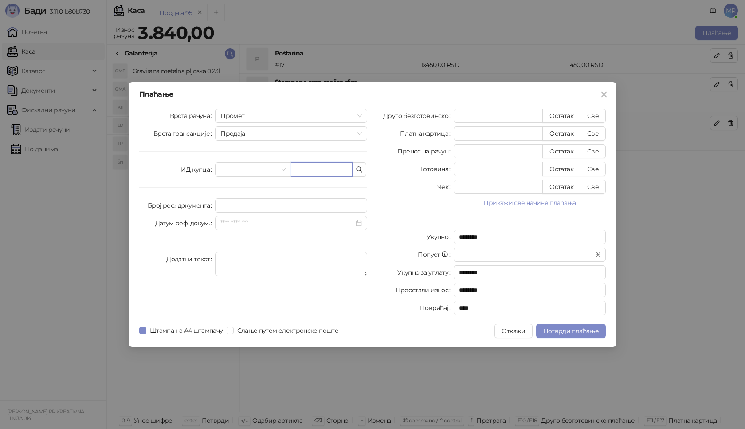
click at [314, 168] on input "text" at bounding box center [322, 169] width 62 height 14
paste input "**********"
type input "**********"
click at [593, 116] on button "Све" at bounding box center [593, 116] width 26 height 14
type input "****"
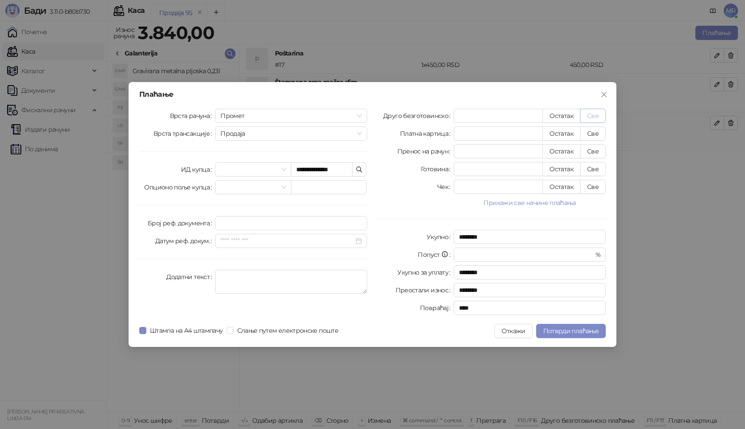
type input "****"
click at [561, 329] on span "Потврди плаћање" at bounding box center [570, 331] width 55 height 8
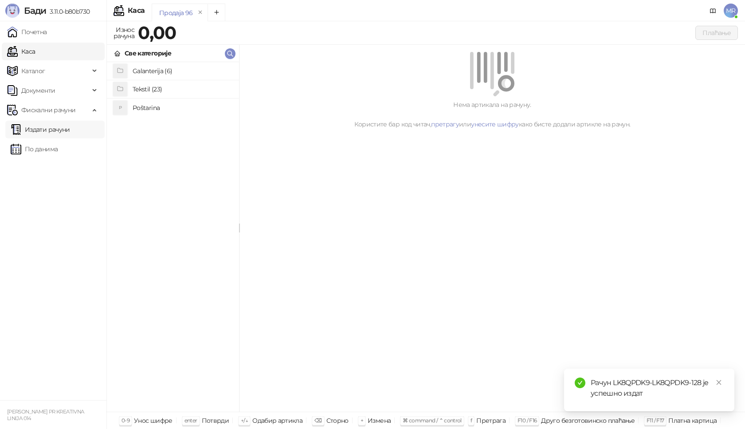
click at [41, 129] on link "Издати рачуни" at bounding box center [40, 130] width 59 height 18
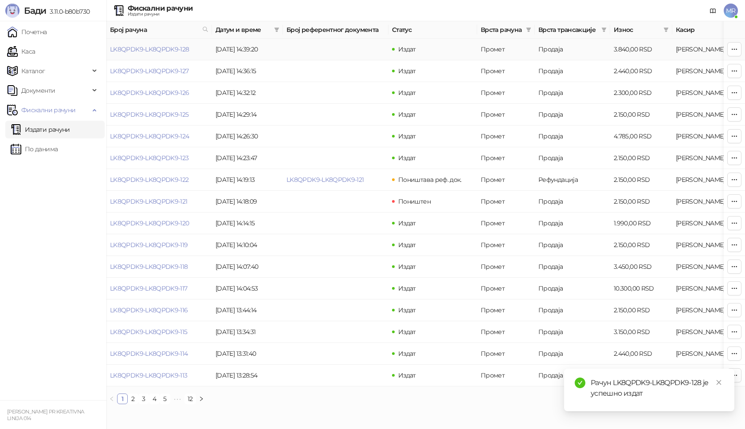
click at [160, 50] on link "LK8QPDK9-LK8QPDK9-128" at bounding box center [149, 49] width 79 height 8
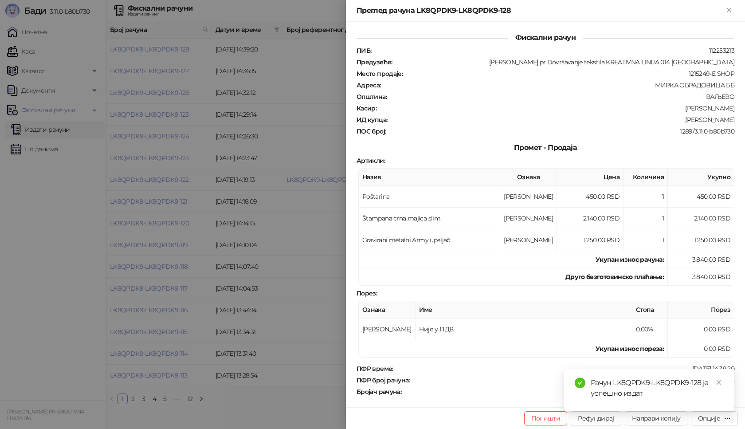
click at [713, 411] on div "Рачун LK8QPDK9-LK8QPDK9-128 је успешно издат" at bounding box center [649, 389] width 170 height 43
click at [724, 384] on div "Рачун LK8QPDK9-LK8QPDK9-128 је успешно издат" at bounding box center [649, 389] width 170 height 43
click at [721, 383] on icon "close" at bounding box center [718, 382] width 6 height 6
click at [716, 421] on div "Опције" at bounding box center [709, 418] width 22 height 8
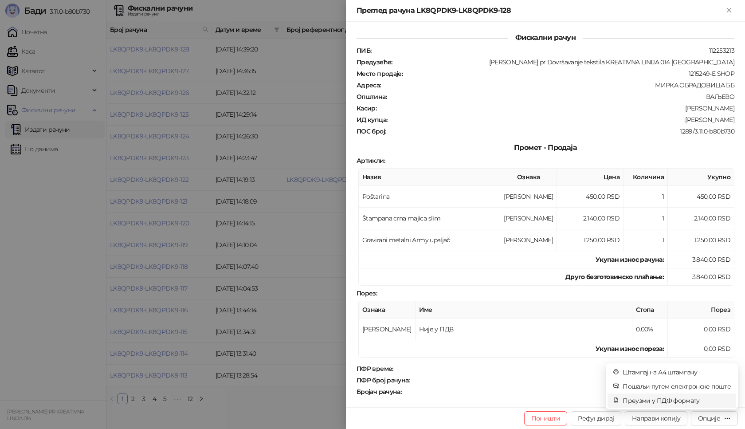
click at [676, 400] on span "Преузми у ПДФ формату" at bounding box center [676, 400] width 108 height 10
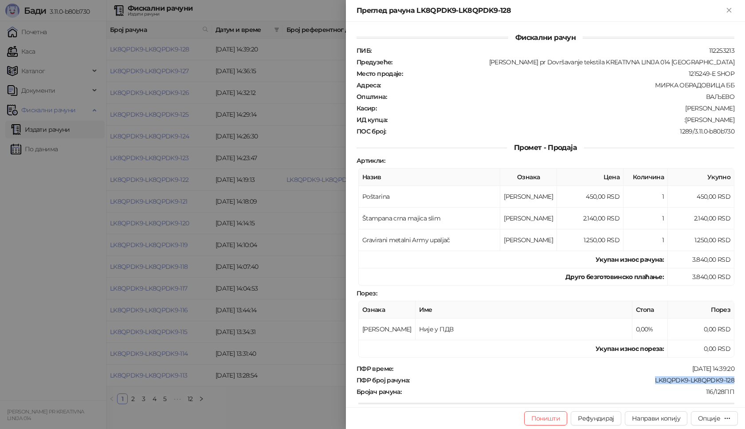
drag, startPoint x: 732, startPoint y: 378, endPoint x: 634, endPoint y: 378, distance: 98.4
click at [634, 378] on div "Фискални рачун ПИБ : 112253213 Предузеће : [PERSON_NAME] pr Dovršavanje tekstil…" at bounding box center [545, 214] width 399 height 385
drag, startPoint x: 726, startPoint y: 120, endPoint x: 690, endPoint y: 122, distance: 36.4
click at [690, 122] on div ":[PERSON_NAME]" at bounding box center [561, 120] width 347 height 8
click at [730, 9] on icon "Close" at bounding box center [728, 10] width 4 height 4
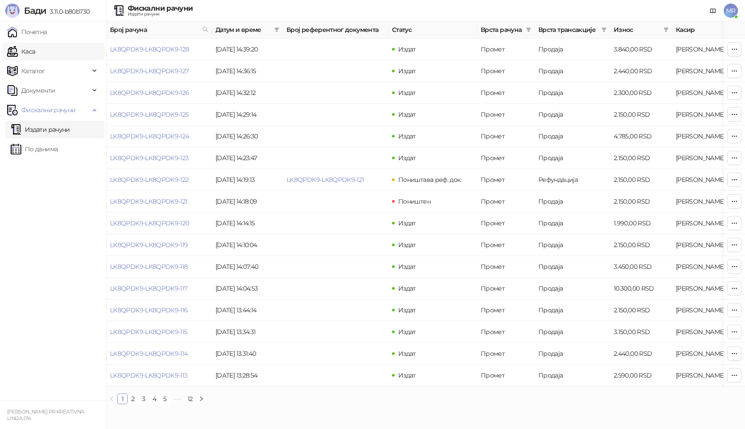
click at [28, 54] on link "Каса" at bounding box center [21, 52] width 28 height 18
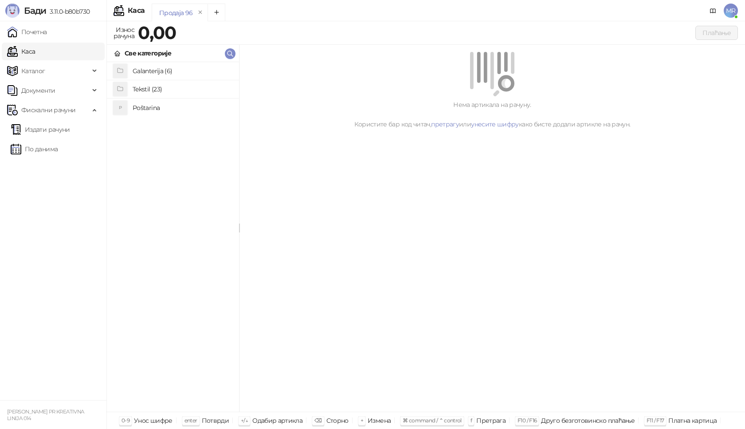
click at [144, 107] on h4 "Poštarina" at bounding box center [182, 108] width 99 height 14
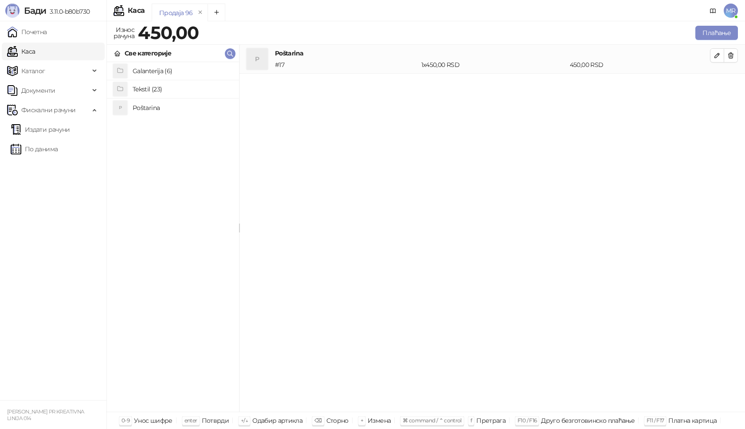
click at [149, 87] on h4 "Tekstil (23)" at bounding box center [182, 89] width 99 height 14
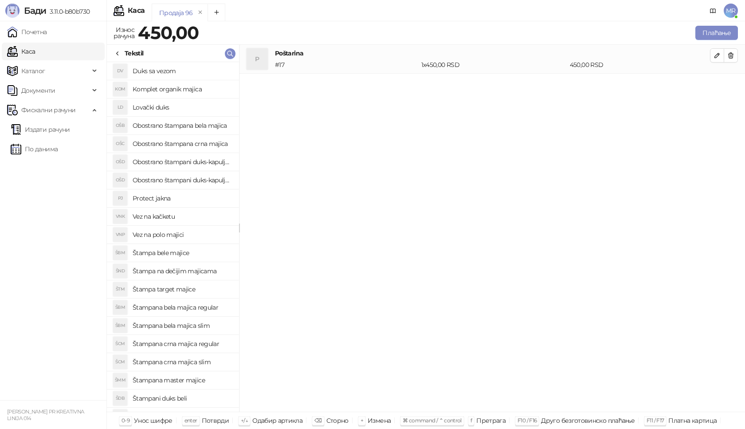
click at [199, 344] on h4 "Štampana crna majica regular" at bounding box center [182, 343] width 99 height 14
click at [714, 82] on icon "button" at bounding box center [716, 84] width 7 height 7
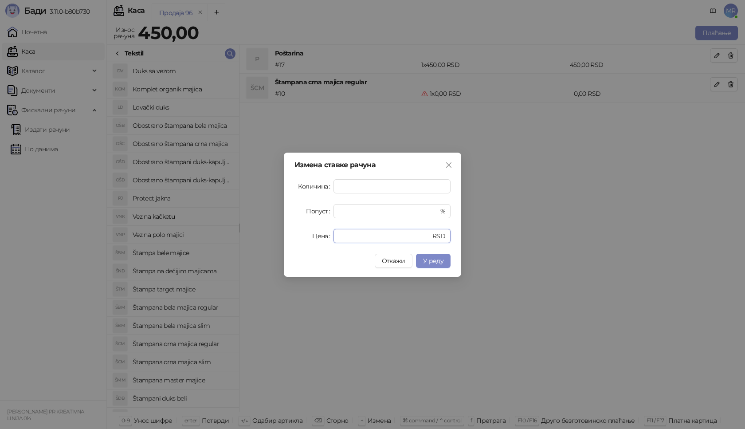
drag, startPoint x: 348, startPoint y: 234, endPoint x: 280, endPoint y: 225, distance: 68.0
click at [302, 235] on div "Цена * RSD" at bounding box center [372, 236] width 156 height 14
type input "****"
click at [430, 260] on span "У реду" at bounding box center [433, 261] width 20 height 8
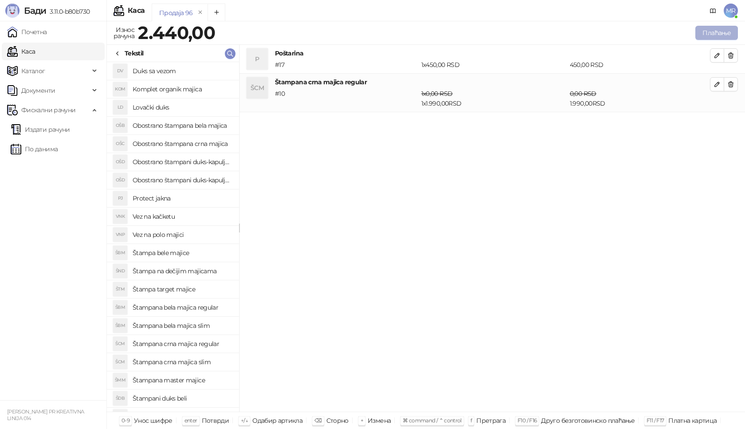
click at [721, 35] on button "Плаћање" at bounding box center [716, 33] width 43 height 14
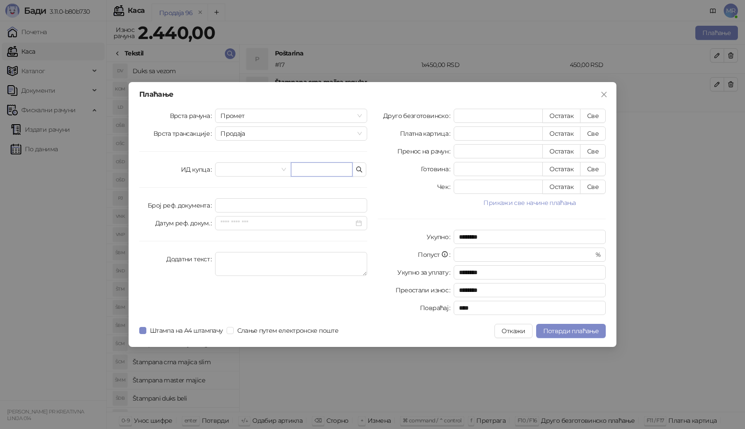
click at [316, 168] on input "text" at bounding box center [322, 169] width 62 height 14
type input "**********"
click at [594, 110] on button "Све" at bounding box center [593, 116] width 26 height 14
type input "****"
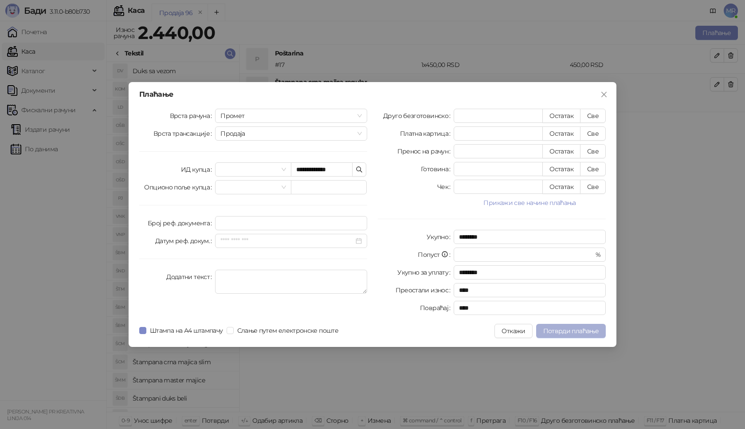
click at [566, 332] on span "Потврди плаћање" at bounding box center [570, 331] width 55 height 8
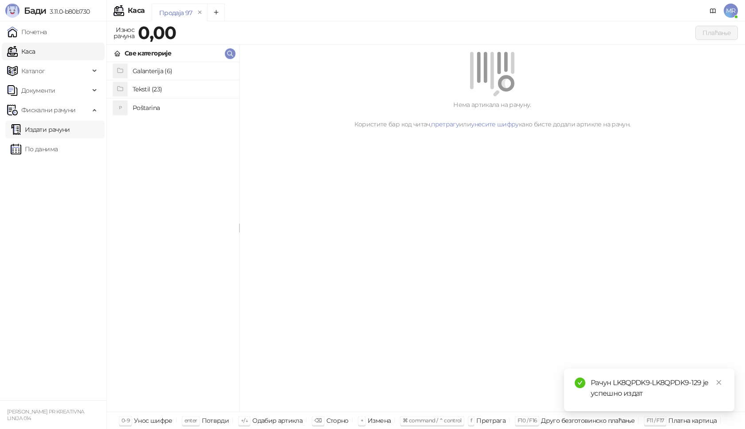
click at [61, 129] on link "Издати рачуни" at bounding box center [40, 130] width 59 height 18
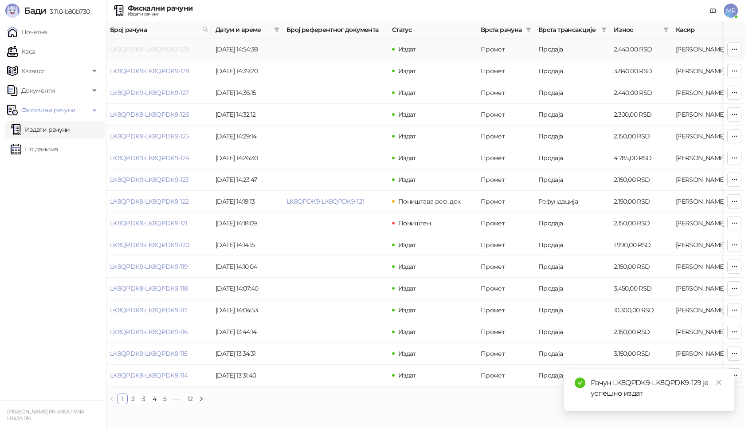
click at [163, 49] on link "LK8QPDK9-LK8QPDK9-129" at bounding box center [149, 49] width 79 height 8
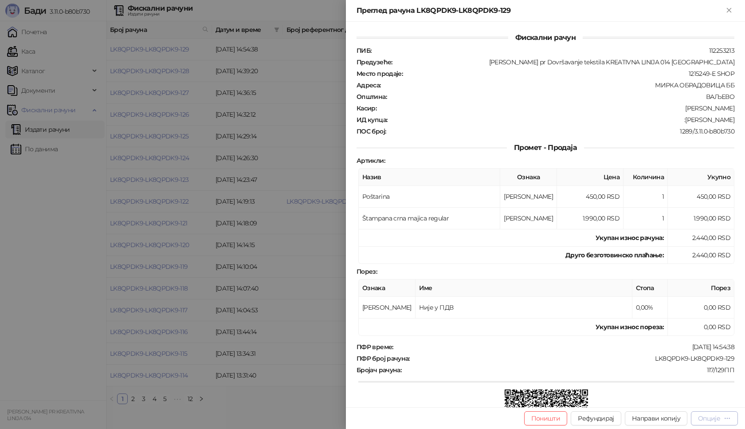
click at [702, 419] on div "Опције" at bounding box center [709, 418] width 22 height 8
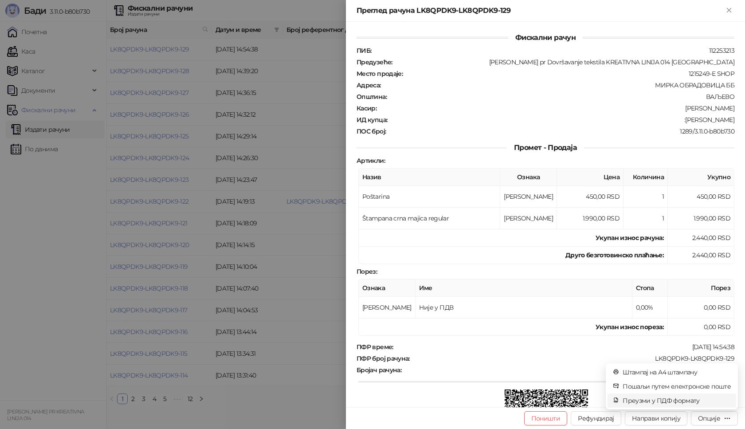
click at [687, 399] on span "Преузми у ПДФ формату" at bounding box center [676, 400] width 108 height 10
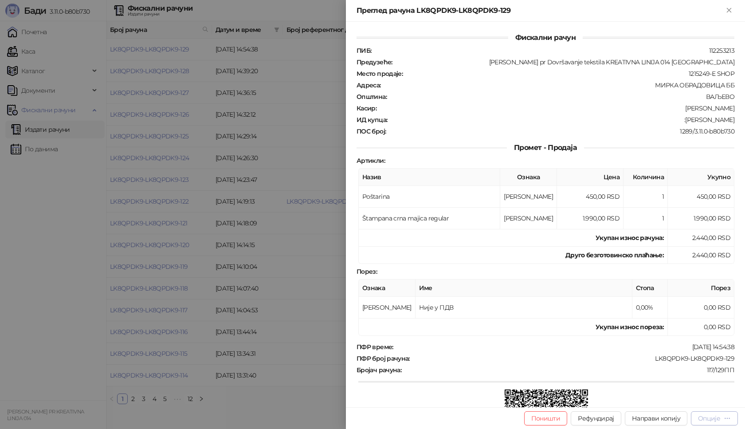
click at [710, 418] on div "Опције" at bounding box center [709, 418] width 22 height 8
click at [603, 338] on div "Фискални рачун ПИБ : 112253213 Предузеће : [PERSON_NAME] pr Dovršavanje tekstil…" at bounding box center [545, 264] width 378 height 464
drag, startPoint x: 732, startPoint y: 357, endPoint x: 647, endPoint y: 359, distance: 84.7
click at [647, 359] on div "Фискални рачун ПИБ : 112253213 Предузеће : [PERSON_NAME] pr Dovršavanje tekstil…" at bounding box center [545, 214] width 399 height 385
drag, startPoint x: 729, startPoint y: 117, endPoint x: 693, endPoint y: 120, distance: 36.4
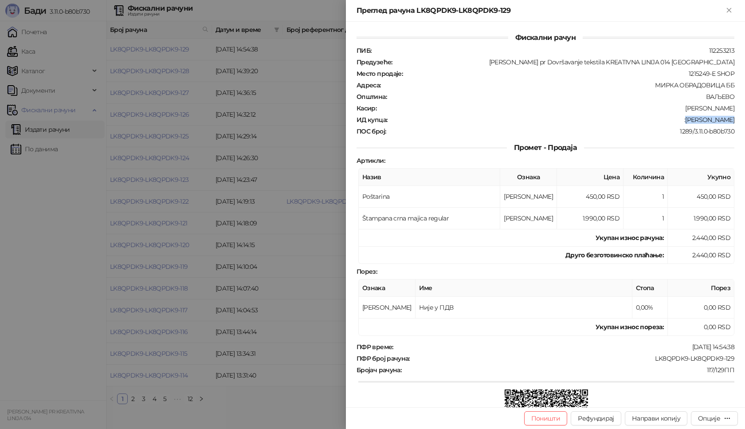
click at [693, 120] on div "Фискални рачун ПИБ : 112253213 Предузеће : [PERSON_NAME] pr Dovršavanje tekstil…" at bounding box center [545, 214] width 399 height 385
click at [726, 9] on icon "Close" at bounding box center [729, 10] width 8 height 8
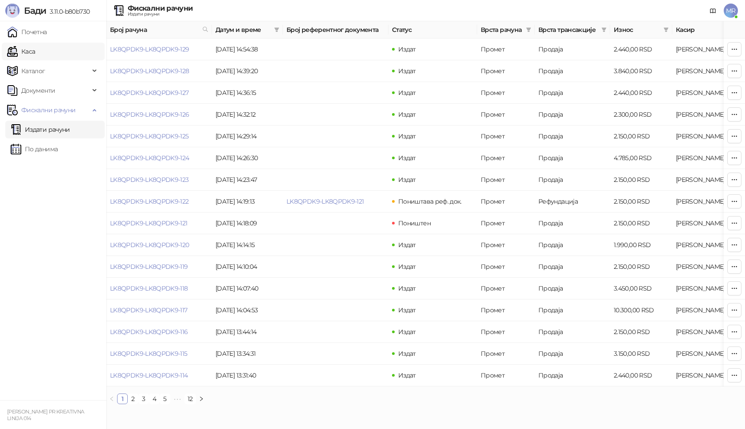
click at [35, 52] on link "Каса" at bounding box center [21, 52] width 28 height 18
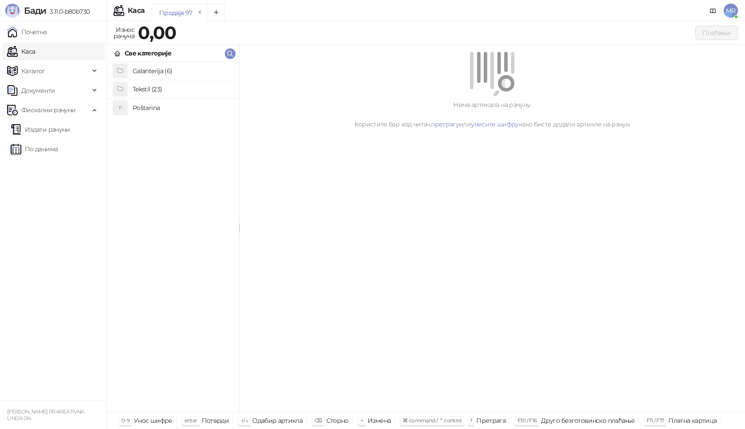
click at [145, 107] on h4 "Poštarina" at bounding box center [182, 108] width 99 height 14
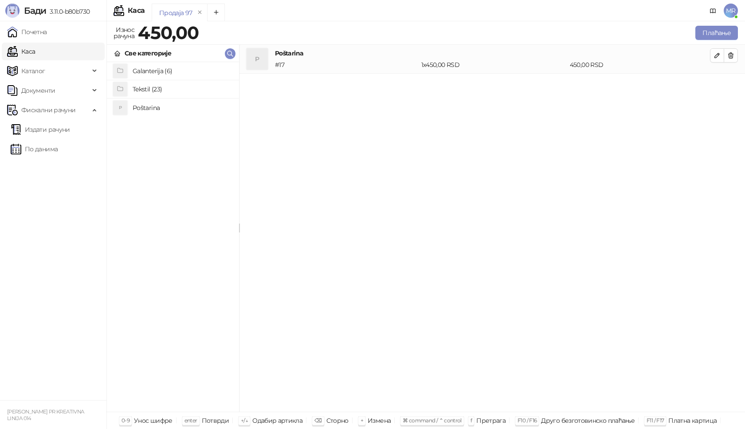
click at [148, 88] on h4 "Tekstil (23)" at bounding box center [182, 89] width 99 height 14
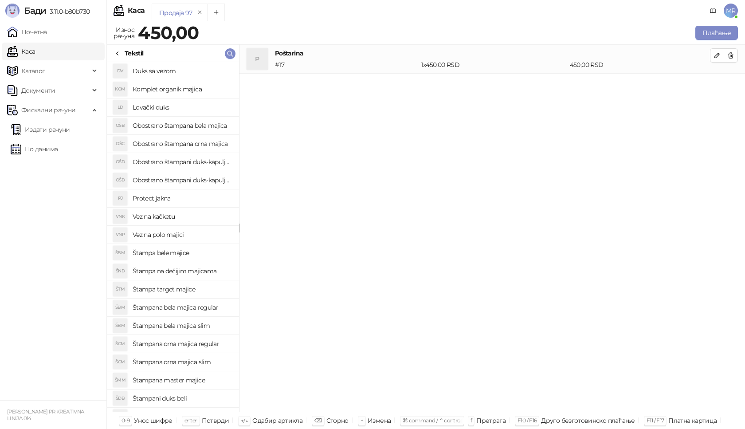
click at [196, 381] on h4 "Štampana master majice" at bounding box center [182, 380] width 99 height 14
click at [714, 78] on button "button" at bounding box center [717, 84] width 14 height 14
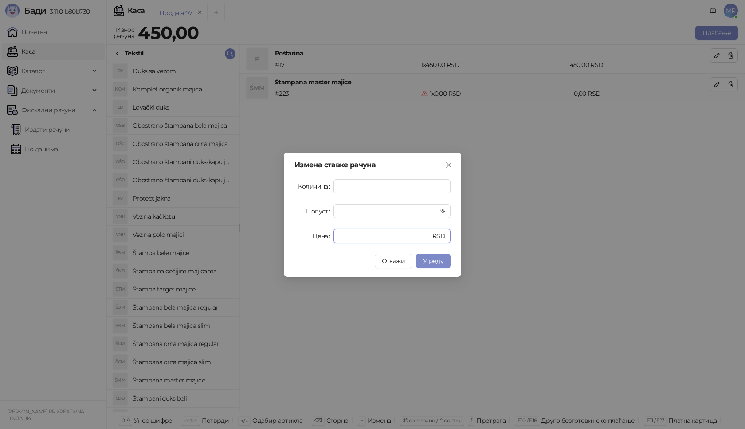
drag, startPoint x: 355, startPoint y: 234, endPoint x: 280, endPoint y: 234, distance: 74.9
click at [300, 237] on div "Цена * RSD" at bounding box center [372, 236] width 156 height 14
type input "****"
click at [437, 262] on span "У реду" at bounding box center [433, 261] width 20 height 8
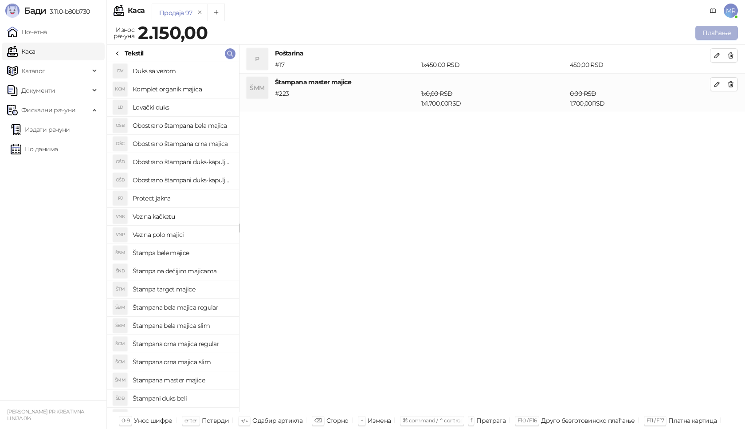
click at [734, 30] on button "Плаћање" at bounding box center [716, 33] width 43 height 14
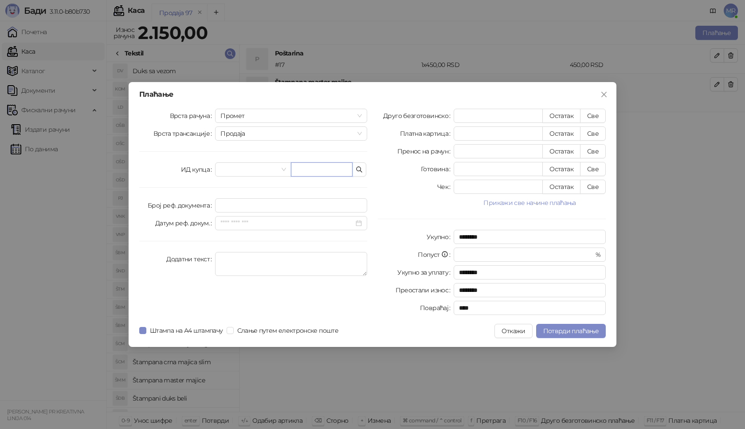
click at [338, 174] on input "text" at bounding box center [322, 169] width 62 height 14
type input "**********"
click at [595, 114] on button "Све" at bounding box center [593, 116] width 26 height 14
type input "****"
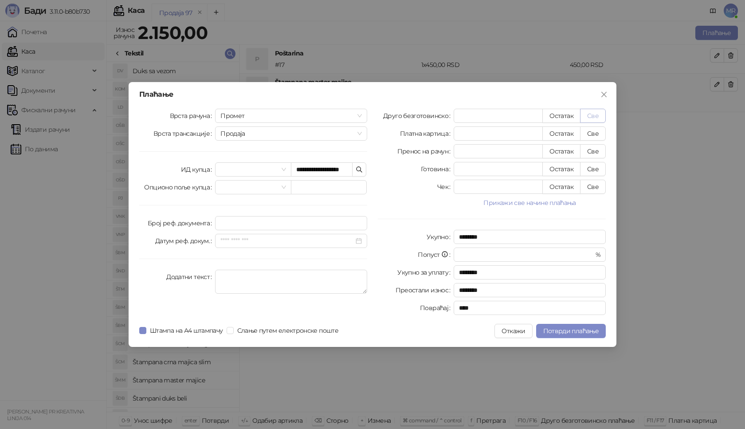
type input "****"
click at [585, 332] on span "Потврди плаћање" at bounding box center [570, 331] width 55 height 8
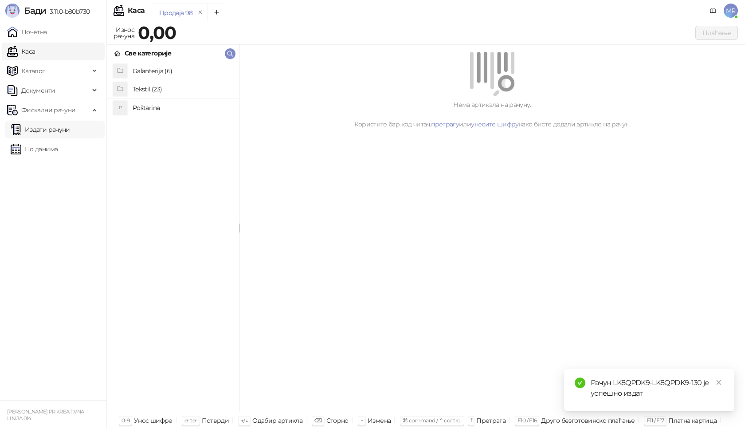
click at [46, 128] on link "Издати рачуни" at bounding box center [40, 130] width 59 height 18
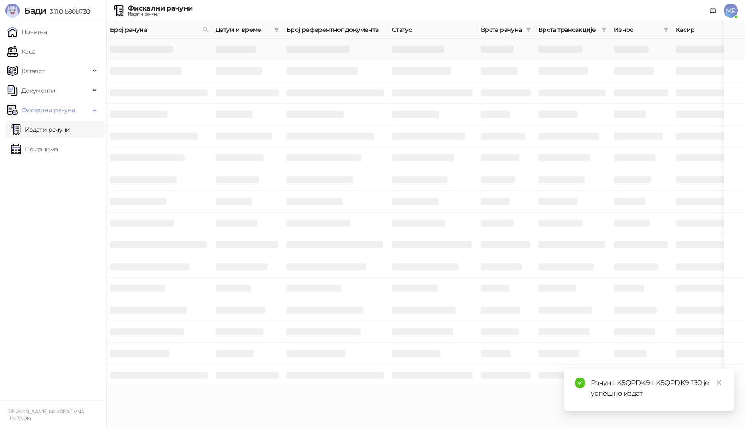
click at [126, 49] on h3 at bounding box center [141, 49] width 63 height 7
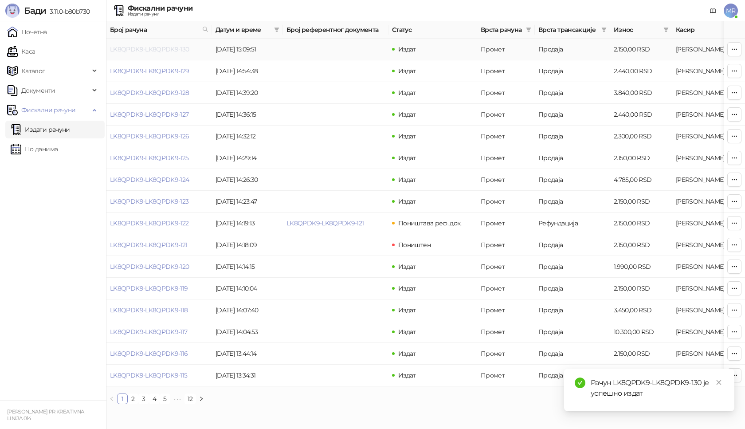
click at [155, 48] on link "LK8QPDK9-LK8QPDK9-130" at bounding box center [149, 49] width 79 height 8
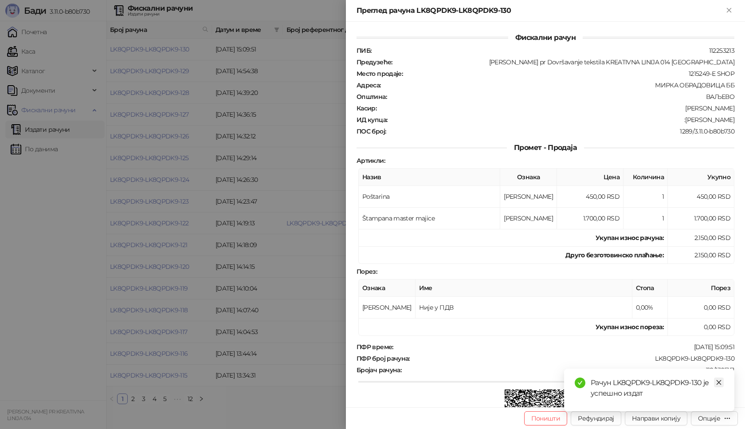
click at [720, 381] on icon "close" at bounding box center [718, 382] width 6 height 6
click at [718, 420] on div "Опције" at bounding box center [709, 418] width 22 height 8
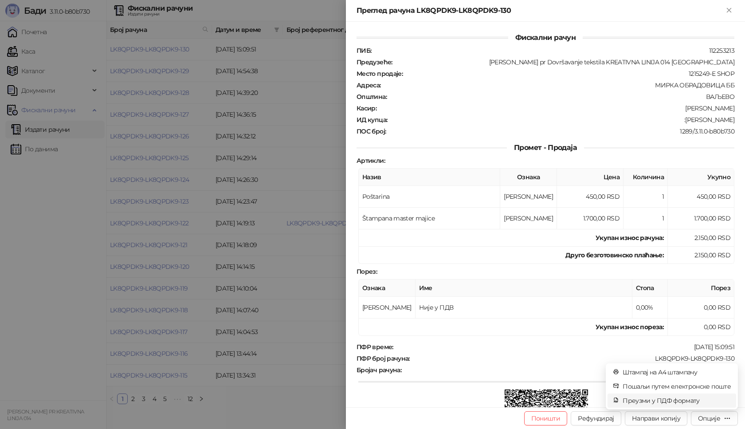
click at [693, 402] on span "Преузми у ПДФ формату" at bounding box center [676, 400] width 108 height 10
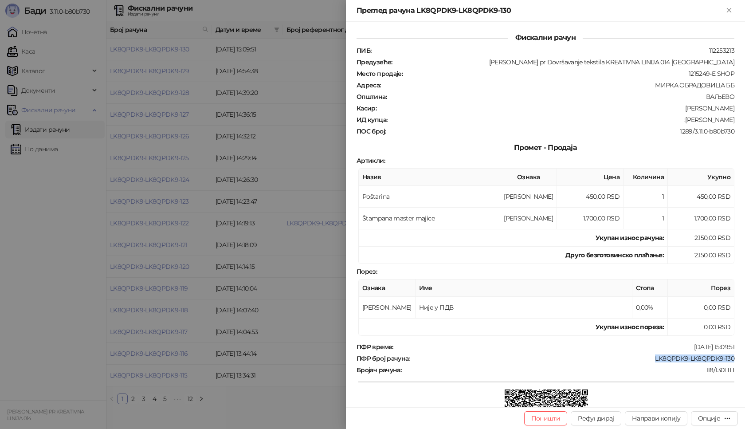
drag, startPoint x: 719, startPoint y: 357, endPoint x: 643, endPoint y: 356, distance: 76.2
click at [645, 356] on div "Фискални рачун ПИБ : 112253213 Предузеће : [PERSON_NAME] pr Dovršavanje tekstil…" at bounding box center [545, 214] width 399 height 385
drag, startPoint x: 728, startPoint y: 117, endPoint x: 668, endPoint y: 121, distance: 59.9
click at [668, 121] on div "ИД купца : :[PERSON_NAME]" at bounding box center [545, 120] width 381 height 8
